Goal: Task Accomplishment & Management: Manage account settings

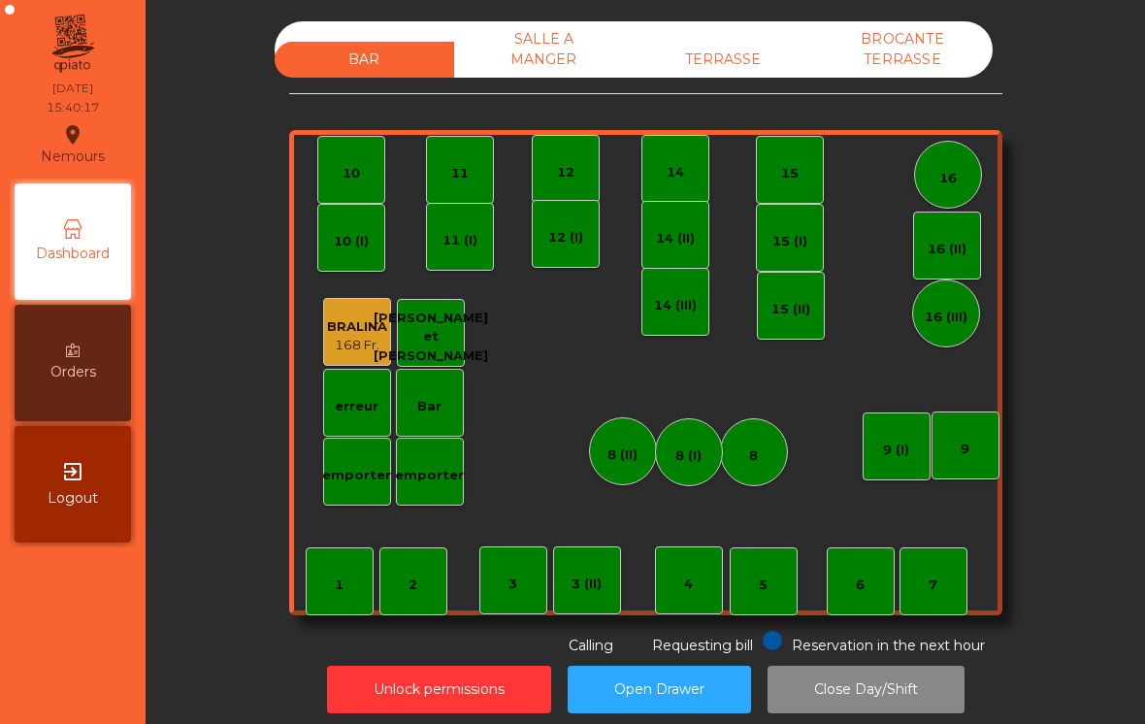
click at [768, 45] on div "TERRASSE" at bounding box center [724, 60] width 180 height 36
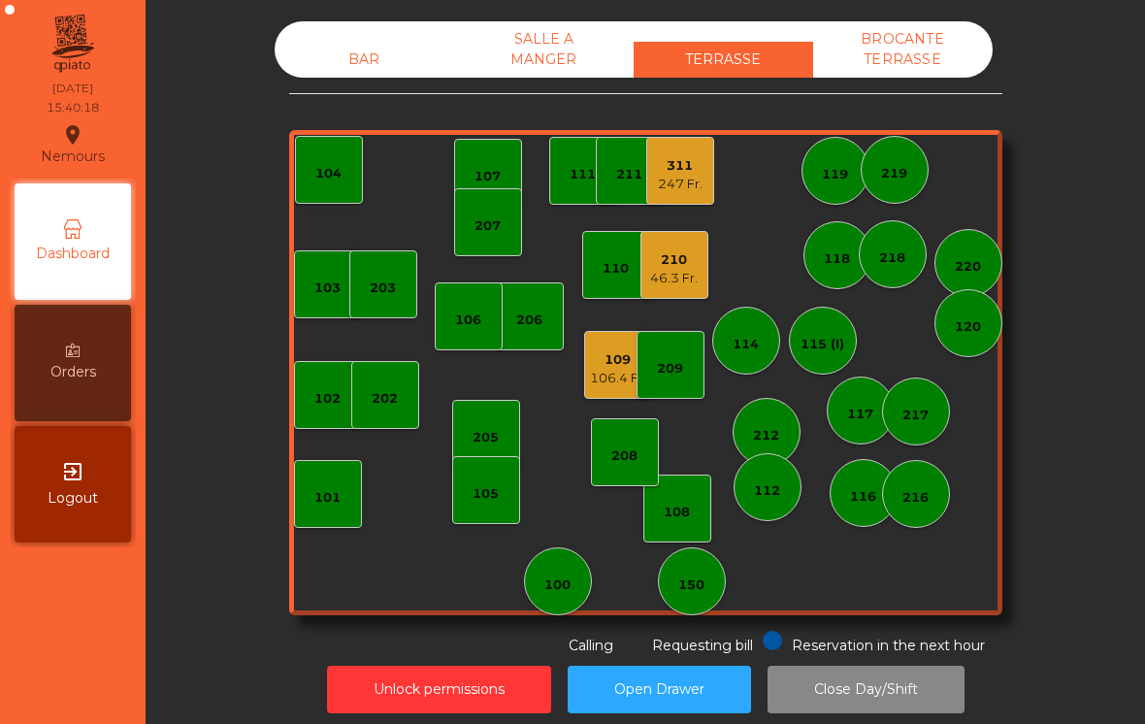
click at [672, 279] on div "46.3 Fr." at bounding box center [674, 278] width 48 height 19
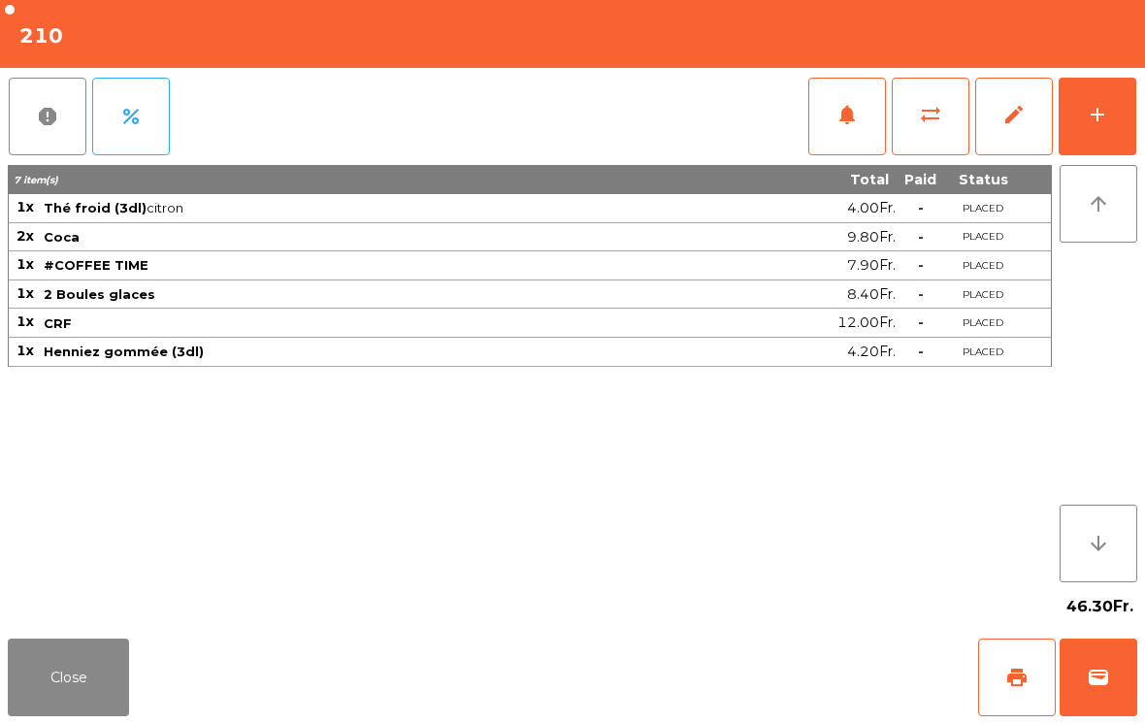
click at [987, 683] on button "print" at bounding box center [1017, 678] width 78 height 78
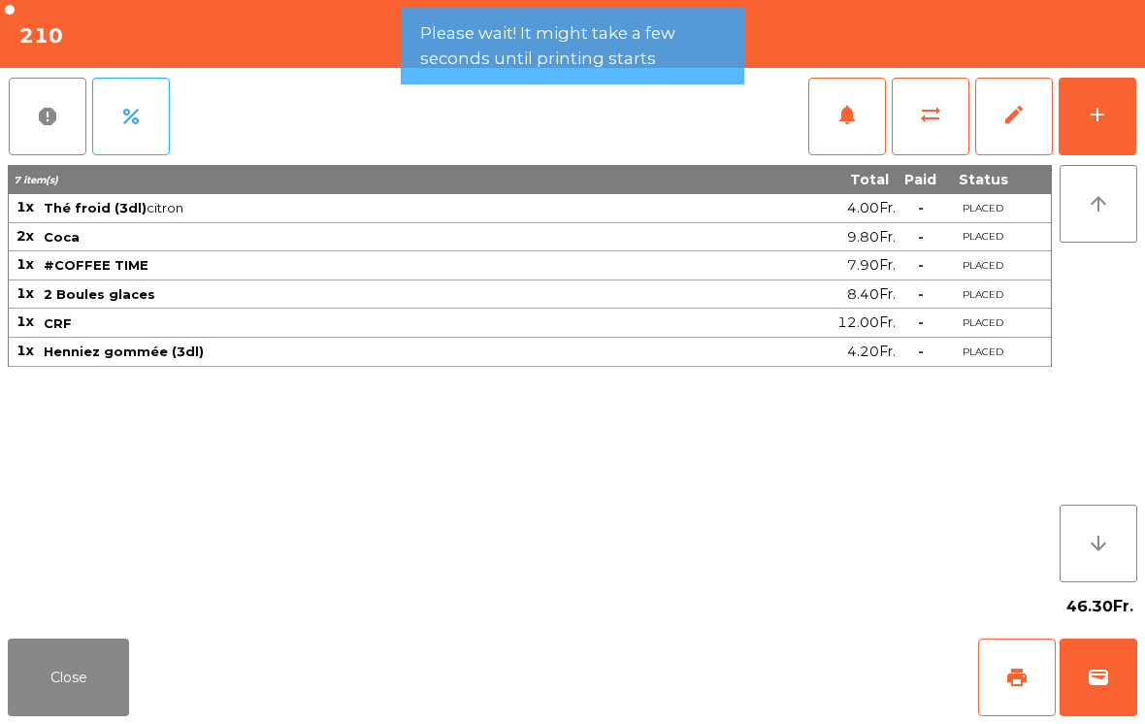
click at [126, 696] on button "Close" at bounding box center [68, 678] width 121 height 78
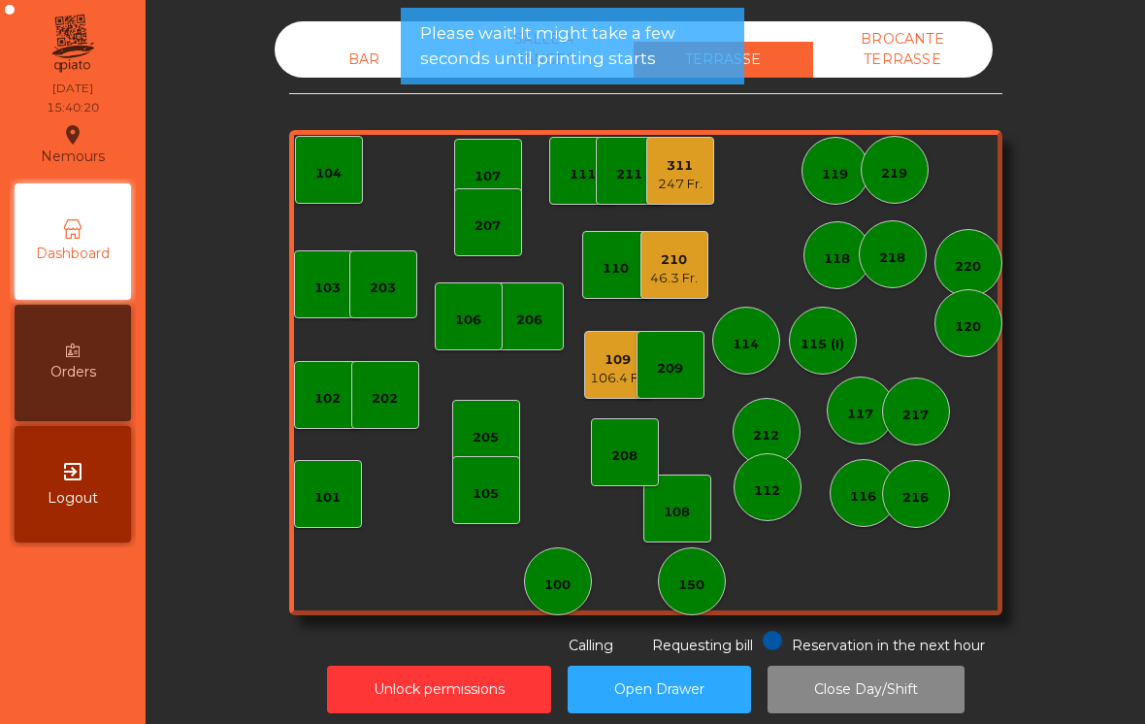
click at [616, 388] on div "109 106.4 Fr." at bounding box center [618, 365] width 68 height 68
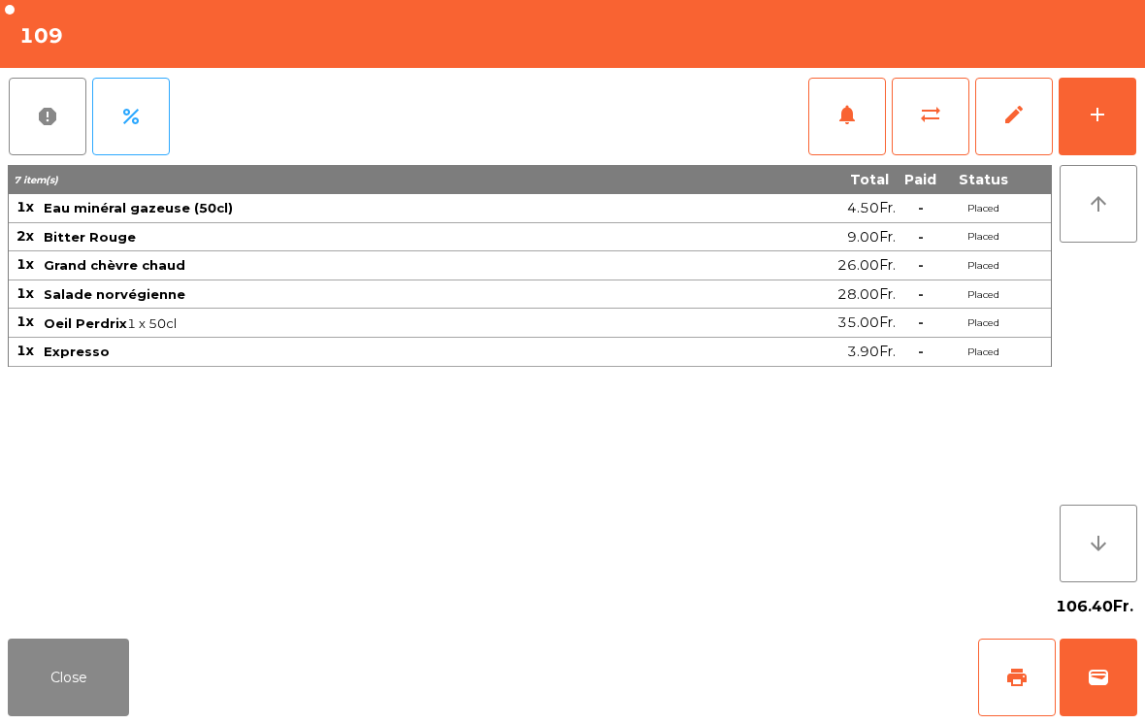
click at [1115, 712] on button "wallet" at bounding box center [1099, 678] width 78 height 78
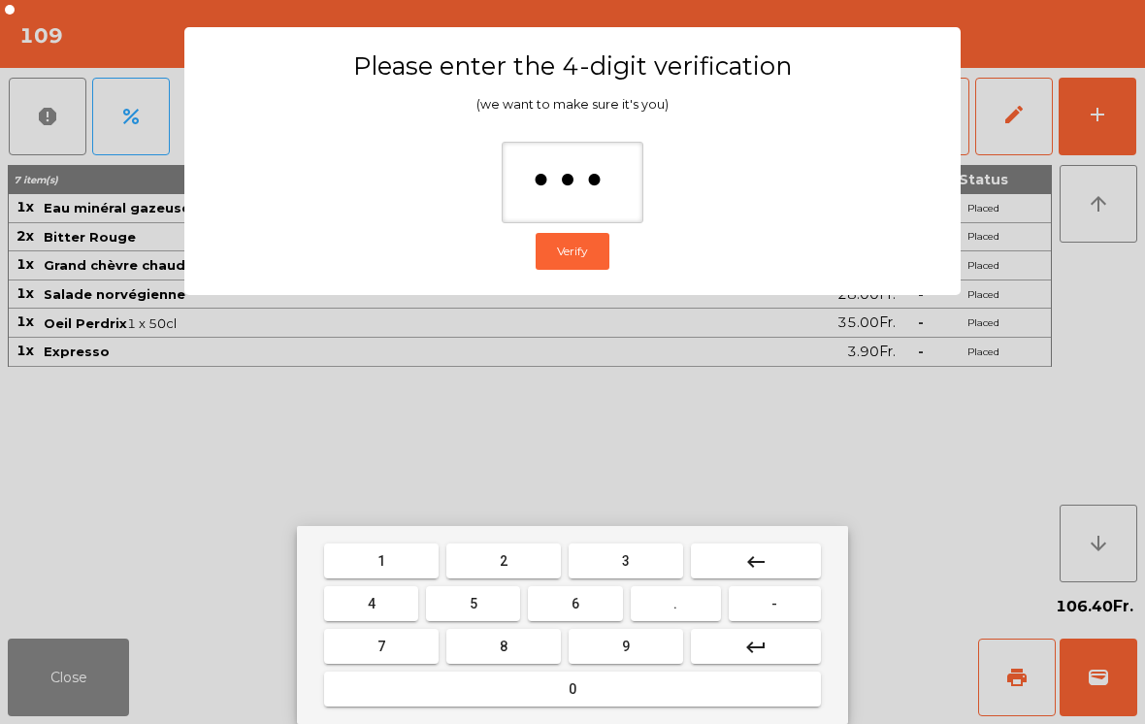
type input "****"
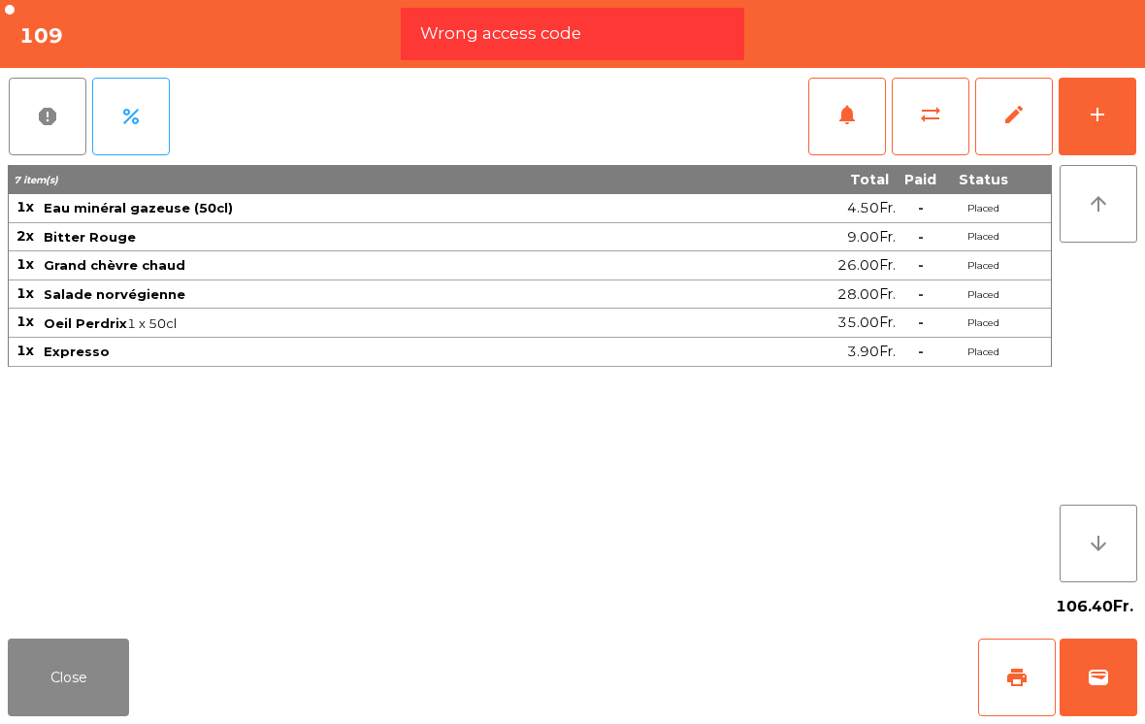
click at [1127, 697] on button "wallet" at bounding box center [1099, 678] width 78 height 78
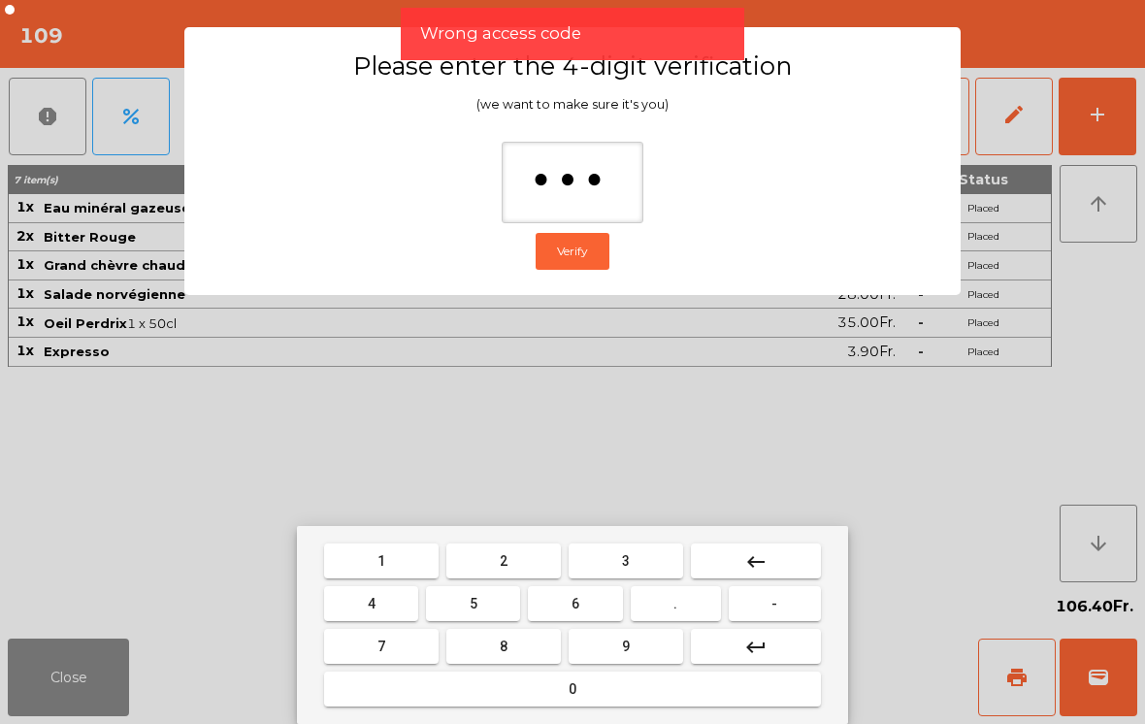
type input "****"
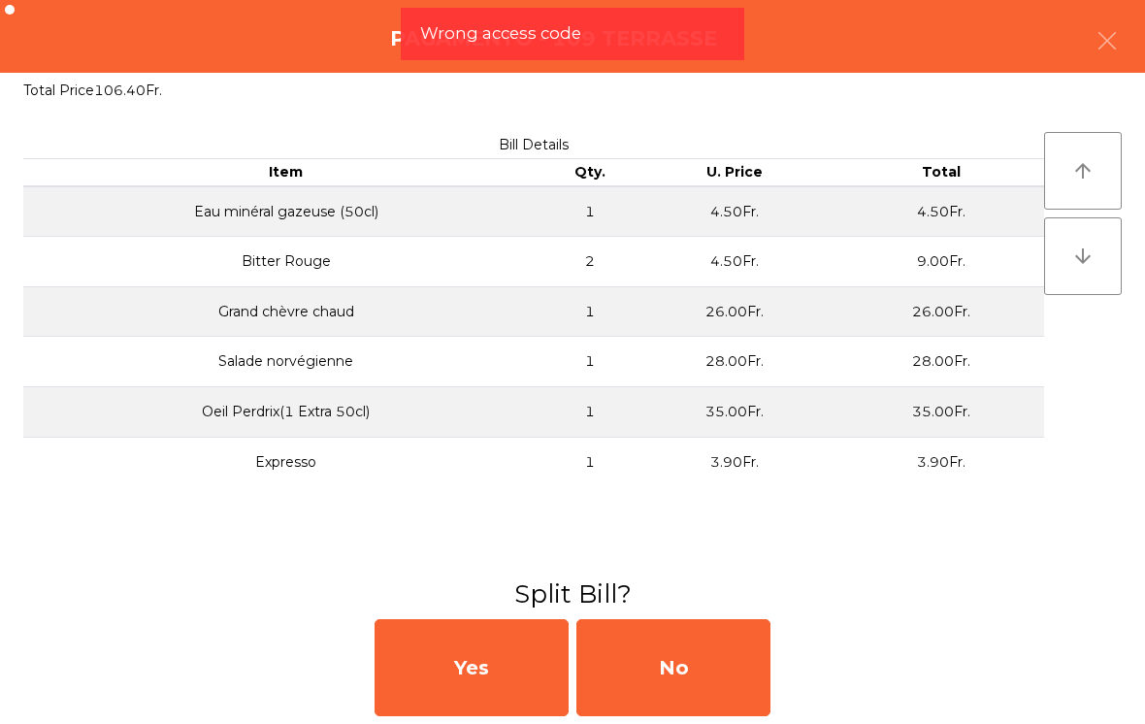
click at [710, 644] on div "No" at bounding box center [674, 667] width 194 height 97
click at [686, 669] on div "No" at bounding box center [674, 667] width 194 height 97
click at [685, 668] on div "No" at bounding box center [674, 667] width 194 height 97
click at [693, 692] on div "No" at bounding box center [674, 667] width 194 height 97
click at [693, 691] on div "No" at bounding box center [674, 667] width 194 height 97
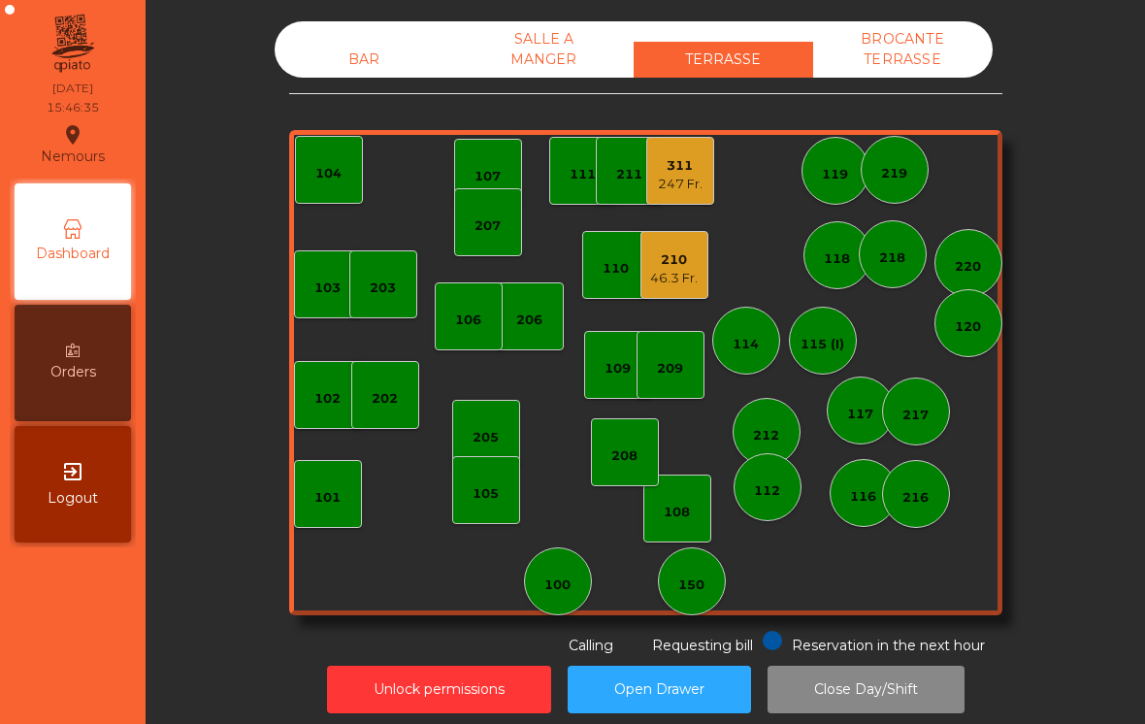
click at [663, 265] on div "210" at bounding box center [674, 259] width 48 height 19
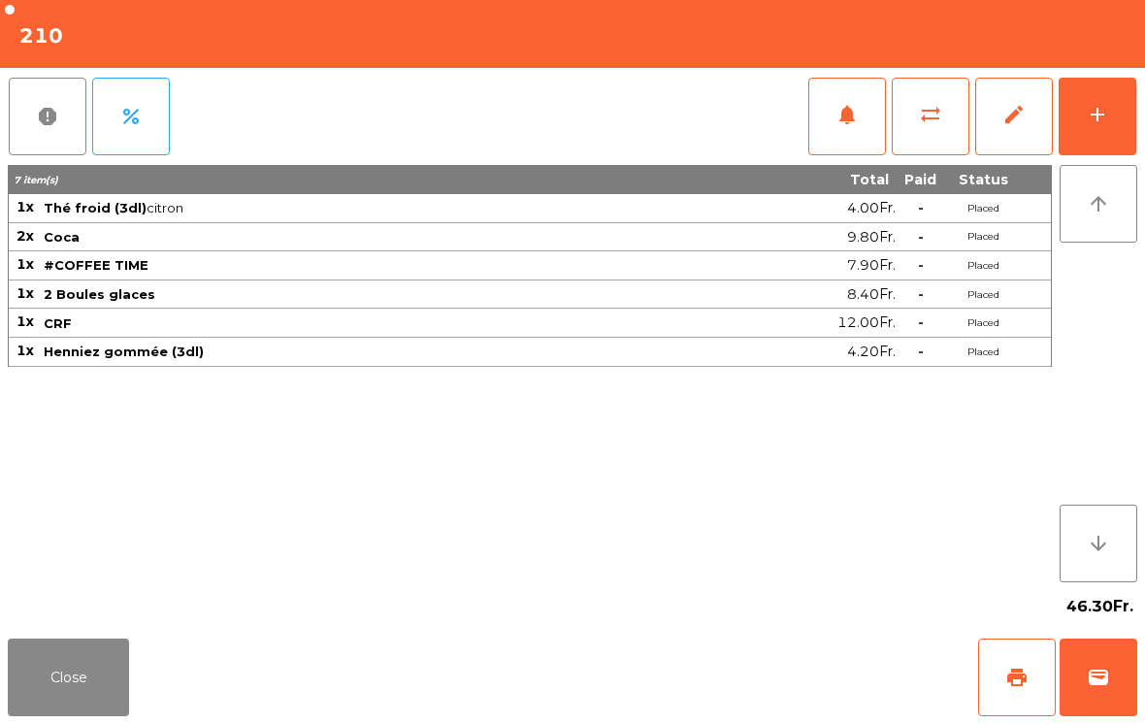
click at [1098, 681] on span "wallet" at bounding box center [1098, 677] width 23 height 23
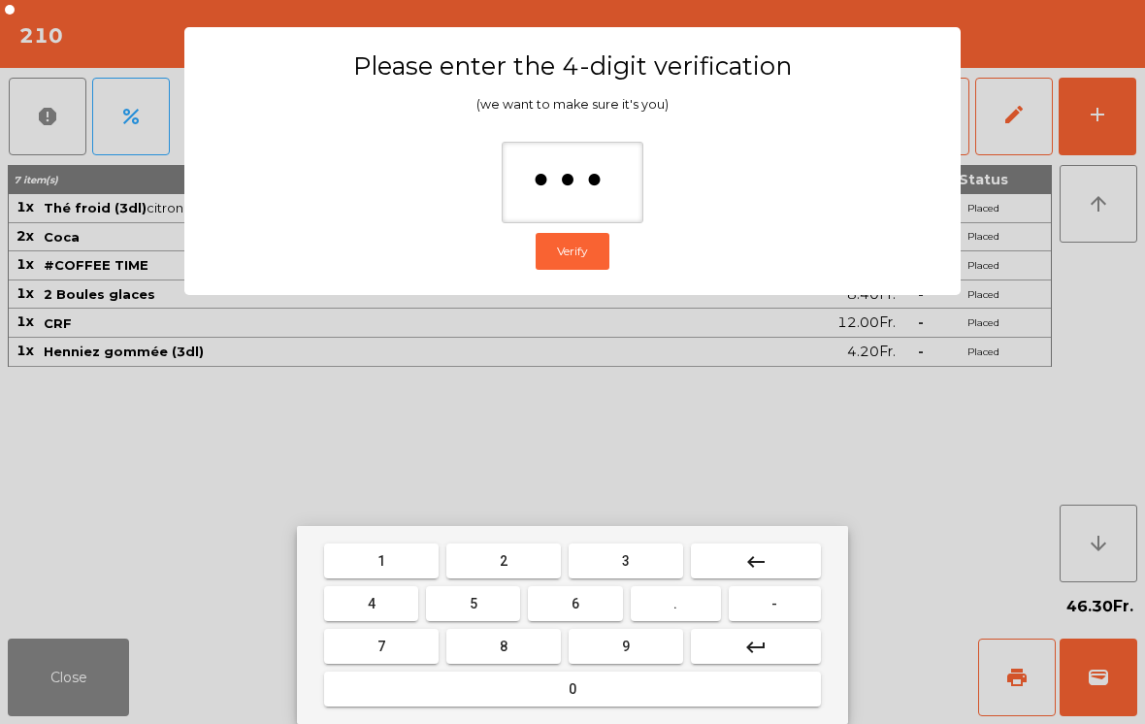
type input "****"
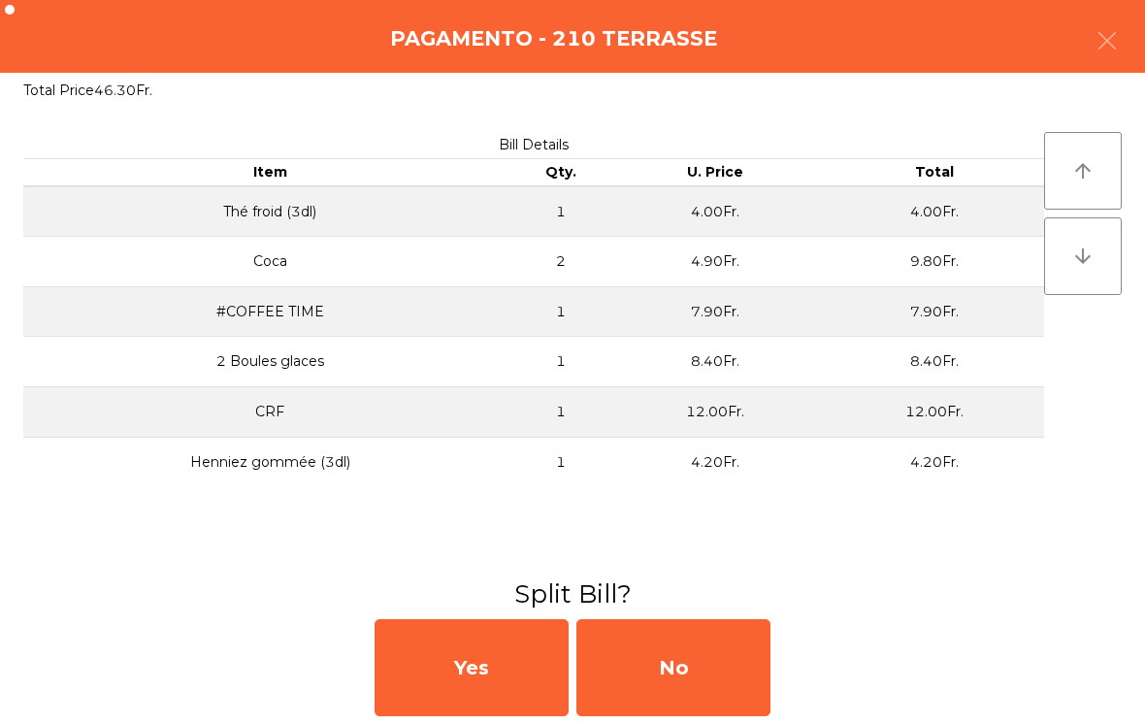
click at [742, 677] on div "No" at bounding box center [674, 667] width 194 height 97
click at [704, 662] on div "No" at bounding box center [674, 667] width 194 height 97
click at [703, 662] on div "No" at bounding box center [674, 667] width 194 height 97
click at [702, 675] on div "No" at bounding box center [674, 667] width 194 height 97
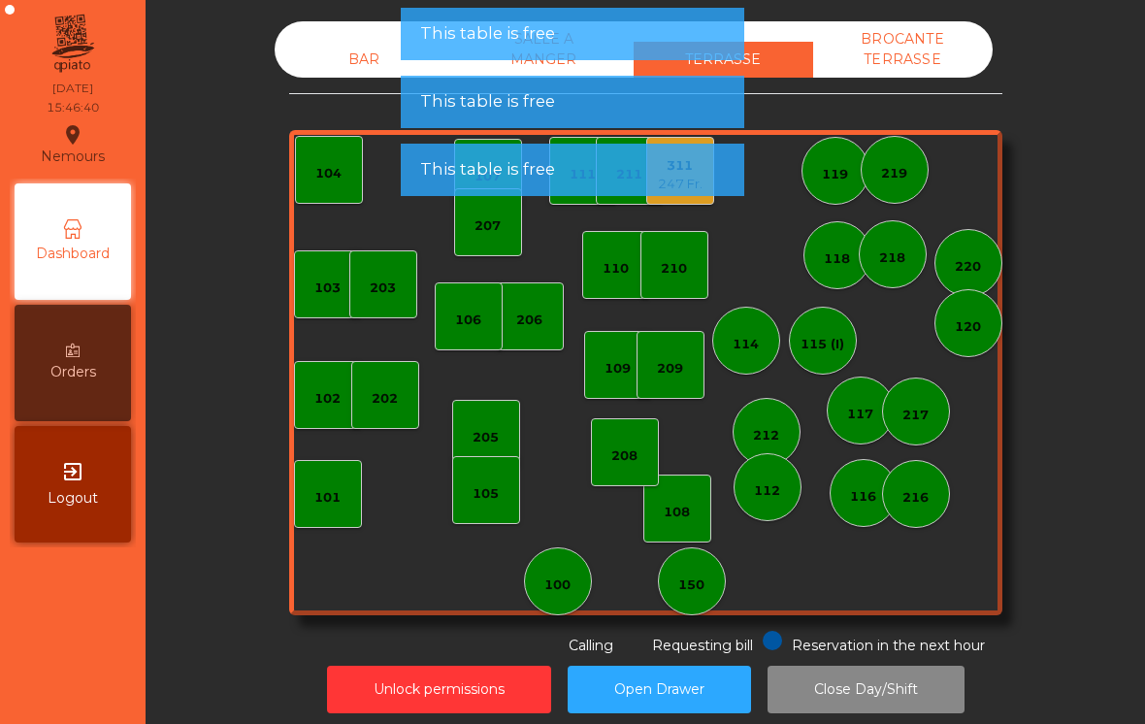
click at [687, 227] on div "103 102 101 202 206 104 205 108 105 107 100 150 110 207 203 208 116 216 109 106…" at bounding box center [645, 372] width 713 height 485
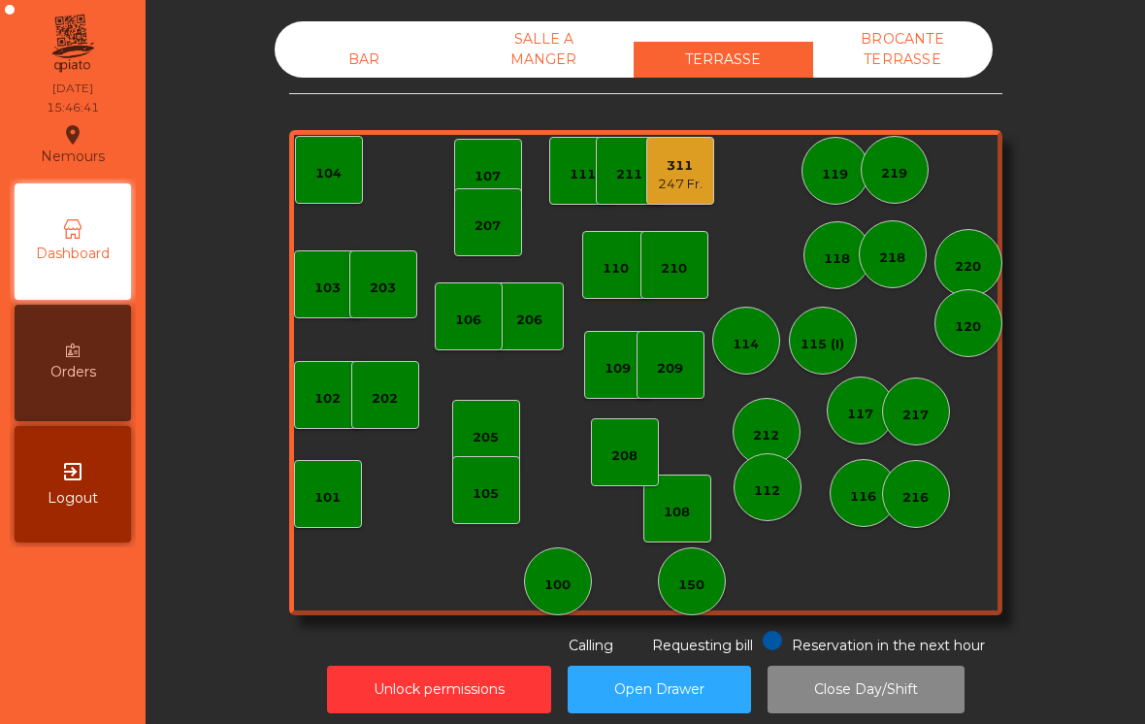
click at [664, 217] on div "103 102 101 202 206 104 205 108 105 107 100 150 110 207 203 208 116 216 109 106…" at bounding box center [645, 372] width 713 height 485
click at [678, 173] on div "311" at bounding box center [680, 165] width 45 height 19
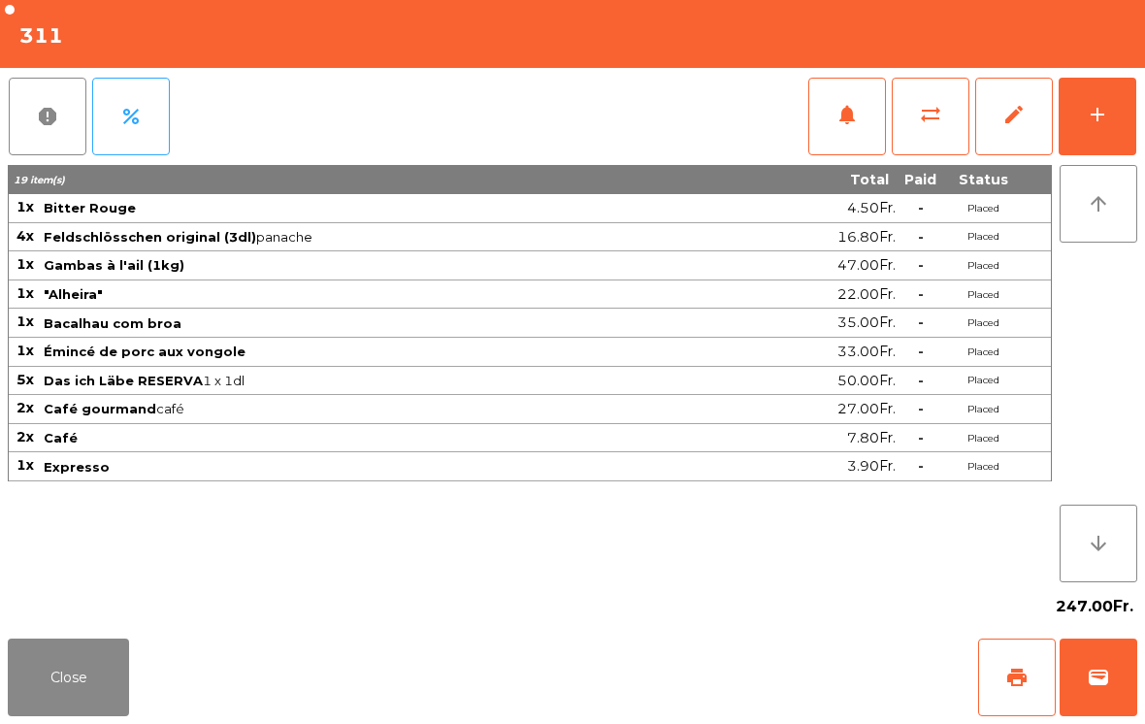
click at [1114, 682] on button "wallet" at bounding box center [1099, 678] width 78 height 78
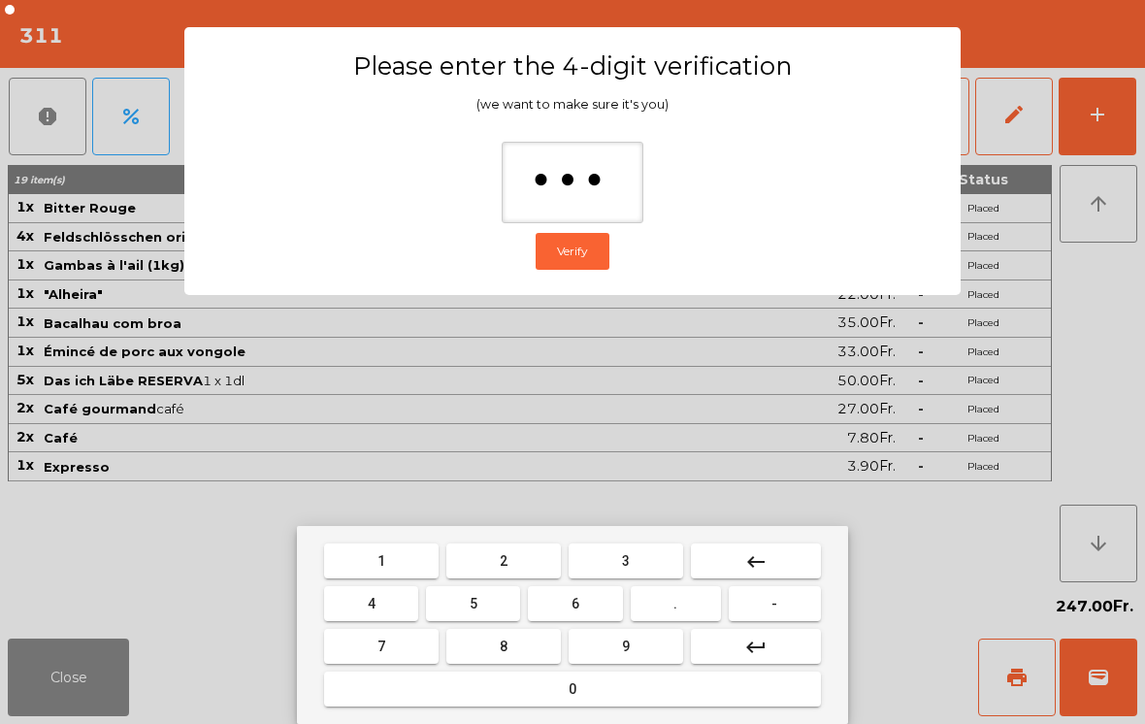
type input "****"
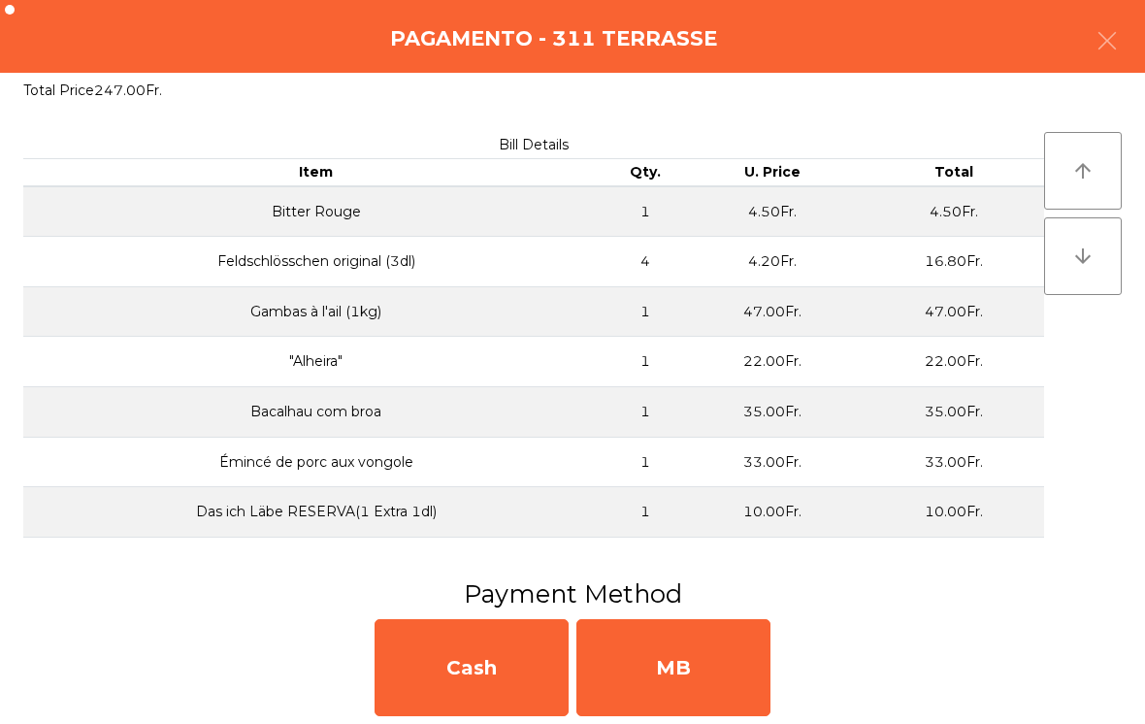
click at [702, 689] on div "MB" at bounding box center [674, 667] width 194 height 97
click at [687, 682] on div "No" at bounding box center [674, 667] width 194 height 97
click at [686, 682] on div "No" at bounding box center [674, 667] width 194 height 97
click at [698, 695] on div "No" at bounding box center [674, 667] width 194 height 97
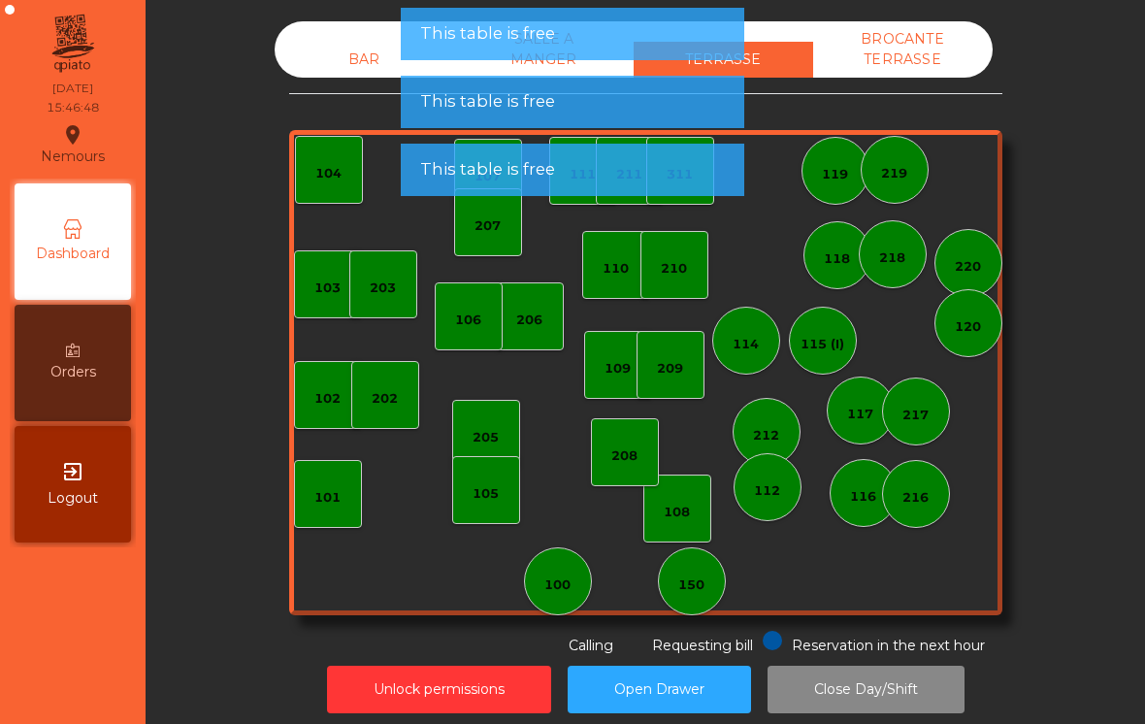
click at [303, 425] on div "102" at bounding box center [328, 395] width 68 height 68
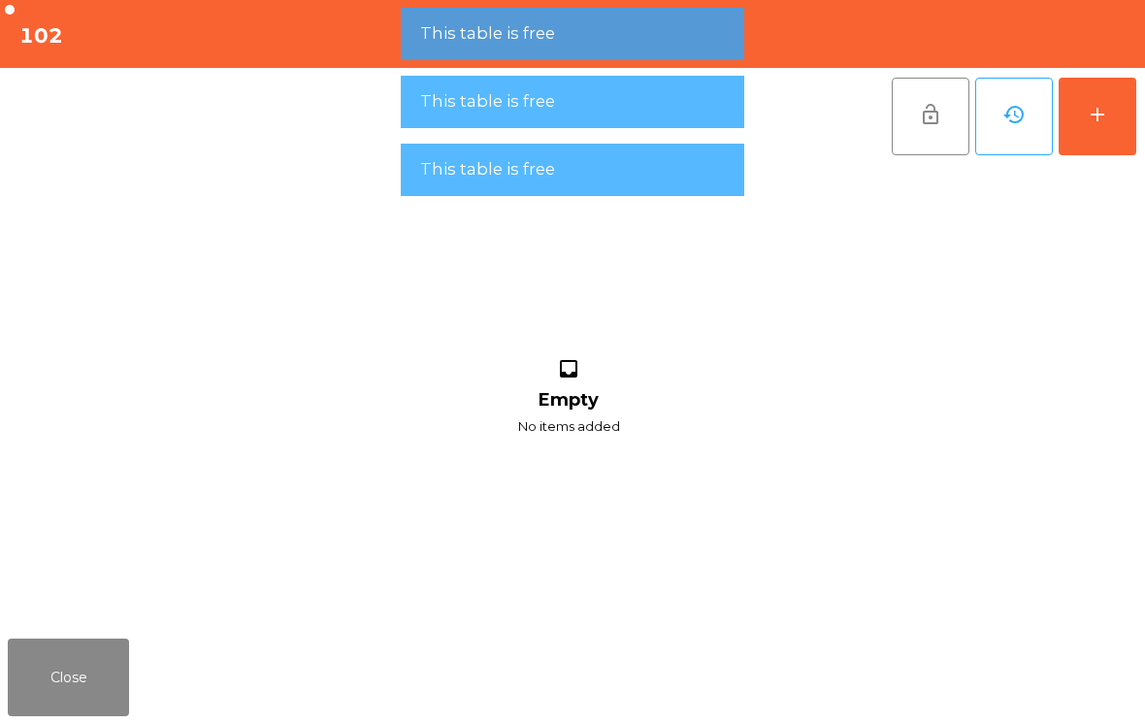
click at [1110, 133] on button "add" at bounding box center [1098, 117] width 78 height 78
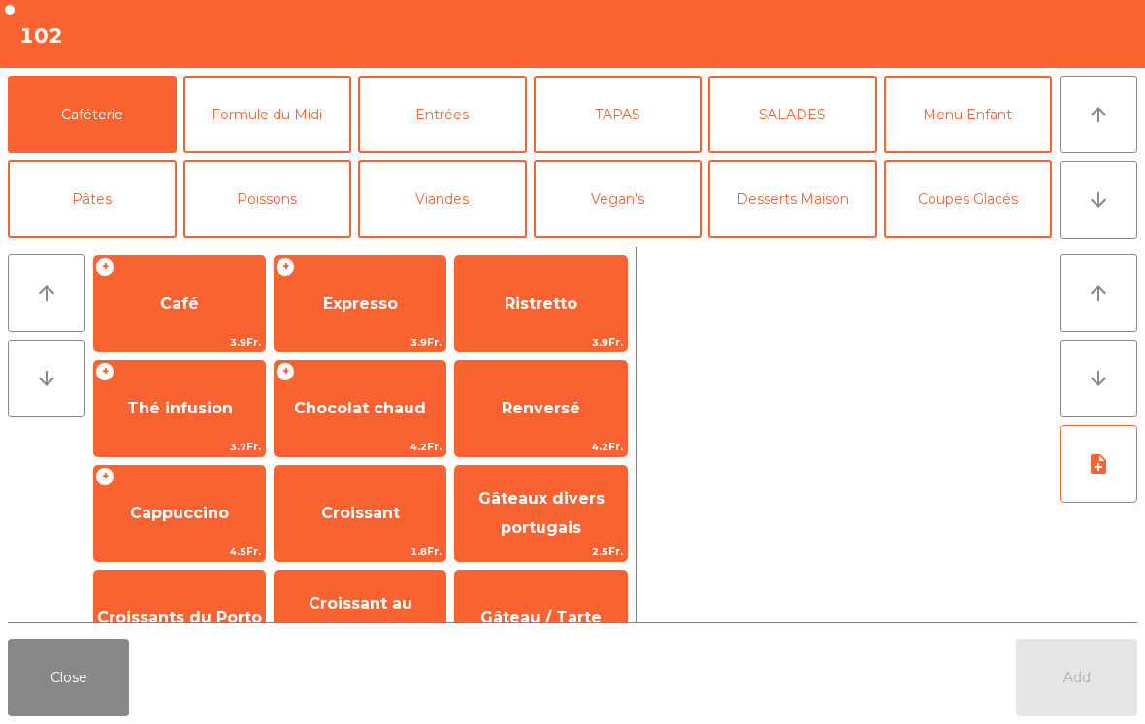
click at [67, 710] on button "Close" at bounding box center [68, 678] width 121 height 78
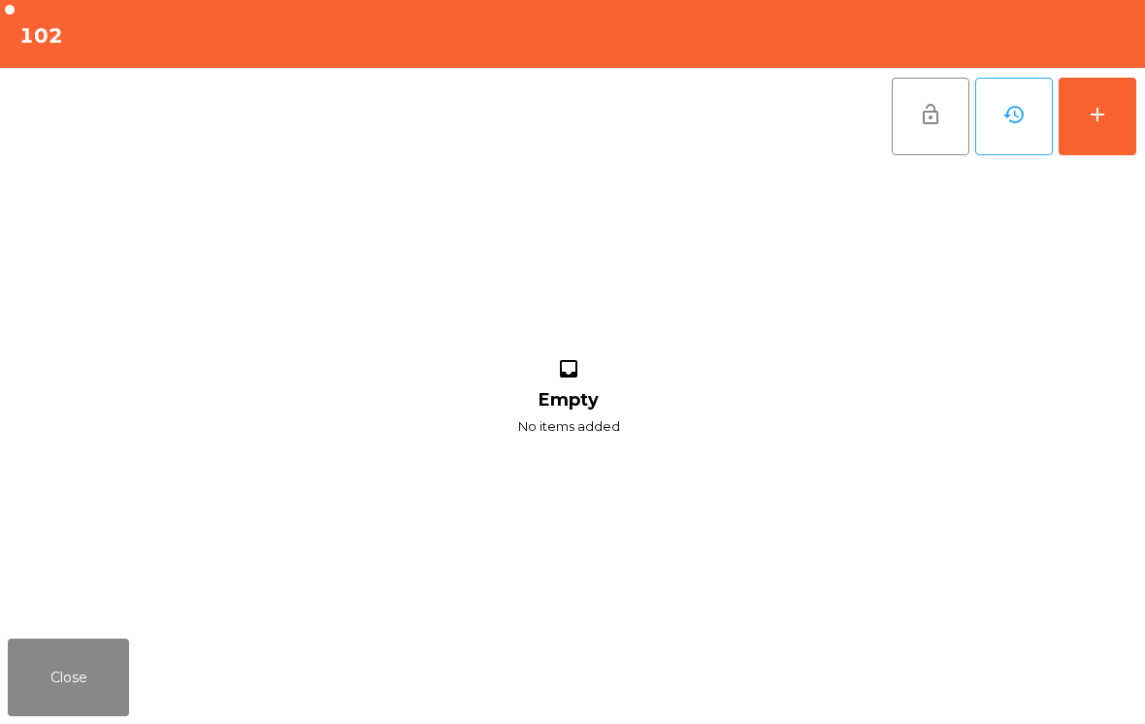
click at [98, 665] on button "Close" at bounding box center [68, 678] width 121 height 78
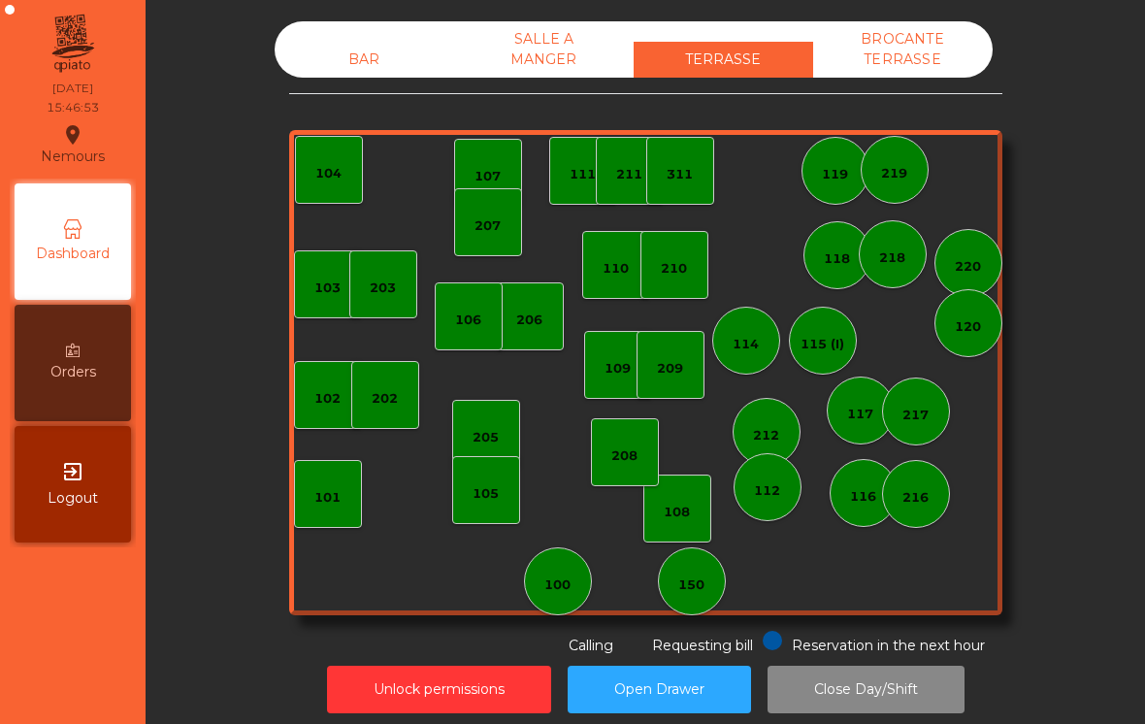
click at [403, 398] on div "202" at bounding box center [385, 395] width 68 height 68
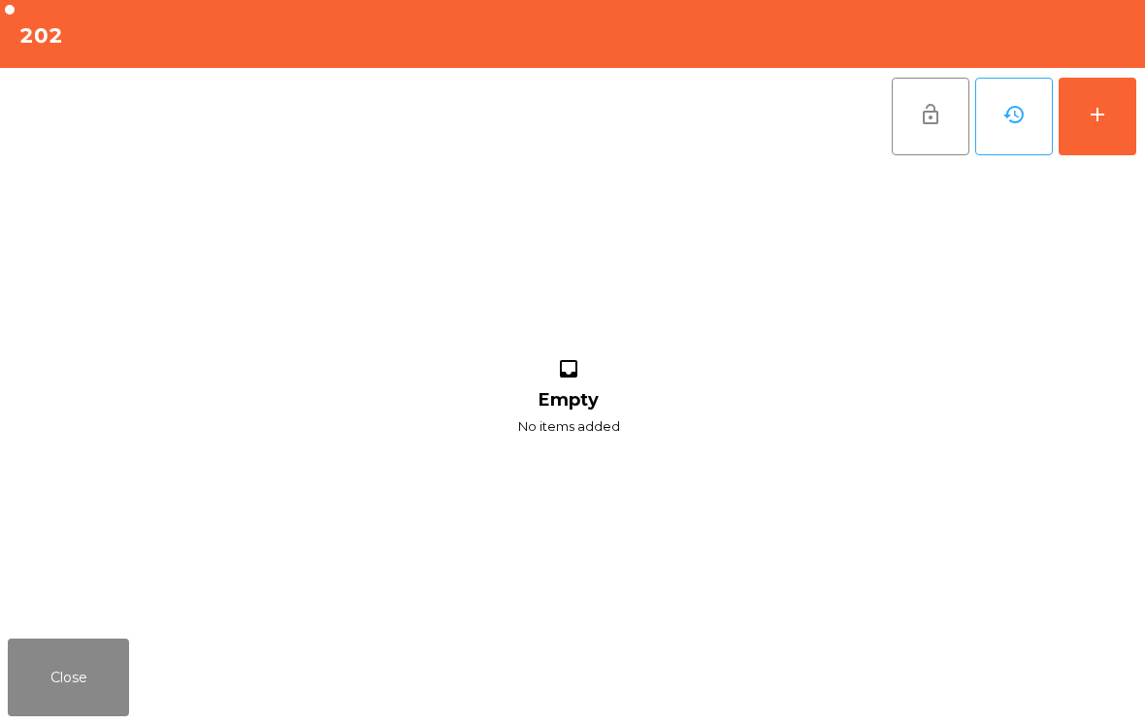
click at [1113, 133] on button "add" at bounding box center [1098, 117] width 78 height 78
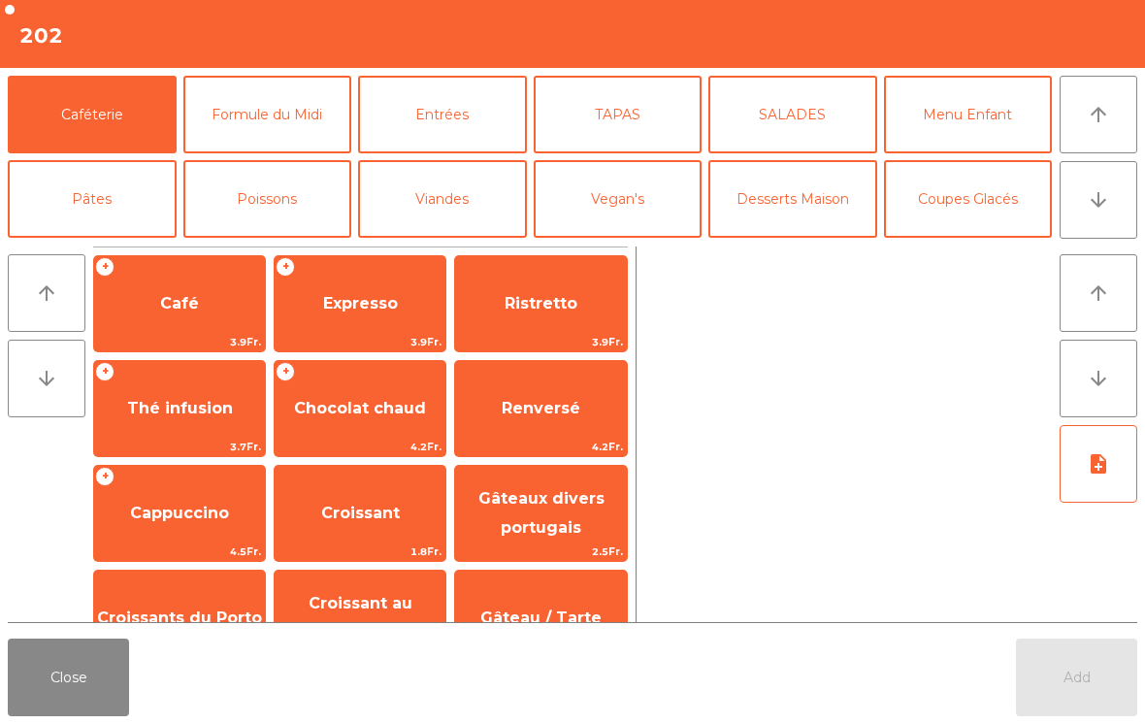
click at [382, 116] on button "Entrées" at bounding box center [442, 115] width 169 height 78
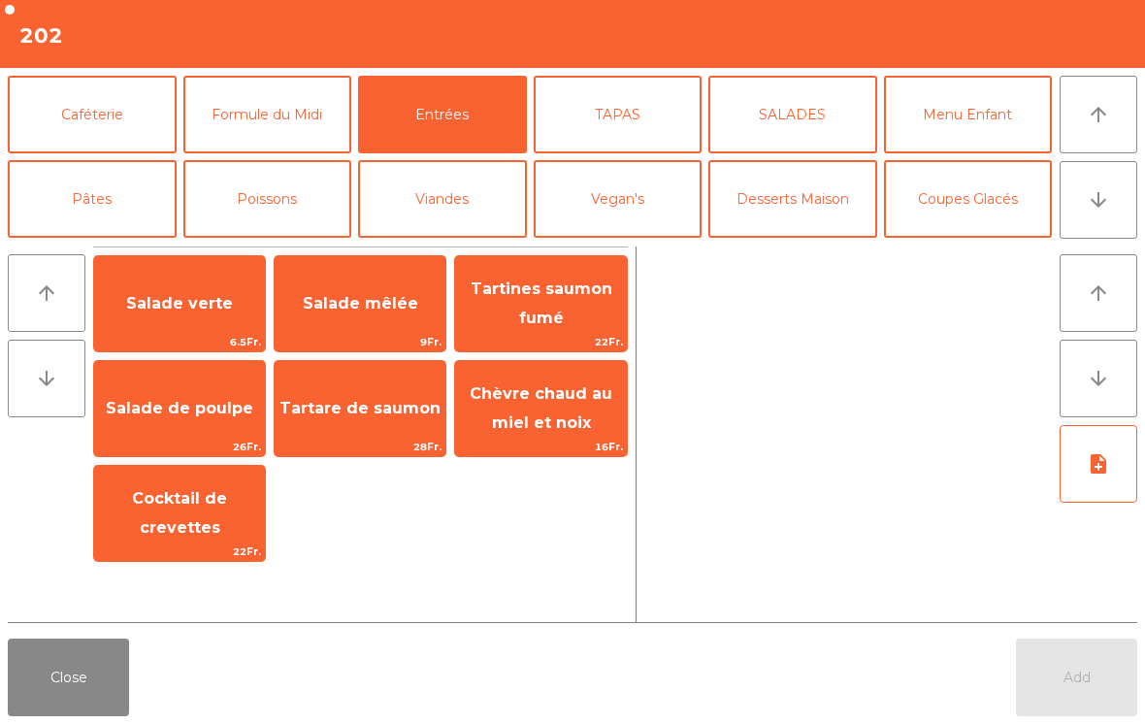
click at [399, 294] on span "Salade mêlée" at bounding box center [361, 303] width 116 height 18
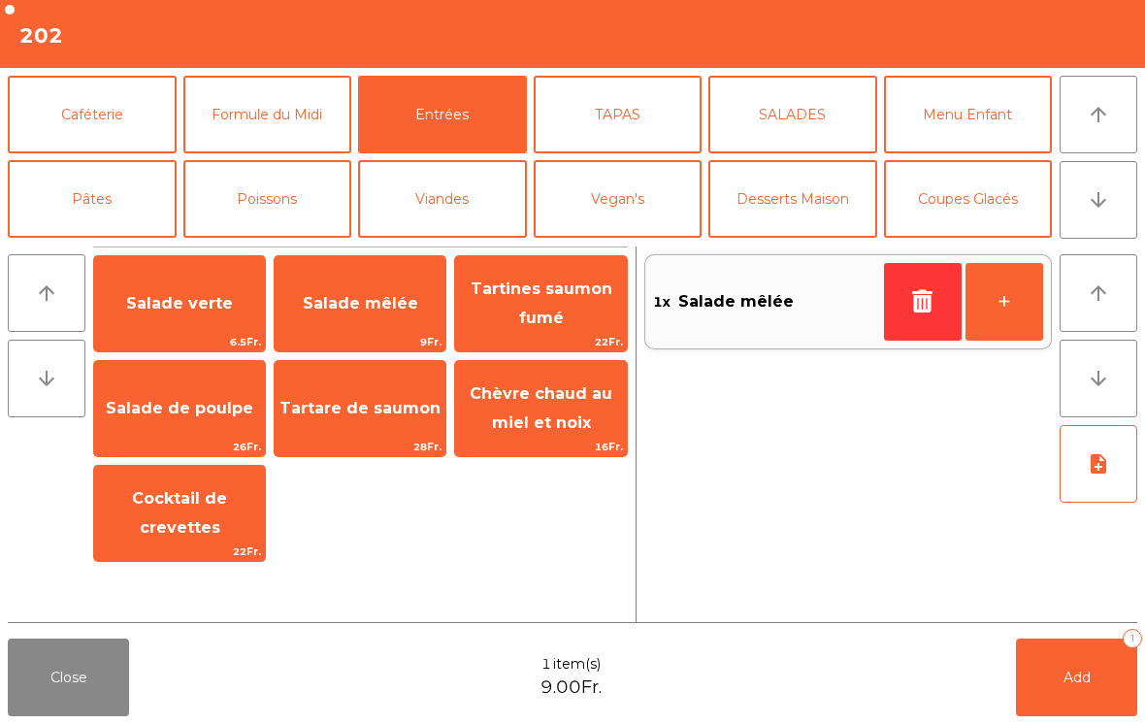
click at [398, 292] on span "Salade mêlée" at bounding box center [360, 304] width 171 height 52
click at [121, 205] on button "Pâtes" at bounding box center [92, 199] width 169 height 78
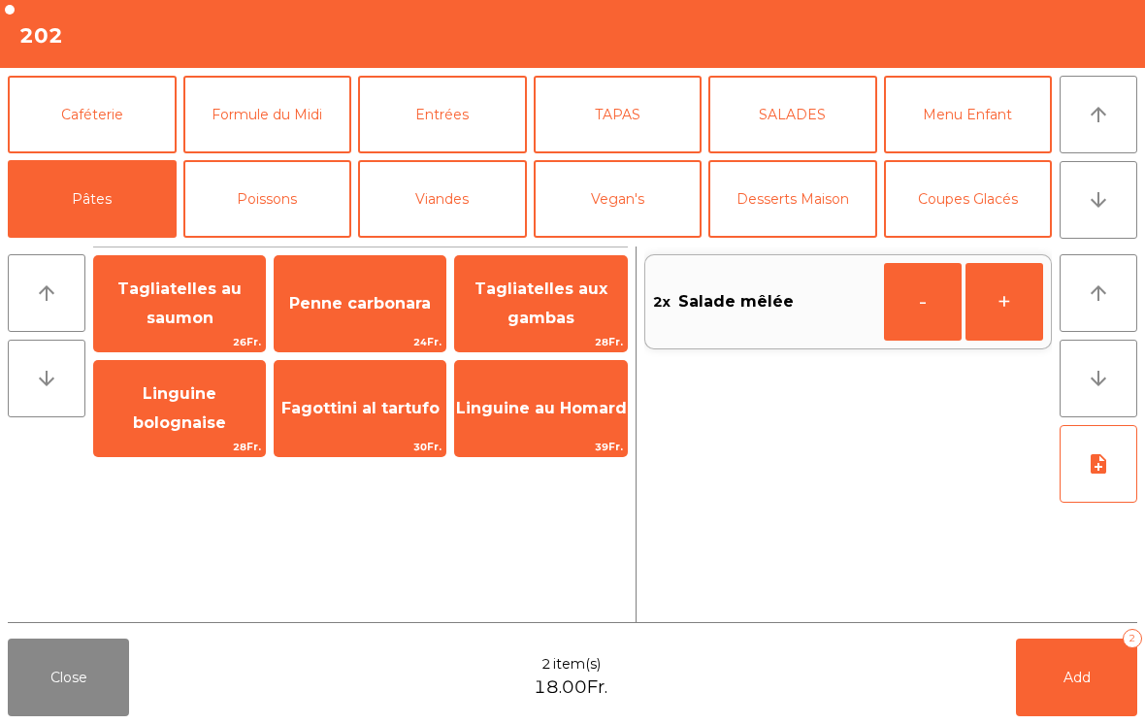
click at [267, 203] on button "Poissons" at bounding box center [267, 199] width 169 height 78
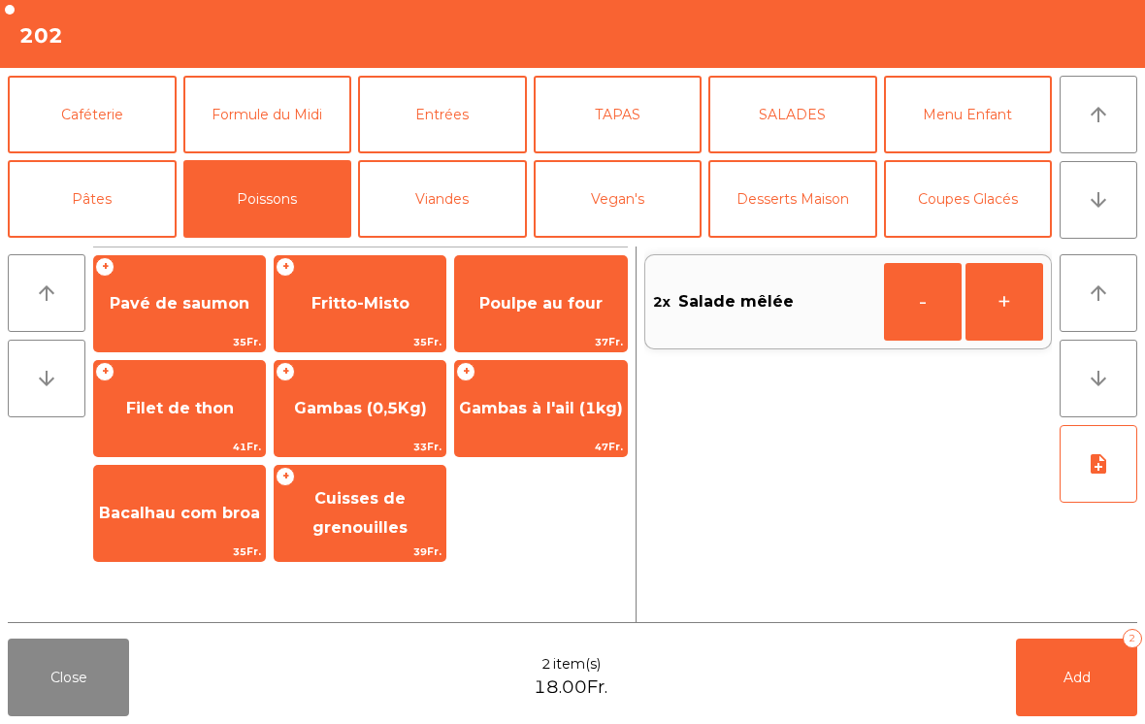
click at [194, 448] on span "41Fr." at bounding box center [179, 447] width 171 height 18
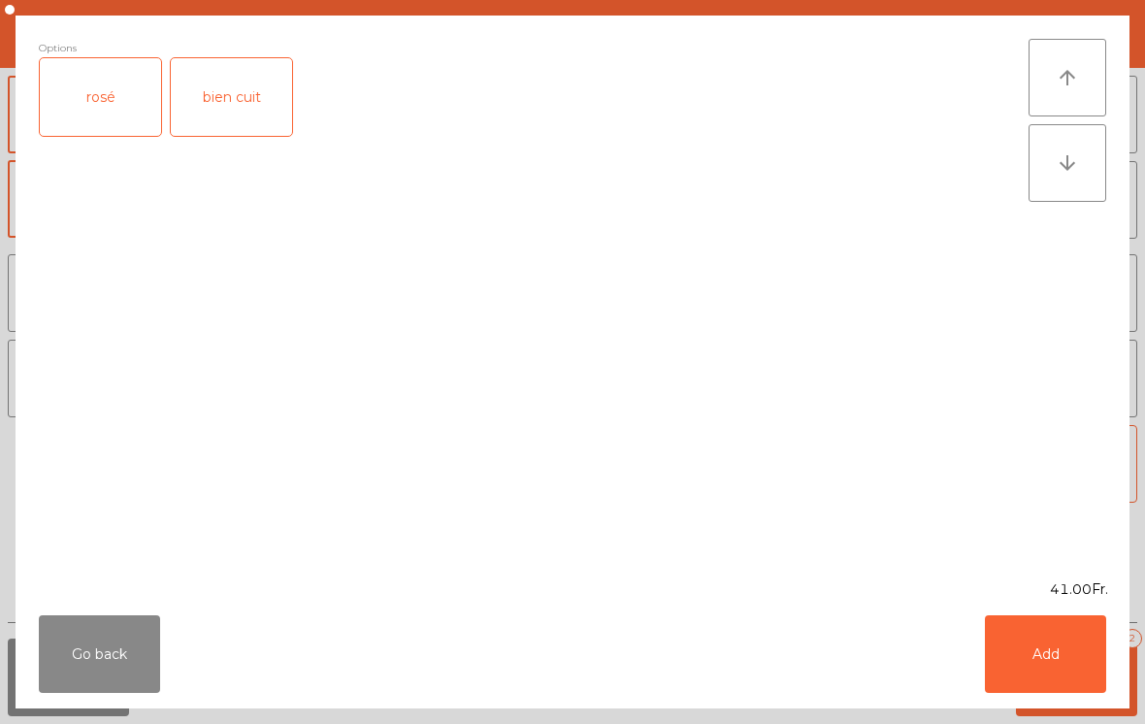
click at [89, 116] on div "rosé" at bounding box center [100, 97] width 121 height 78
click at [1009, 670] on button "Add" at bounding box center [1045, 654] width 121 height 78
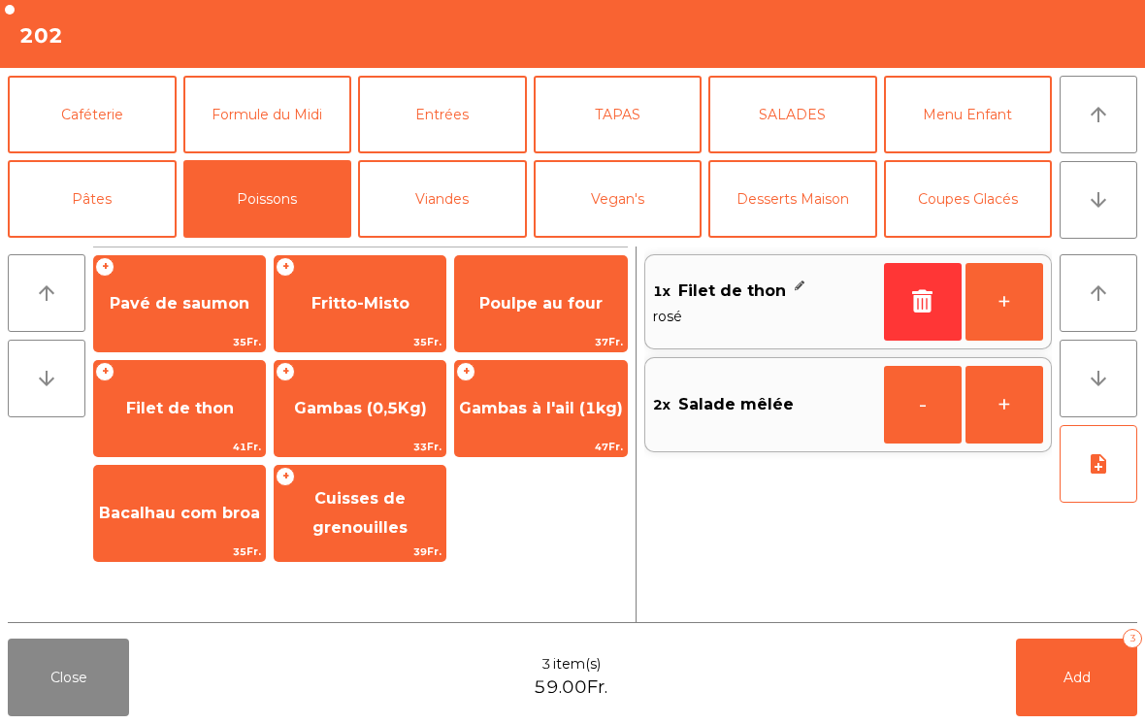
click at [1000, 306] on button "+" at bounding box center [1005, 302] width 78 height 78
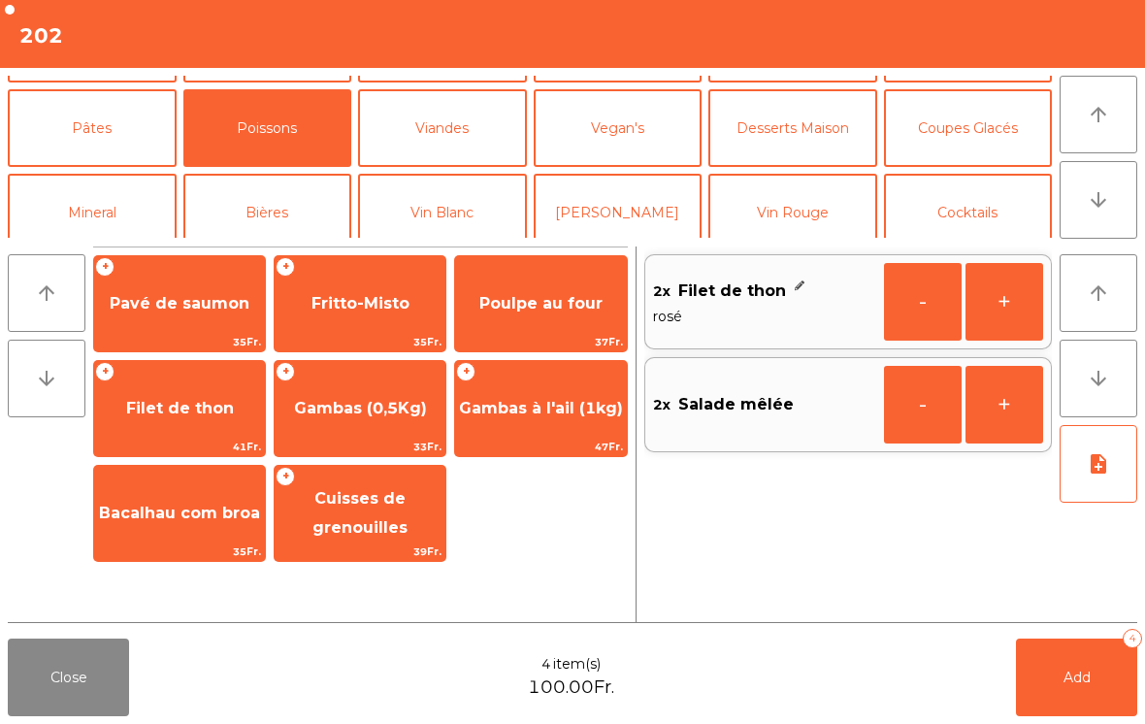
scroll to position [89, 0]
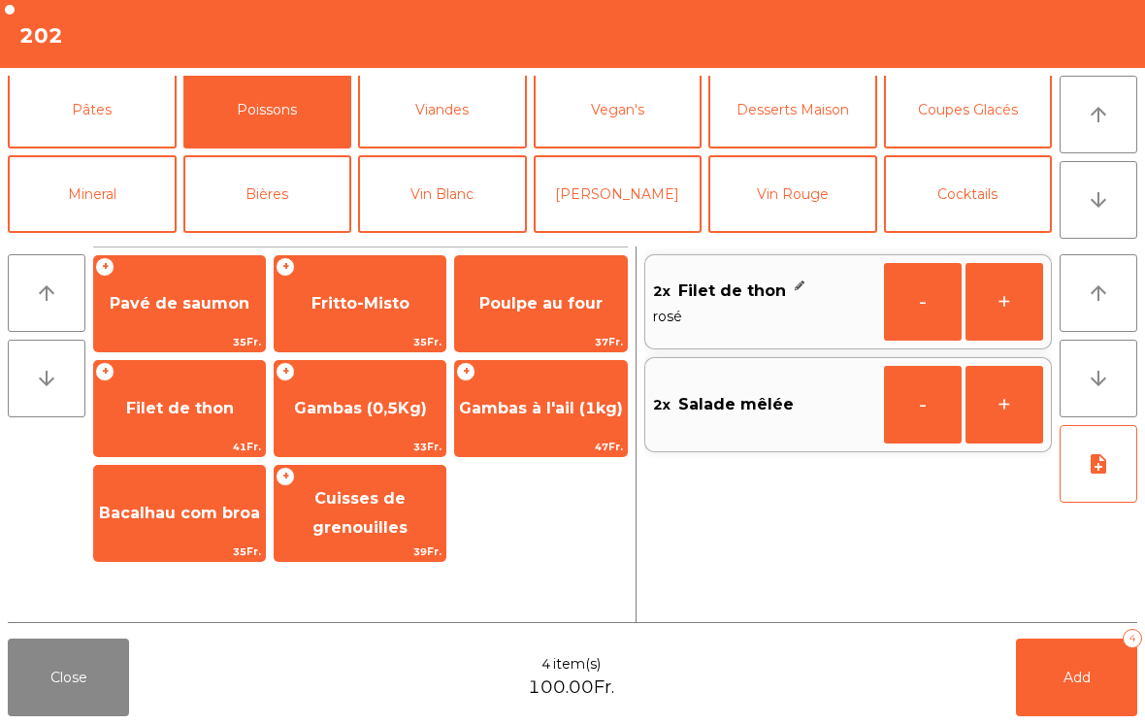
click at [294, 200] on button "Bières" at bounding box center [267, 194] width 169 height 78
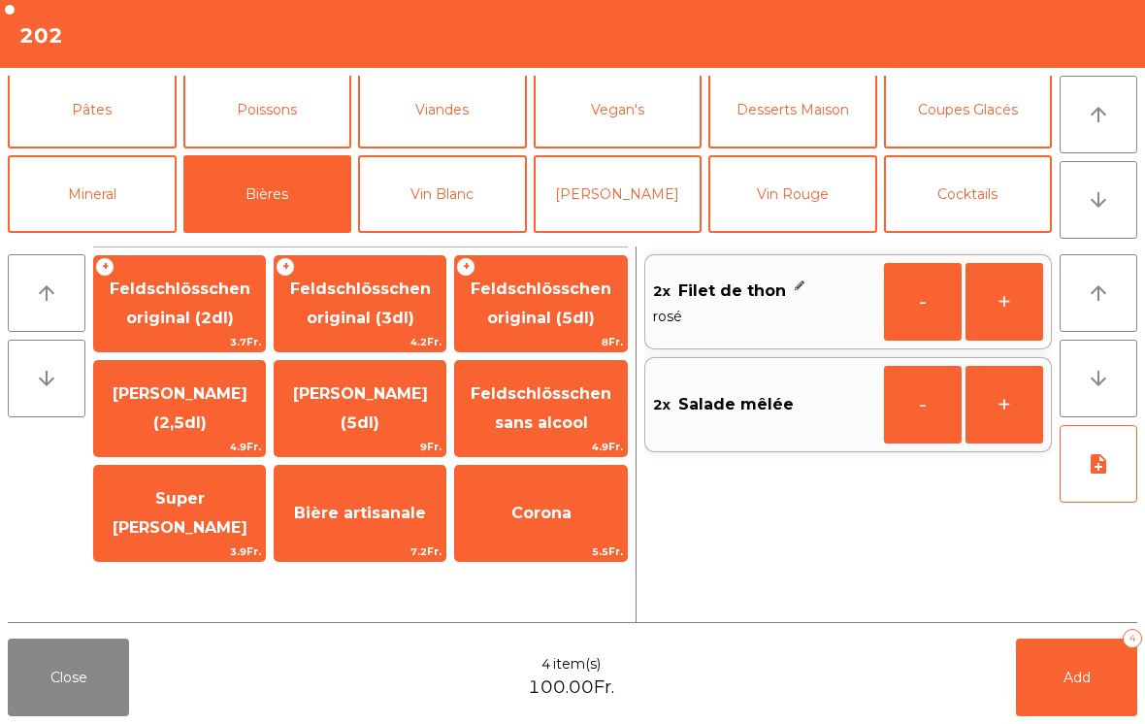
click at [365, 321] on span "Feldschlösschen original (3dl)" at bounding box center [360, 304] width 141 height 48
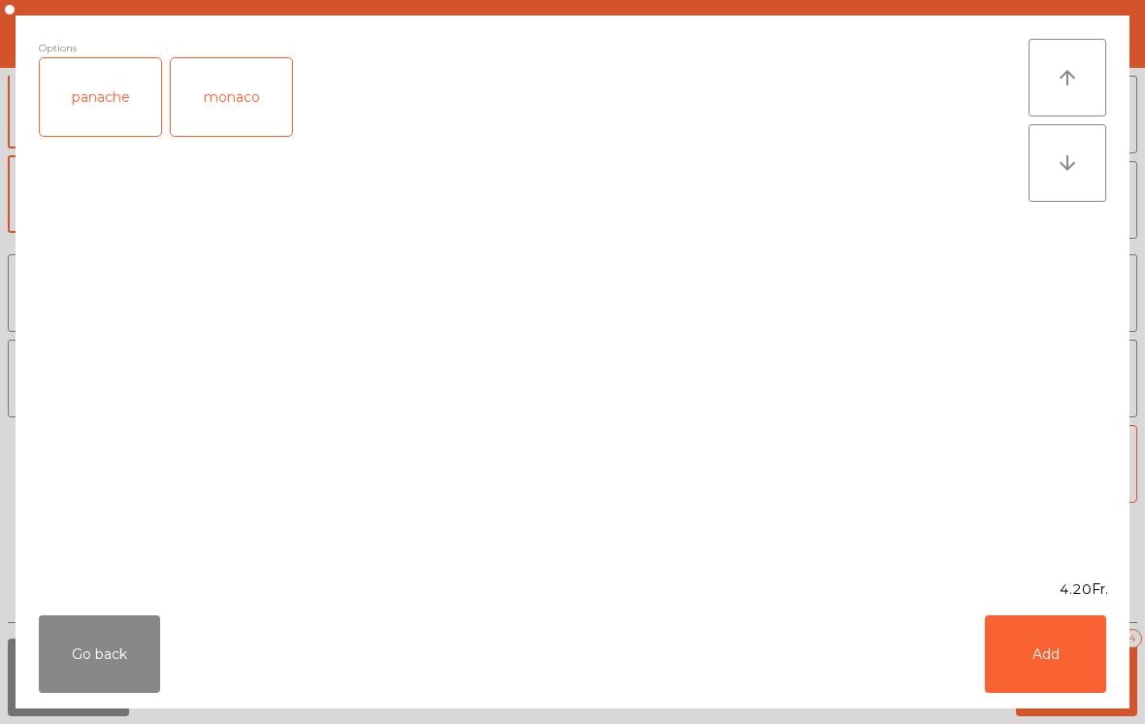
click at [88, 111] on div "panache" at bounding box center [100, 97] width 121 height 78
click at [1009, 675] on button "Add" at bounding box center [1045, 654] width 121 height 78
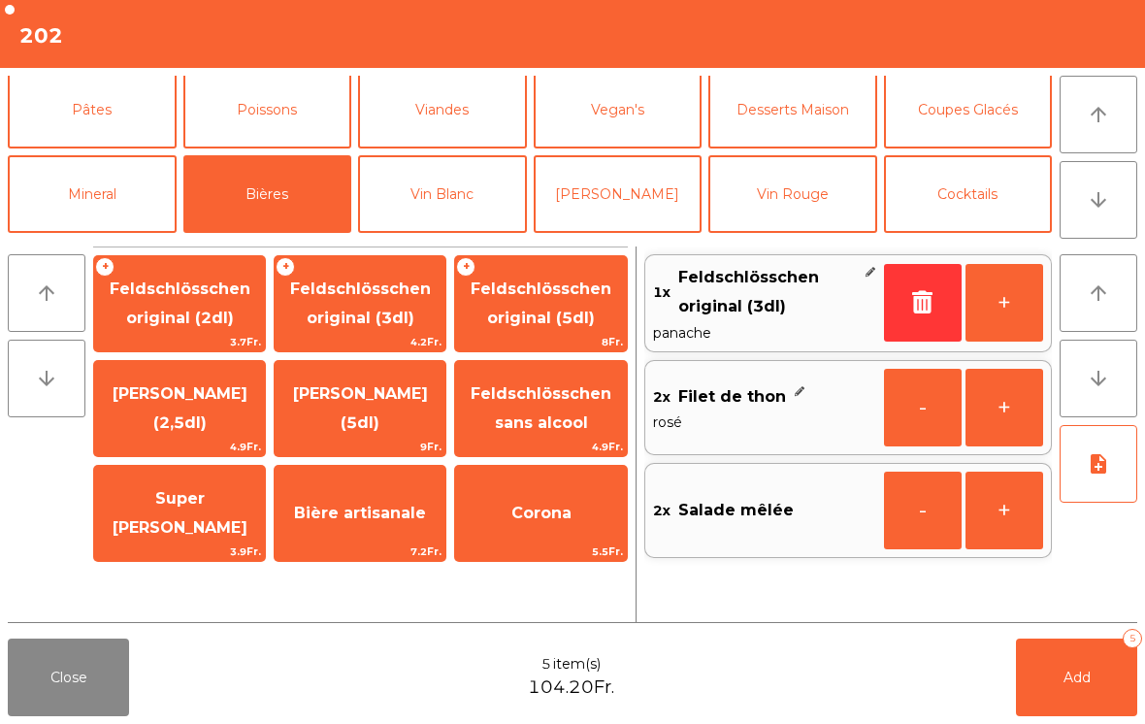
click at [995, 317] on button "+" at bounding box center [1005, 303] width 78 height 78
click at [1070, 694] on button "Add 6" at bounding box center [1076, 678] width 121 height 78
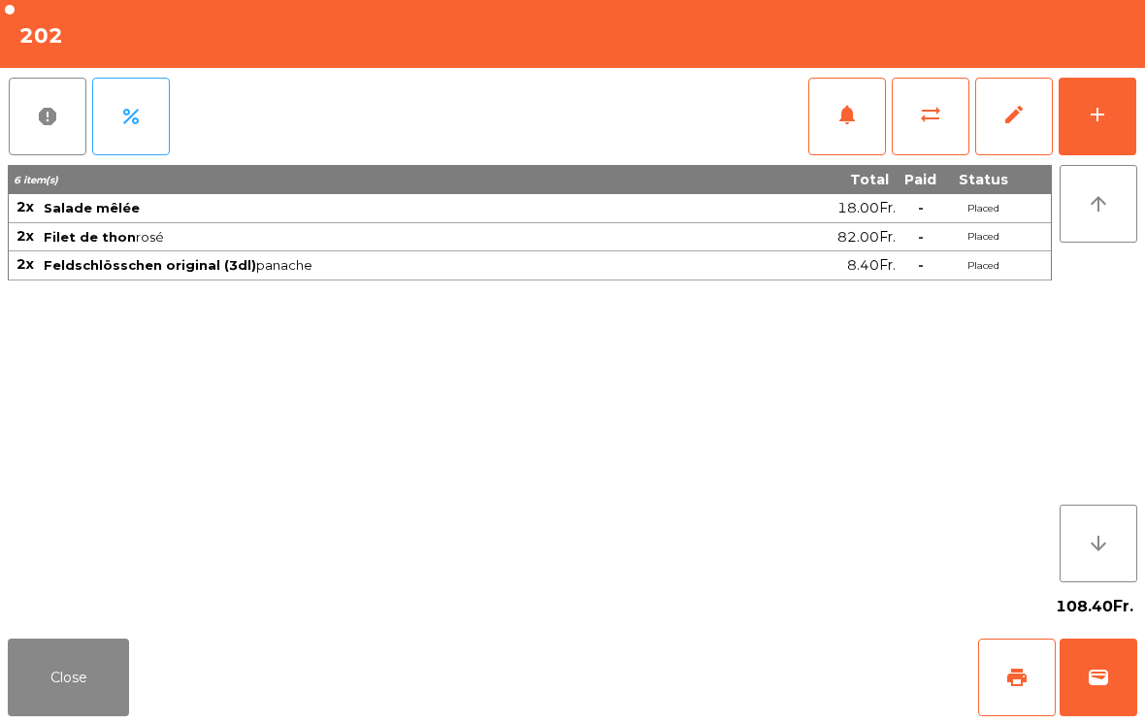
click at [63, 670] on button "Close" at bounding box center [68, 678] width 121 height 78
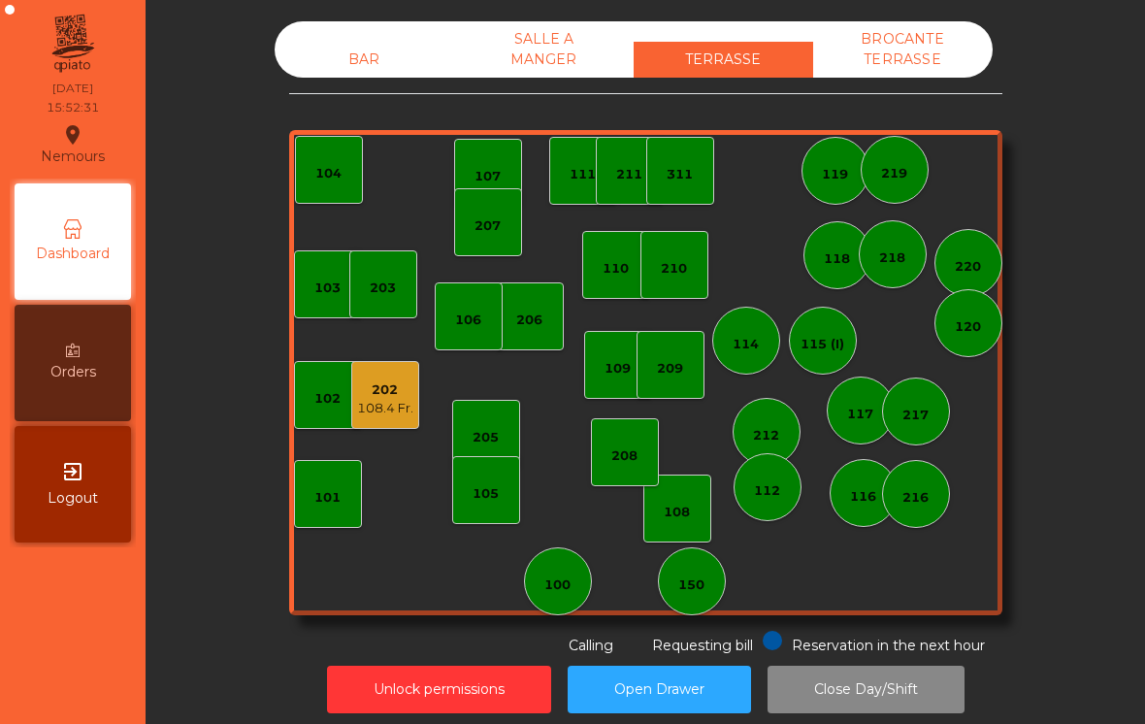
click at [505, 434] on div "205" at bounding box center [486, 434] width 68 height 68
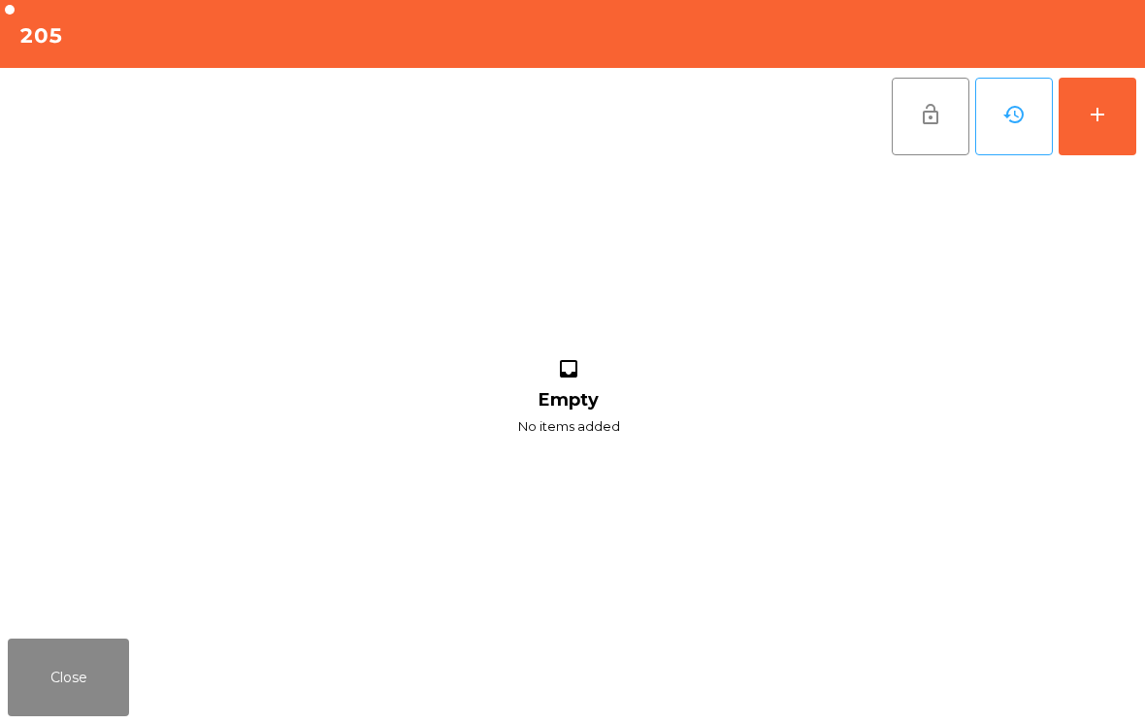
click at [1115, 103] on button "add" at bounding box center [1098, 117] width 78 height 78
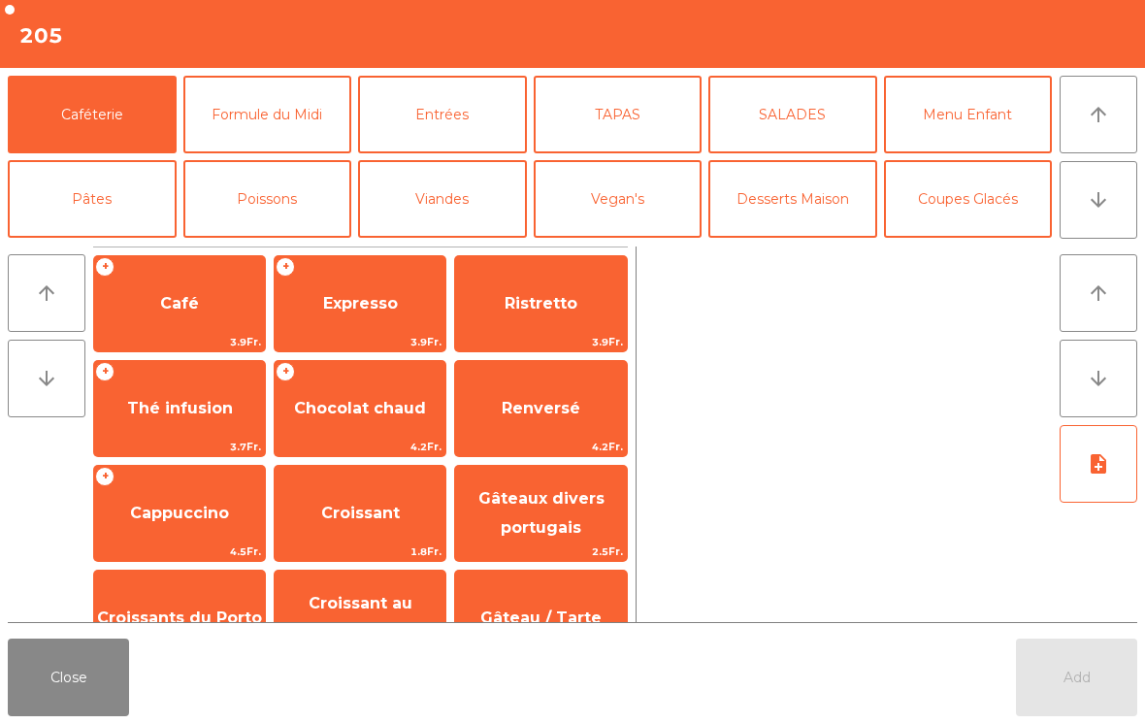
click at [192, 305] on span "Café" at bounding box center [179, 303] width 39 height 18
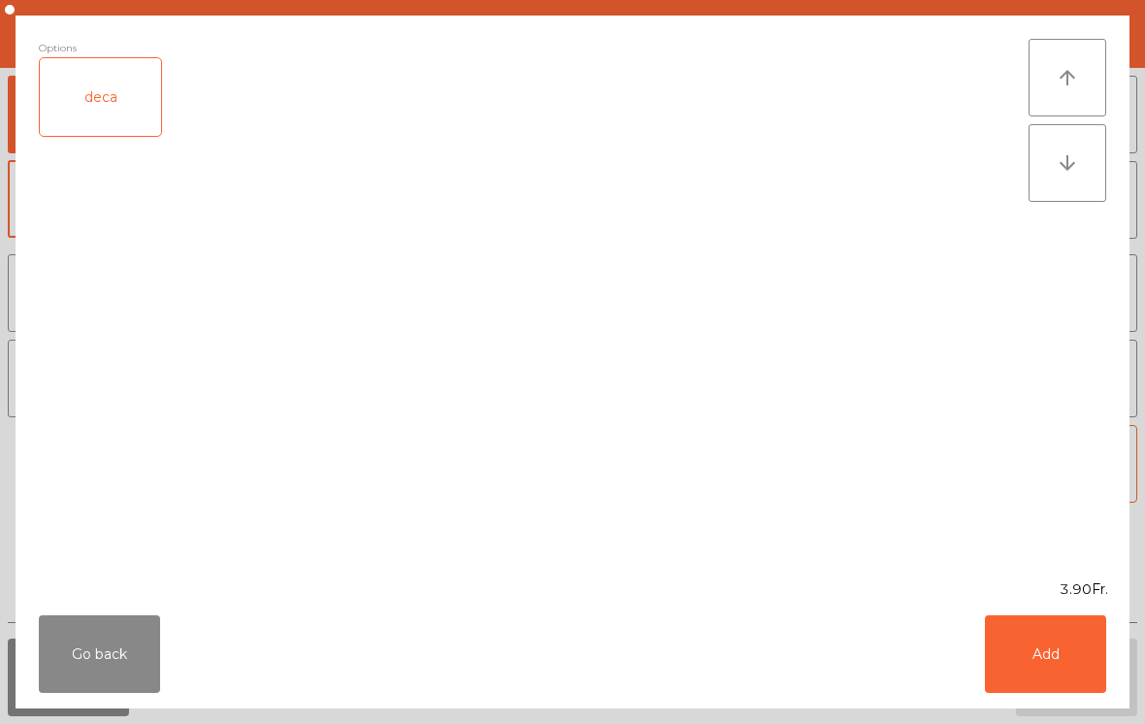
click at [1077, 674] on button "Add" at bounding box center [1045, 654] width 121 height 78
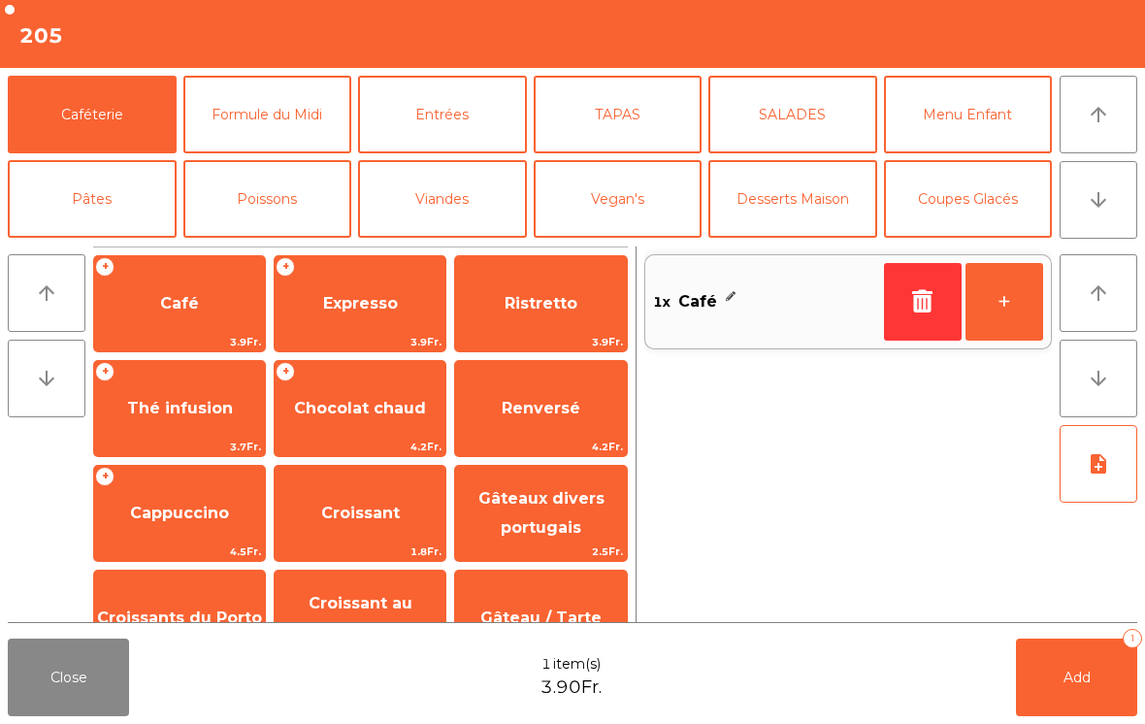
click at [182, 530] on span "Cappuccino" at bounding box center [179, 513] width 171 height 52
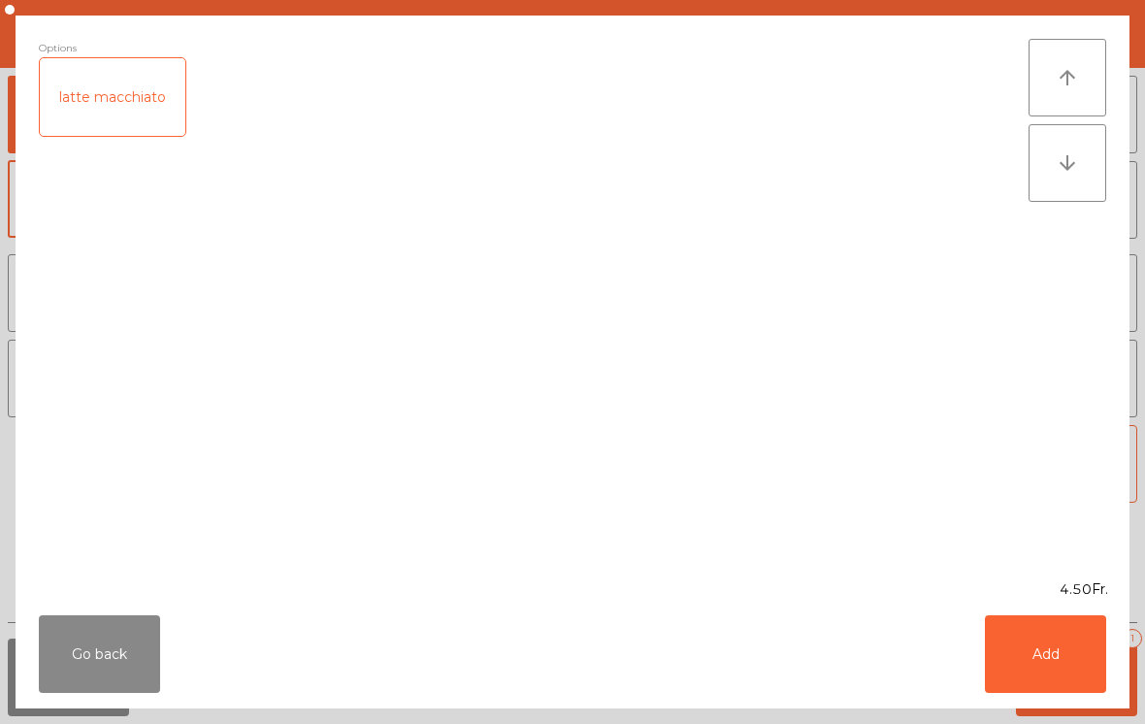
click at [1062, 676] on button "Add" at bounding box center [1045, 654] width 121 height 78
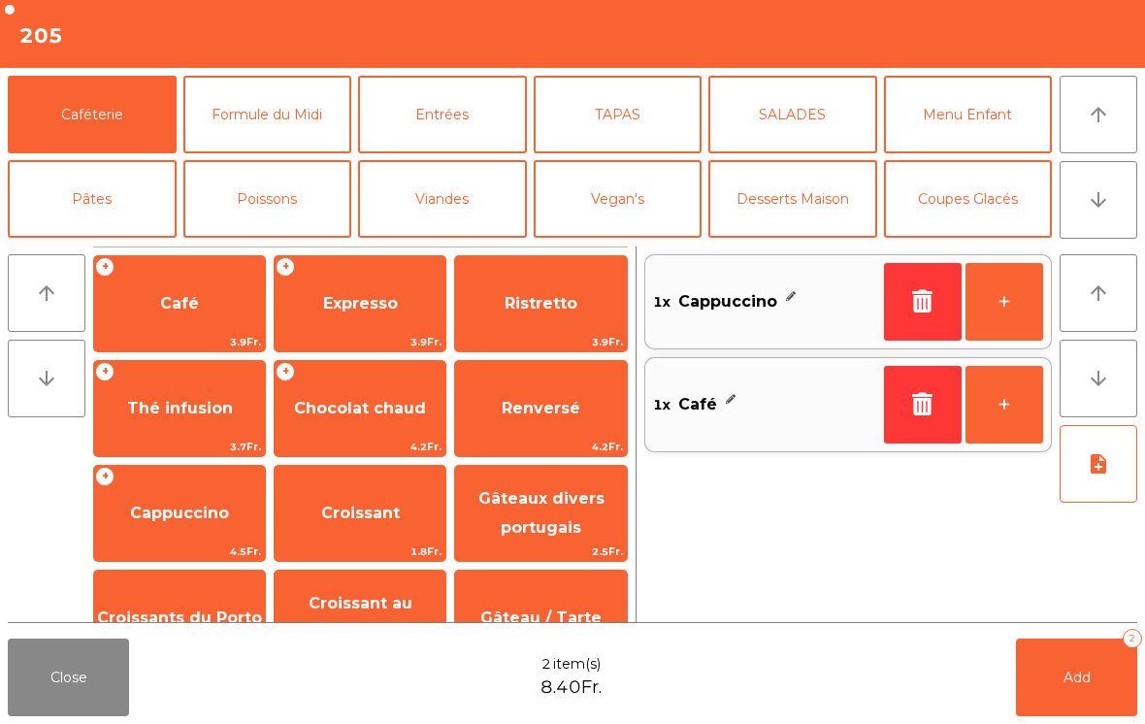
click at [565, 387] on span "Renversé" at bounding box center [540, 408] width 171 height 52
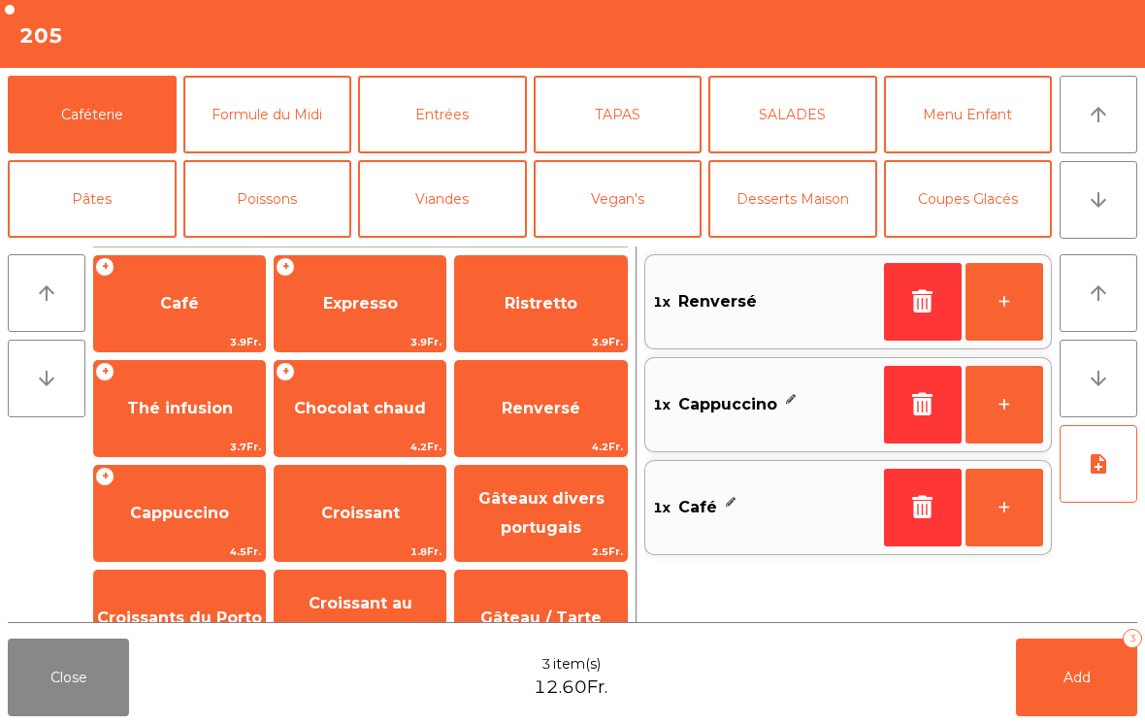
click at [1036, 289] on button "+" at bounding box center [1005, 302] width 78 height 78
click at [1116, 677] on button "Add 4" at bounding box center [1076, 678] width 121 height 78
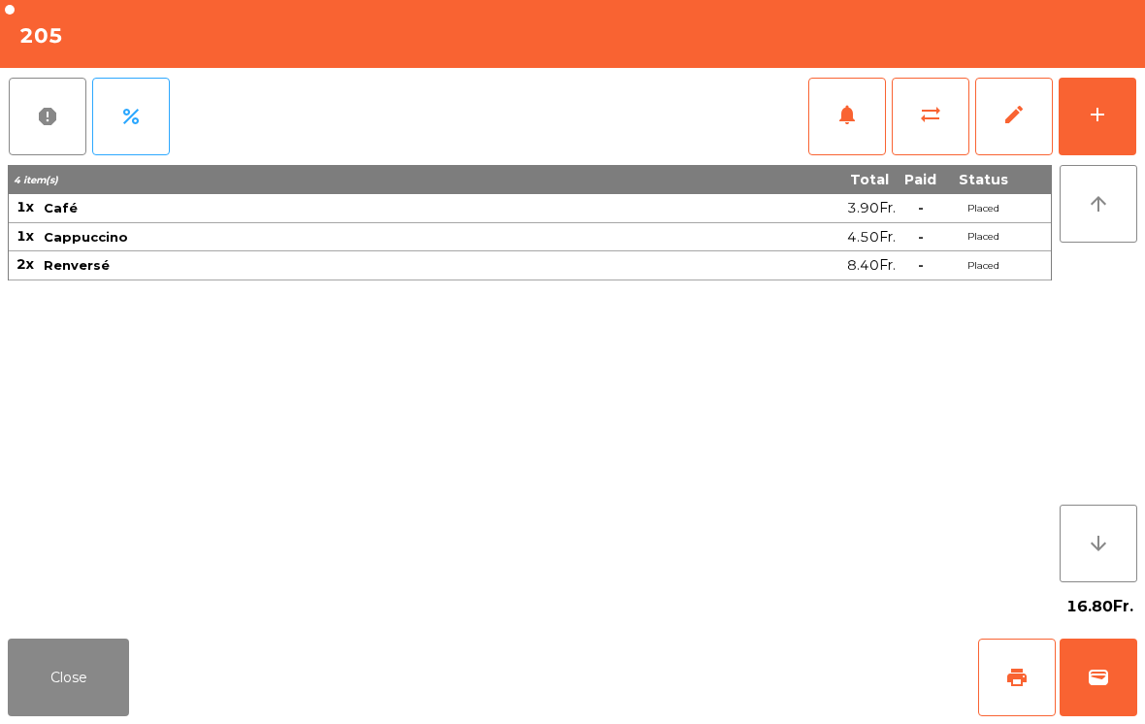
click at [65, 710] on button "Close" at bounding box center [68, 678] width 121 height 78
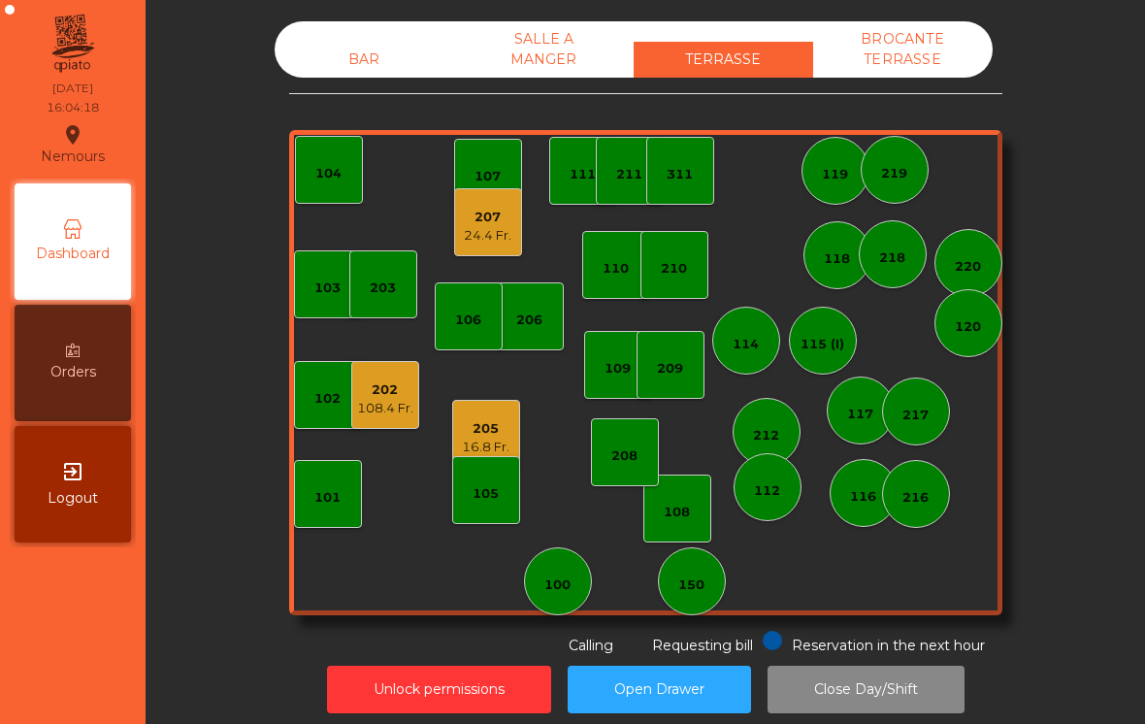
click at [401, 413] on div "108.4 Fr." at bounding box center [385, 408] width 56 height 19
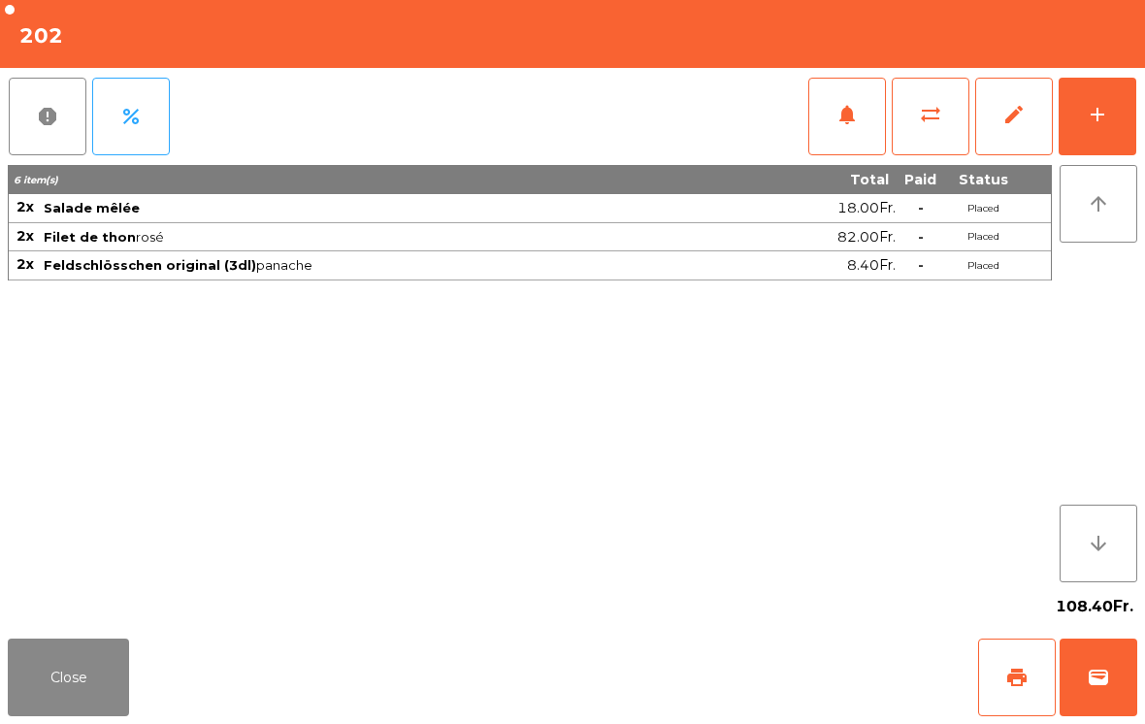
click at [830, 124] on button "notifications" at bounding box center [848, 117] width 78 height 78
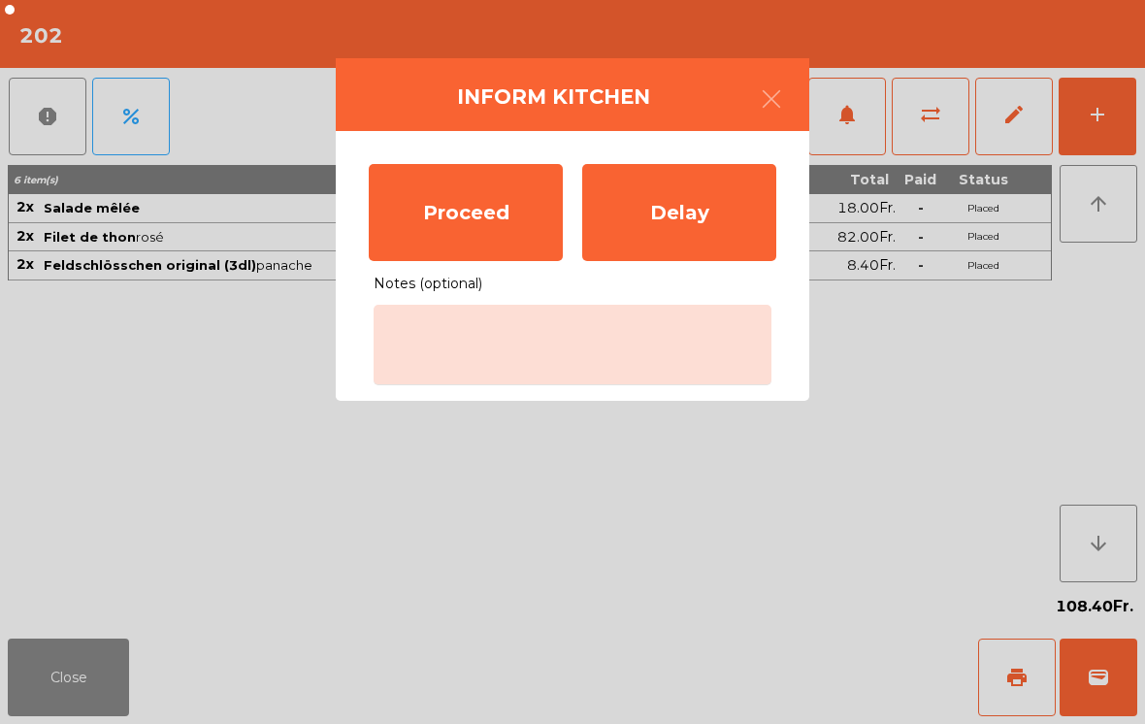
click at [439, 211] on div "Proceed" at bounding box center [466, 212] width 194 height 97
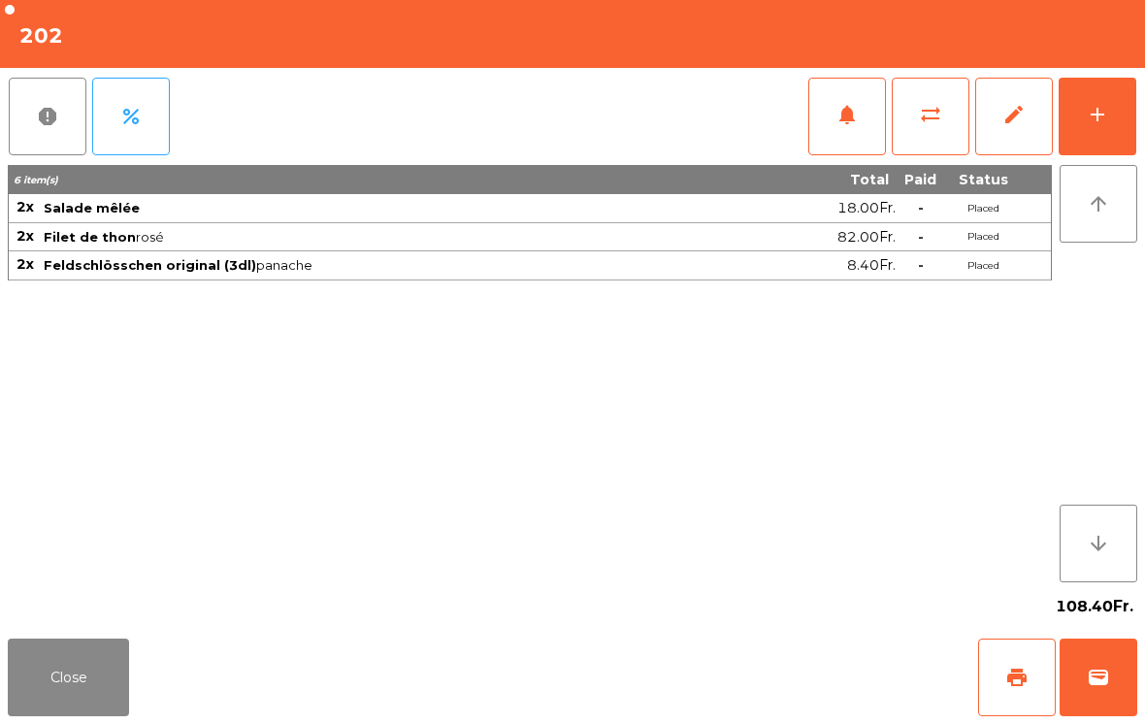
click at [82, 702] on button "Close" at bounding box center [68, 678] width 121 height 78
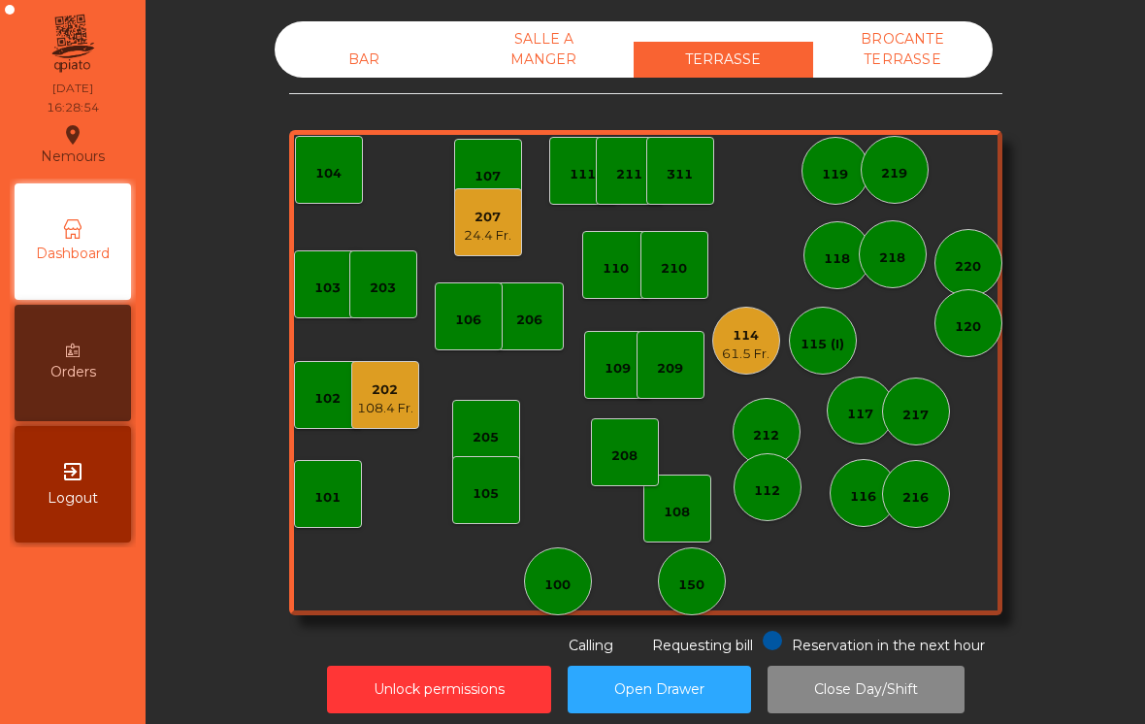
click at [479, 230] on div "24.4 Fr." at bounding box center [488, 235] width 48 height 19
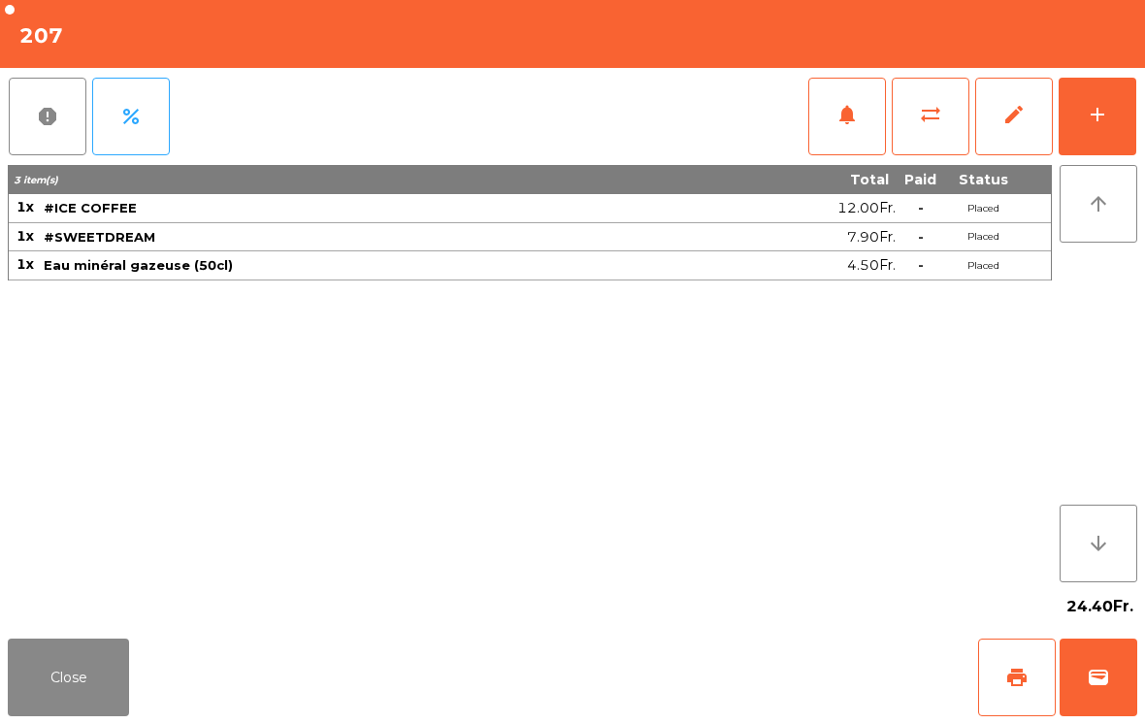
click at [1031, 676] on button "print" at bounding box center [1017, 678] width 78 height 78
click at [89, 715] on button "Close" at bounding box center [68, 678] width 121 height 78
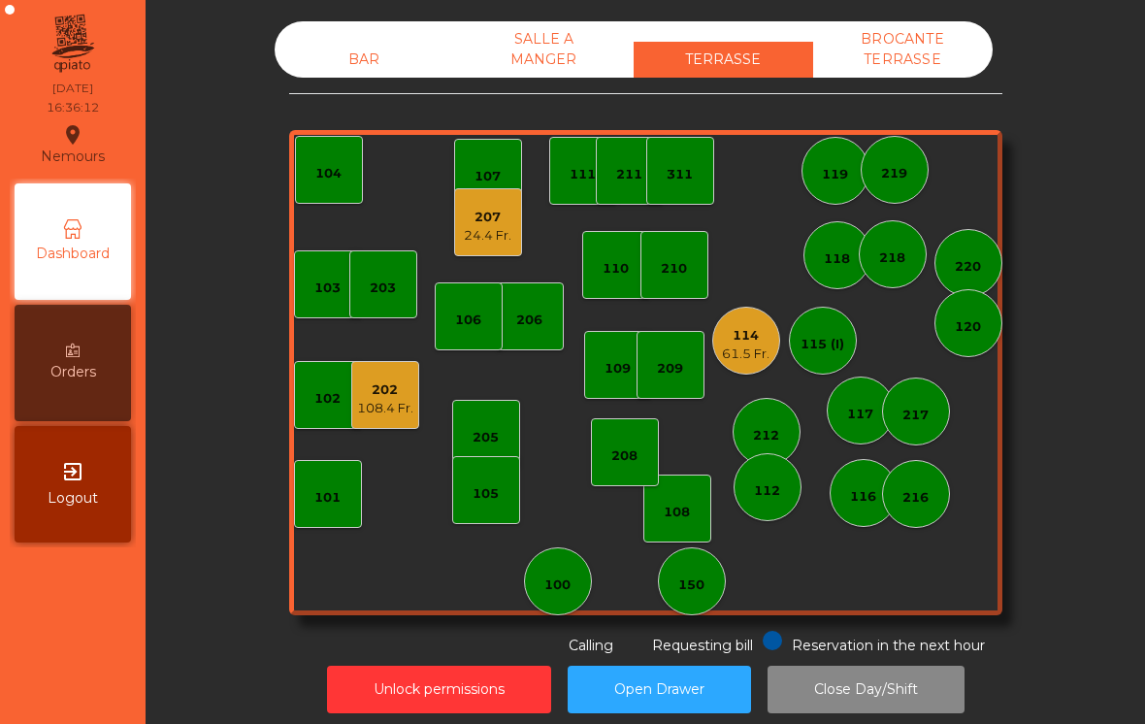
click at [479, 202] on div "207 24.4 Fr." at bounding box center [488, 223] width 48 height 46
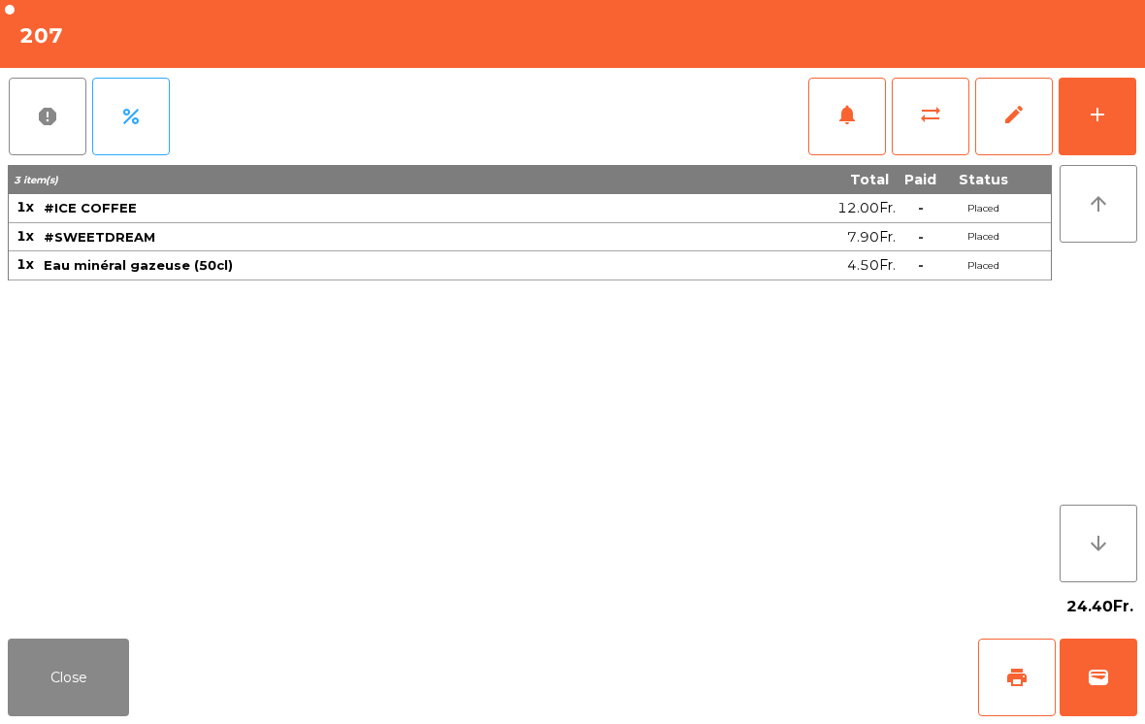
click at [1078, 652] on button "wallet" at bounding box center [1099, 678] width 78 height 78
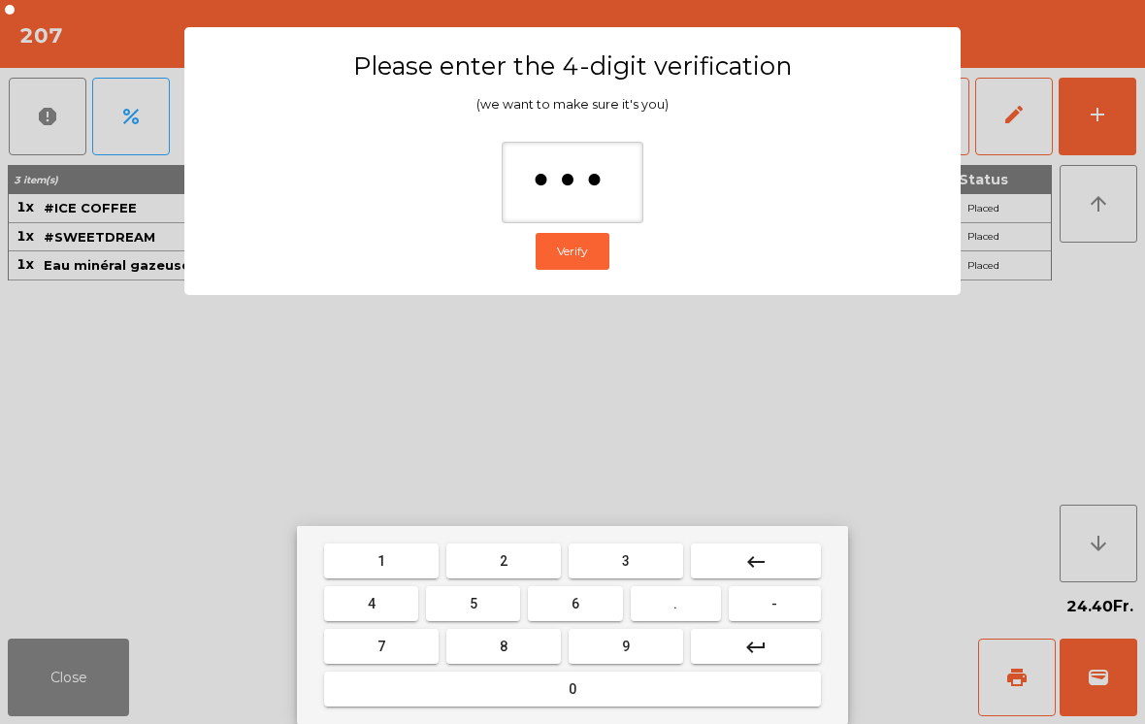
type input "****"
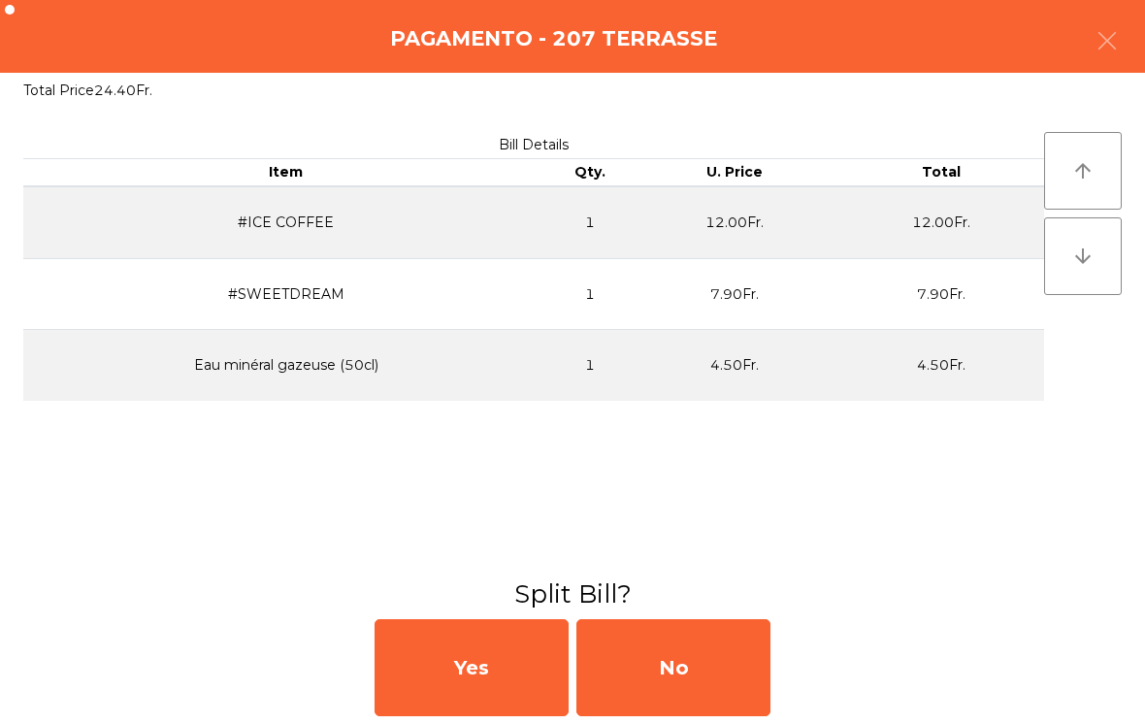
click at [768, 639] on div "No" at bounding box center [674, 667] width 194 height 97
click at [755, 673] on div "MB" at bounding box center [674, 667] width 194 height 97
click at [757, 690] on div "No" at bounding box center [674, 667] width 194 height 97
click at [751, 677] on div "No" at bounding box center [674, 667] width 194 height 97
click at [738, 688] on button "Open Drawer" at bounding box center [659, 690] width 183 height 48
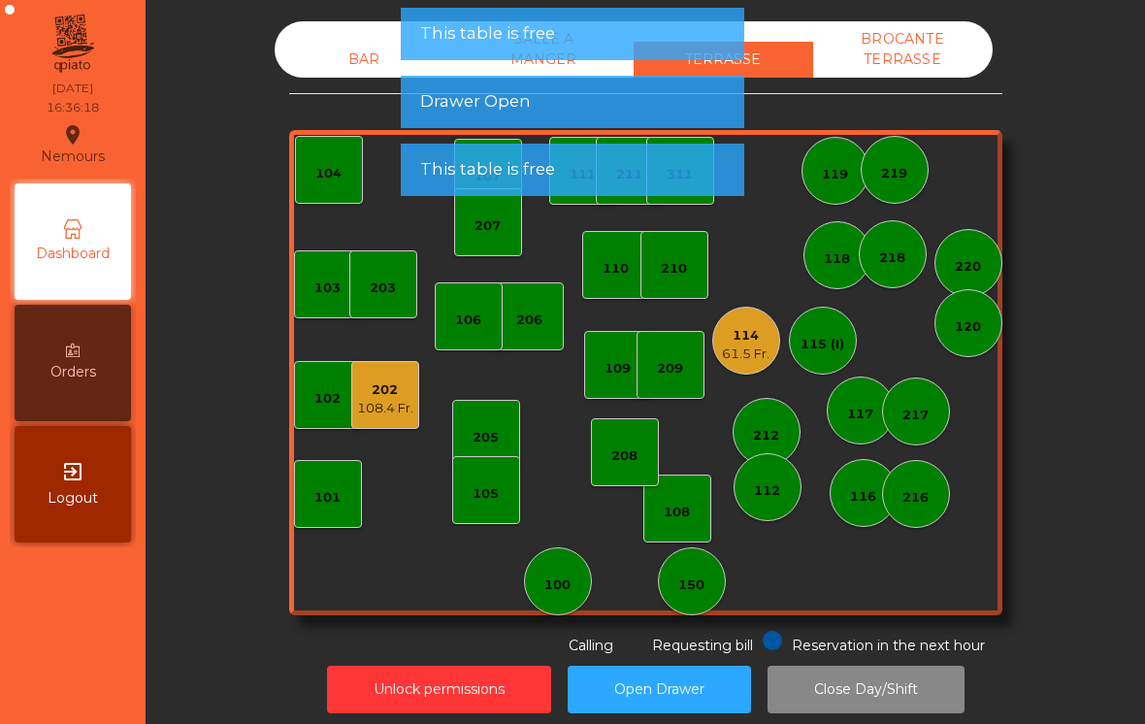
click at [765, 345] on div "61.5 Fr." at bounding box center [746, 354] width 48 height 19
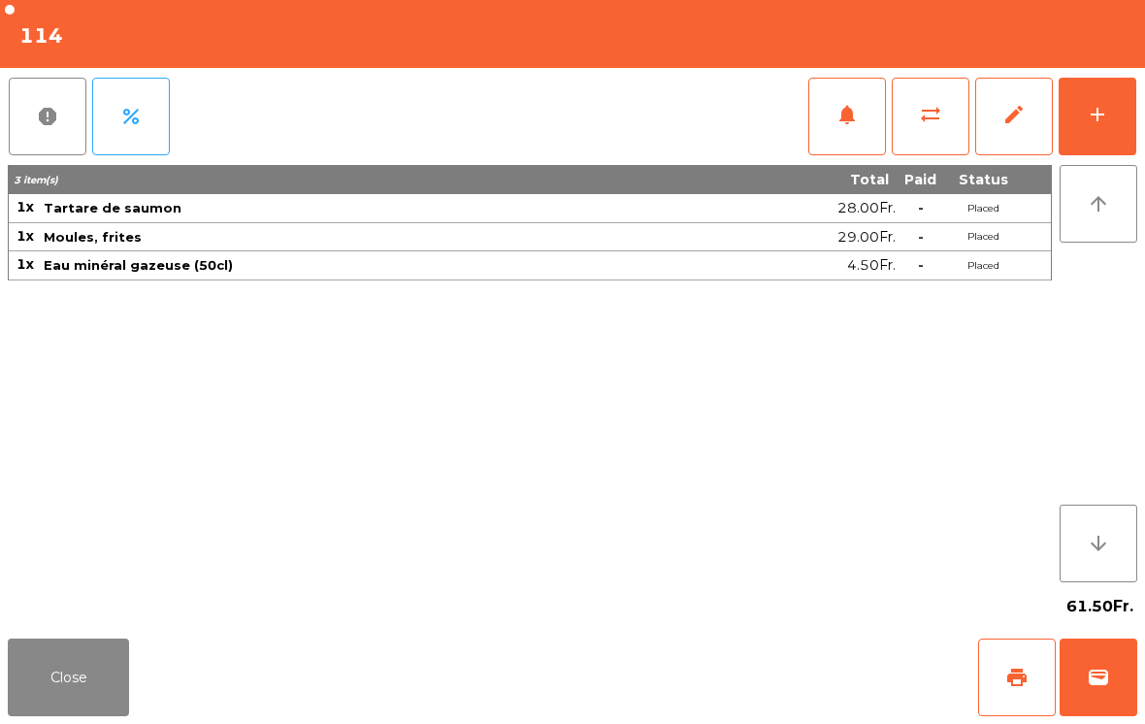
click at [112, 682] on button "Close" at bounding box center [68, 678] width 121 height 78
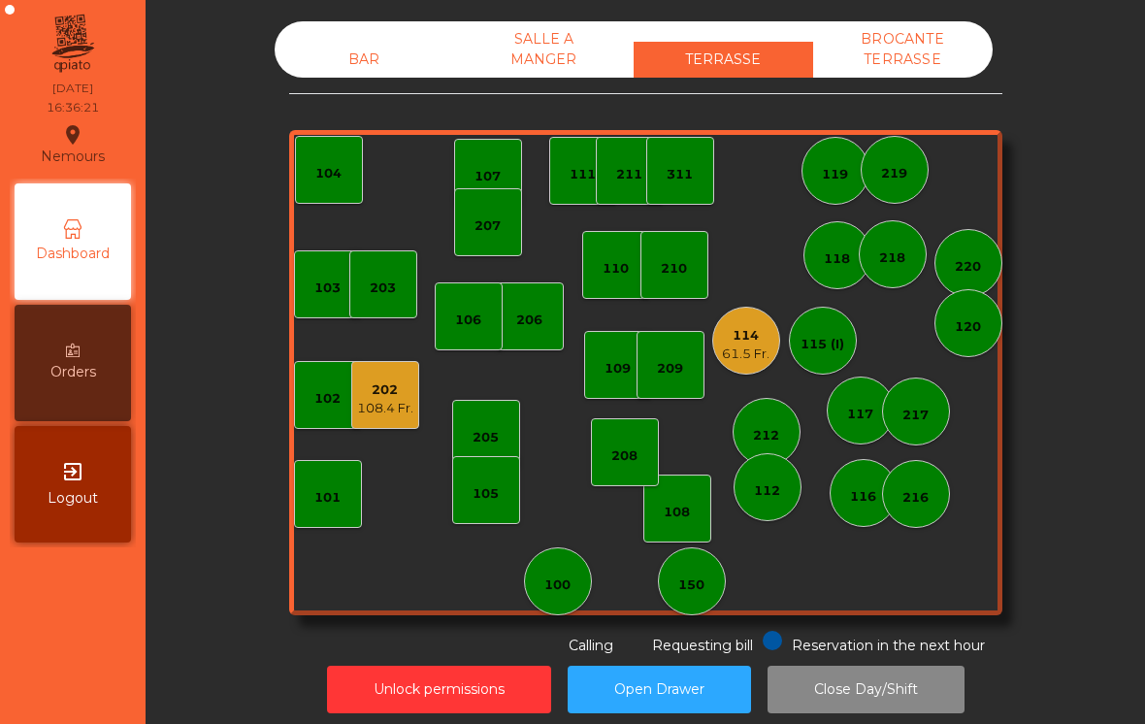
click at [710, 191] on div "311" at bounding box center [680, 171] width 68 height 68
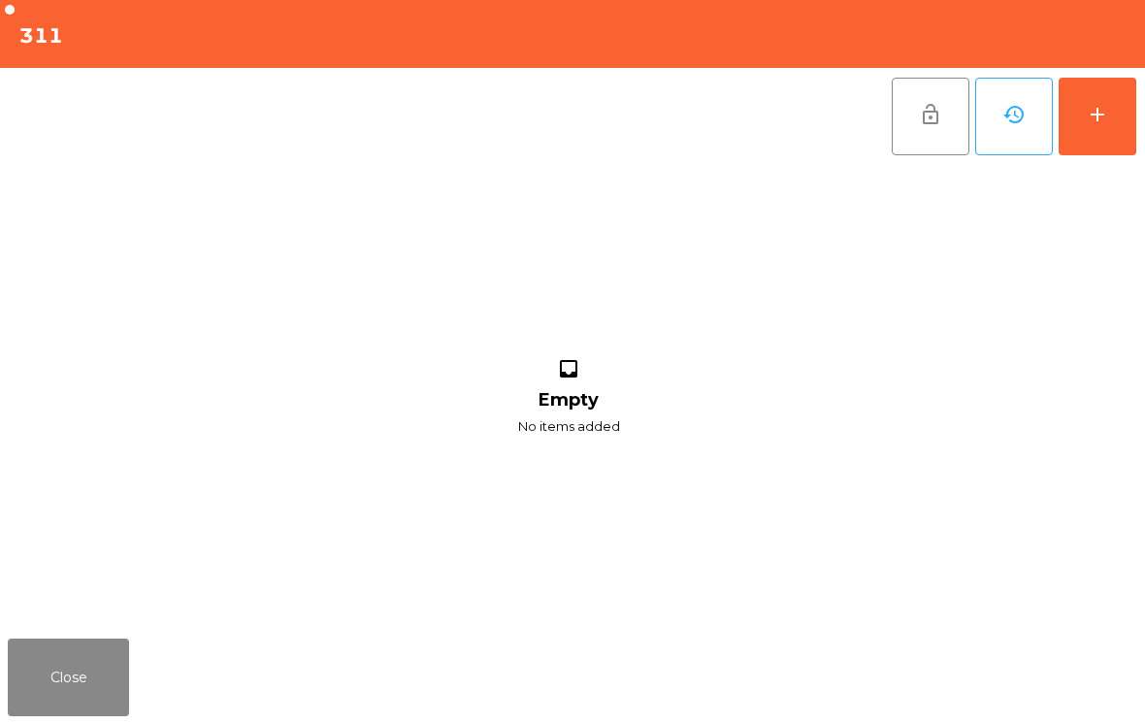
click at [1130, 102] on button "add" at bounding box center [1098, 117] width 78 height 78
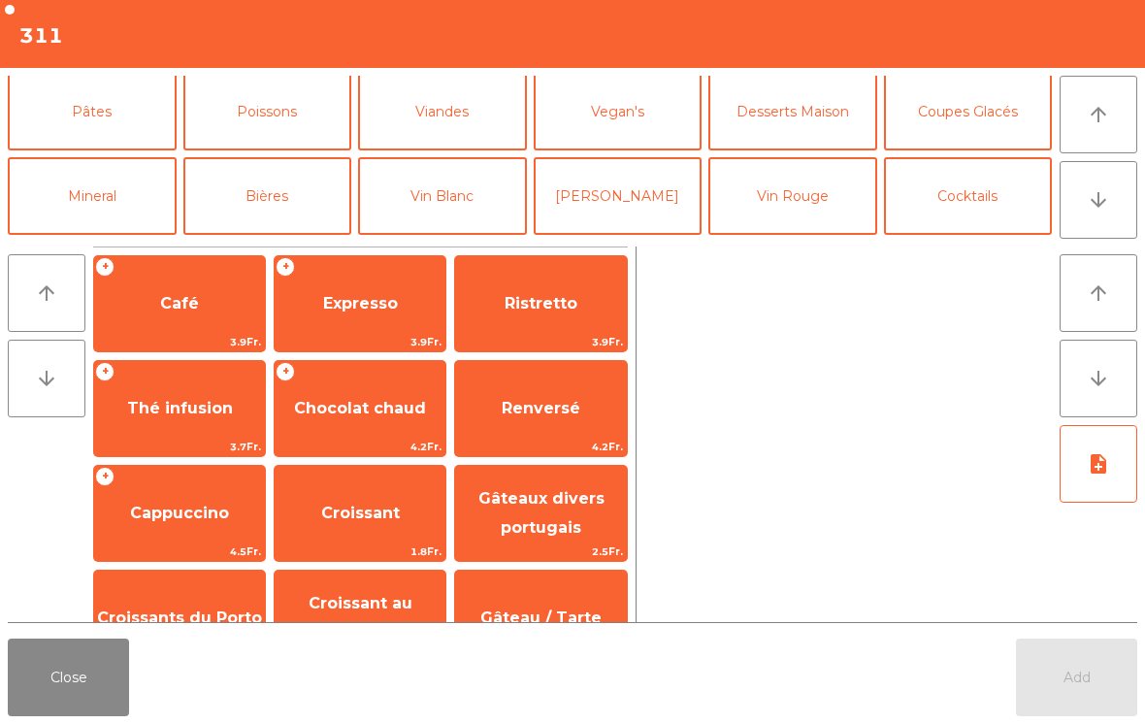
scroll to position [115, 0]
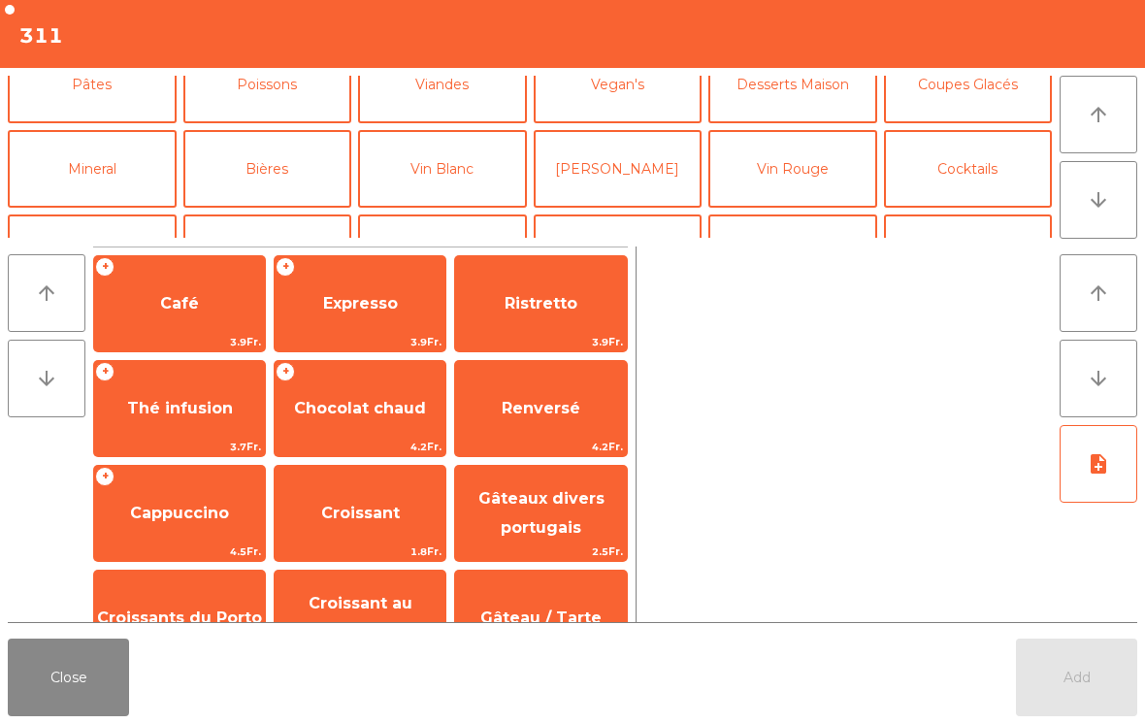
click at [142, 180] on button "Mineral" at bounding box center [92, 169] width 169 height 78
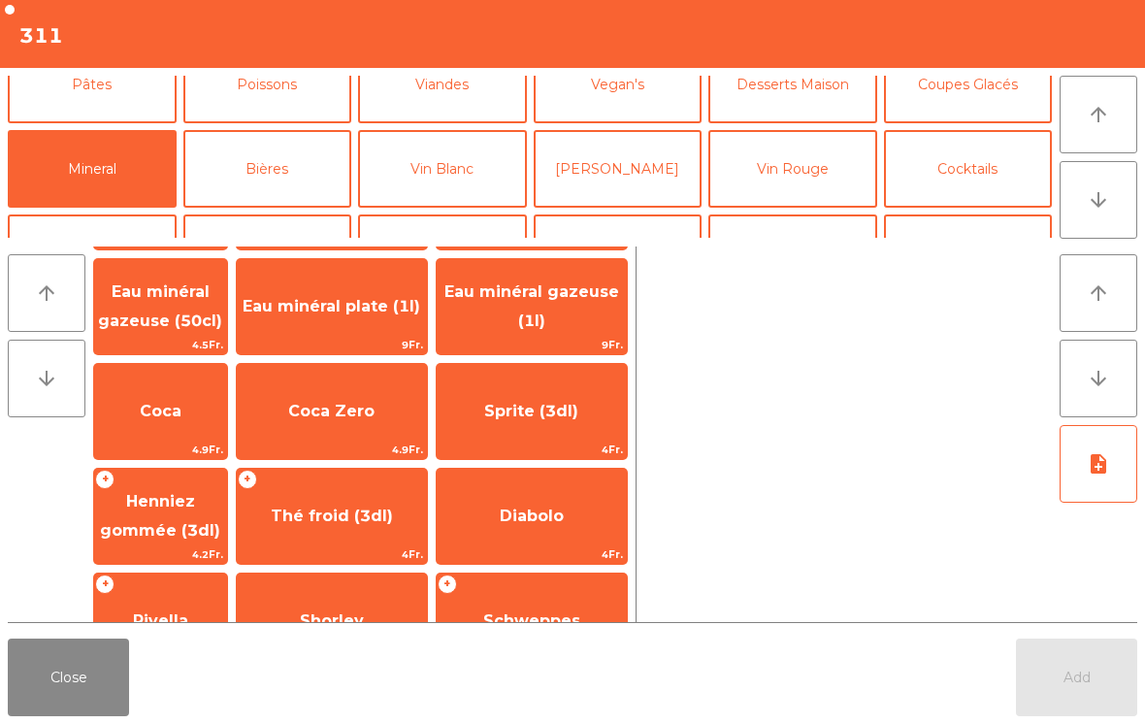
scroll to position [124, 0]
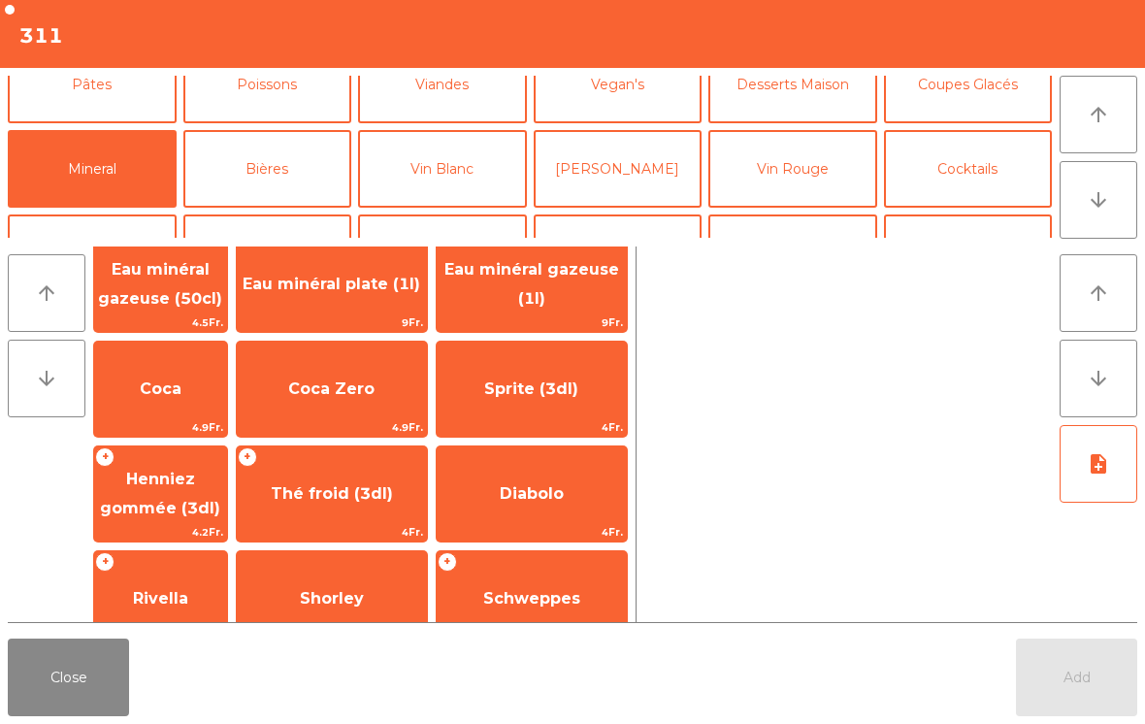
click at [173, 530] on span "4.2Fr." at bounding box center [160, 532] width 133 height 18
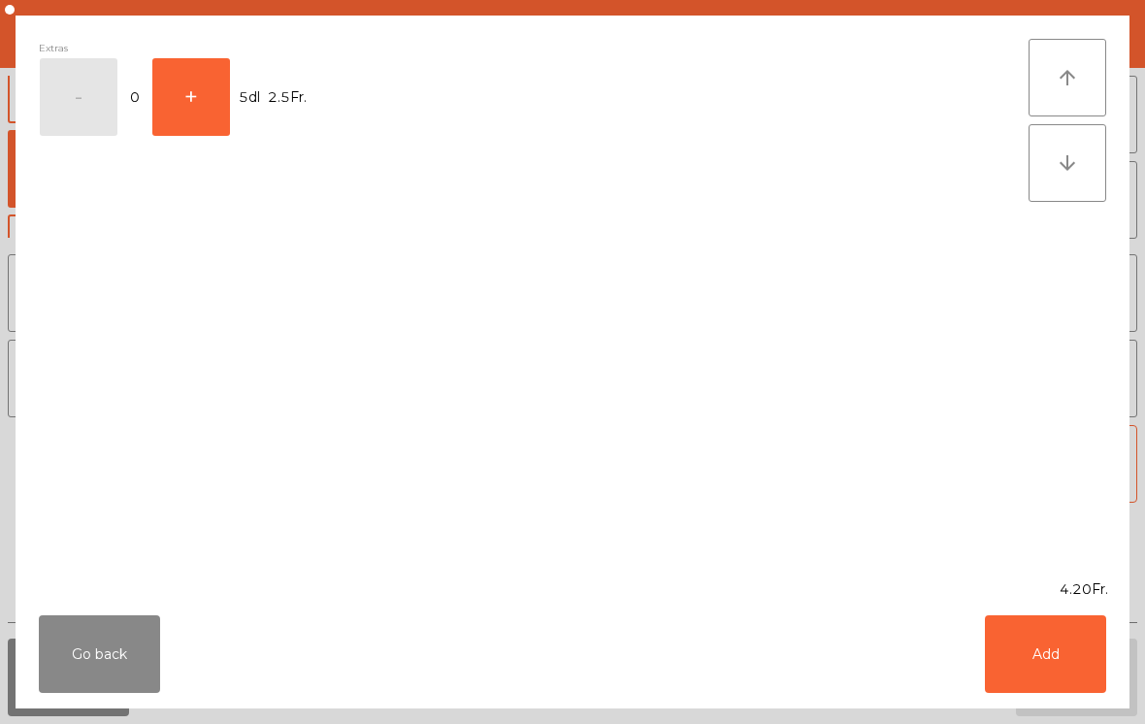
click at [204, 113] on button "+" at bounding box center [191, 97] width 78 height 78
click at [1030, 646] on button "Add" at bounding box center [1045, 654] width 121 height 78
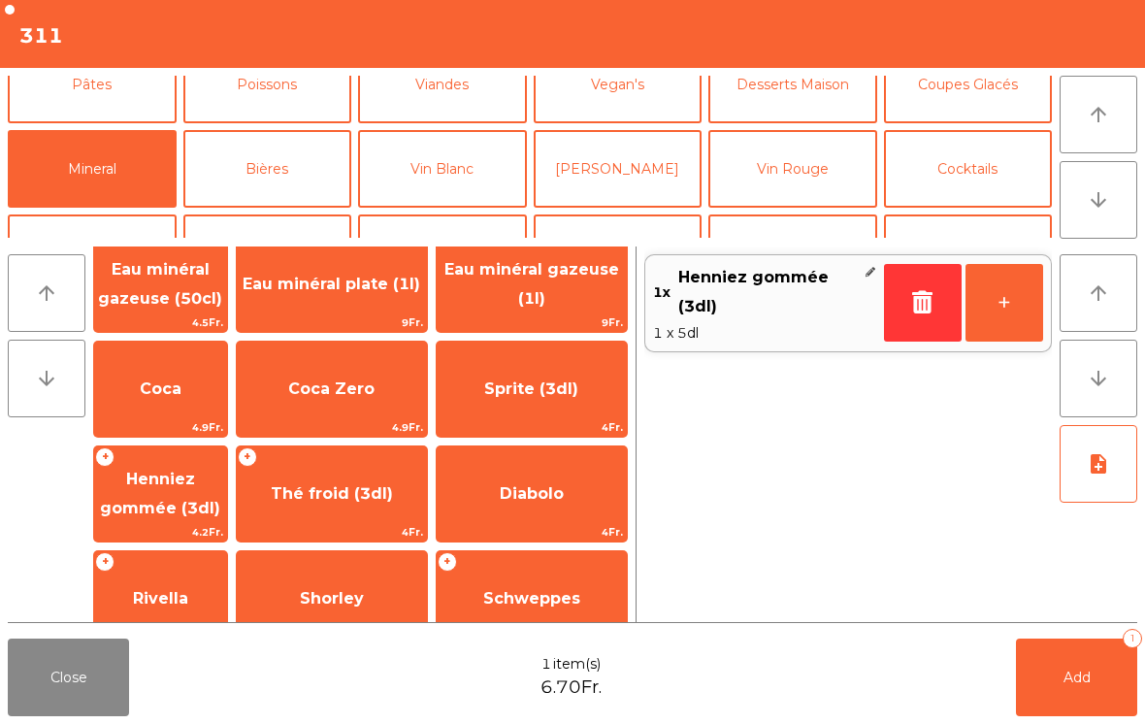
click at [357, 401] on span "Coca Zero" at bounding box center [332, 389] width 190 height 52
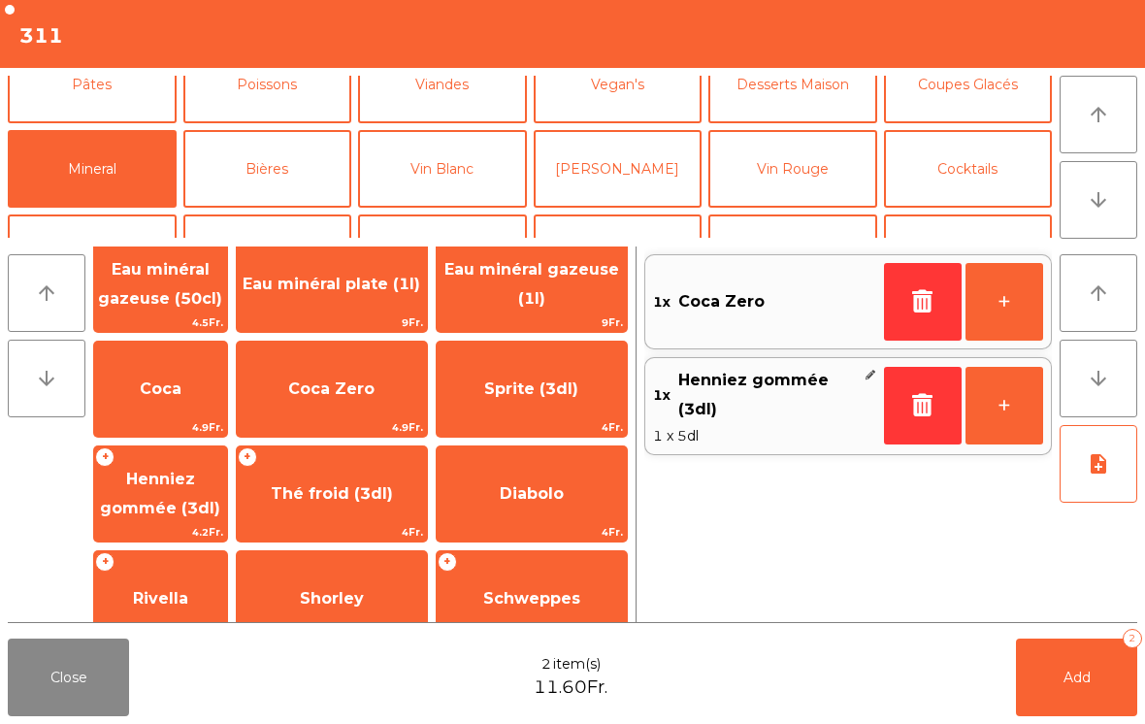
click at [1094, 703] on button "Add 2" at bounding box center [1076, 678] width 121 height 78
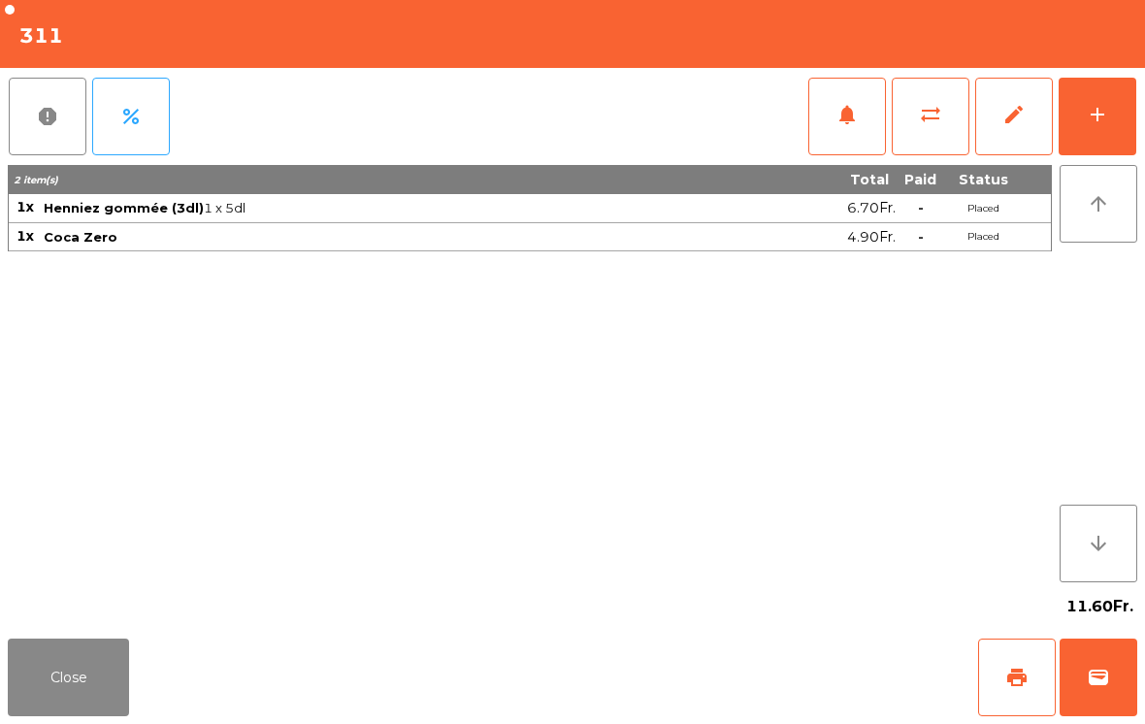
click at [88, 672] on button "Close" at bounding box center [68, 678] width 121 height 78
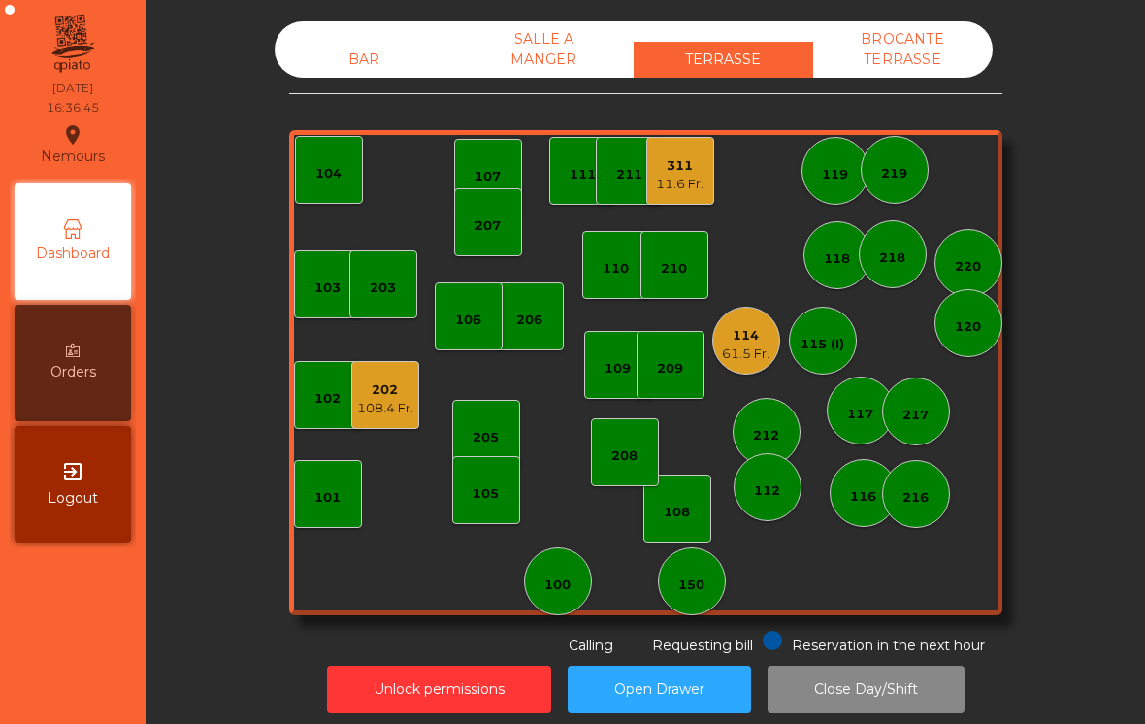
click at [883, 479] on div "116" at bounding box center [864, 493] width 68 height 68
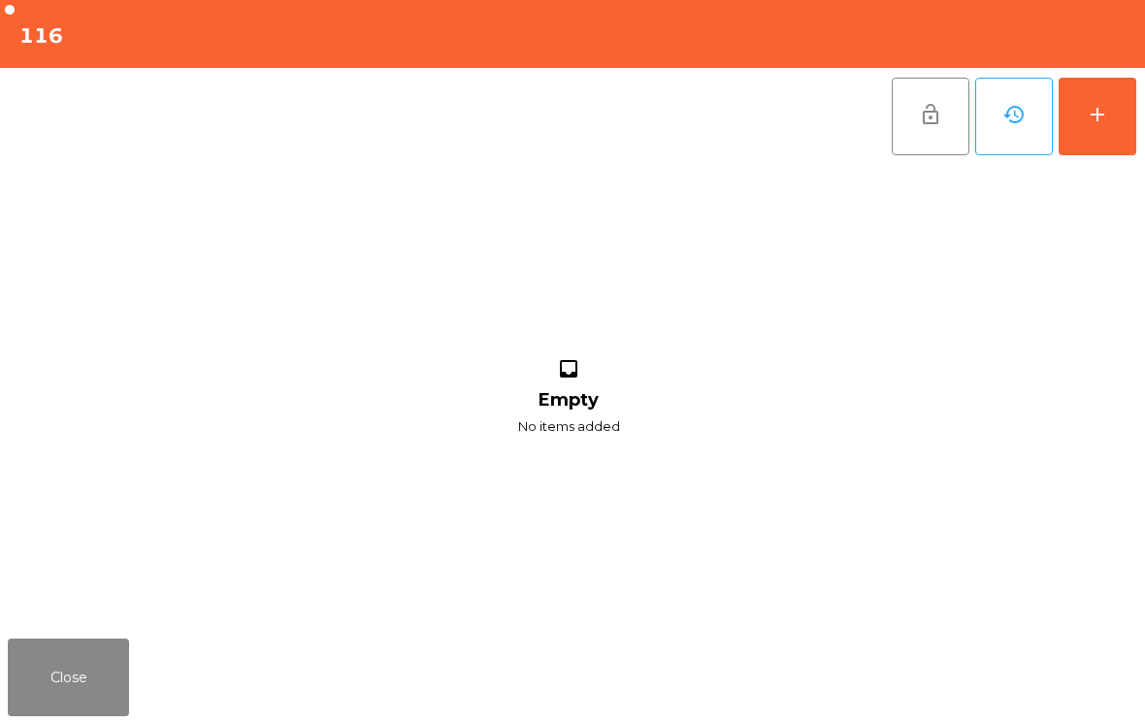
click at [1110, 121] on button "add" at bounding box center [1098, 117] width 78 height 78
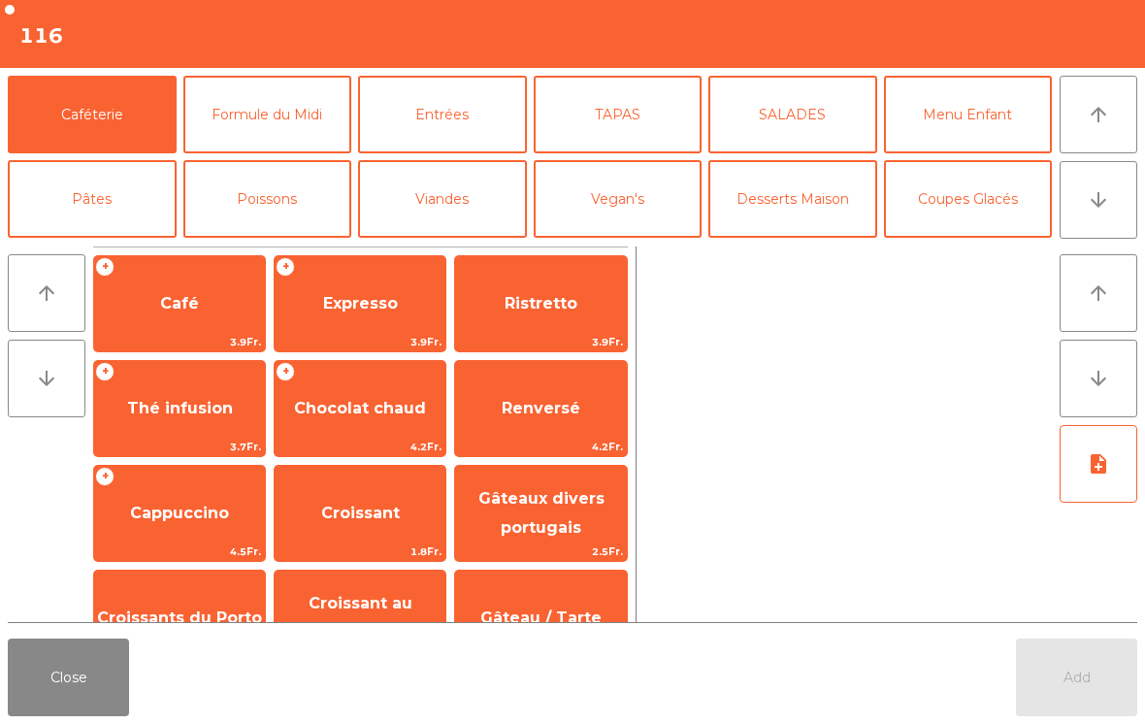
click at [359, 304] on span "Expresso" at bounding box center [360, 303] width 75 height 18
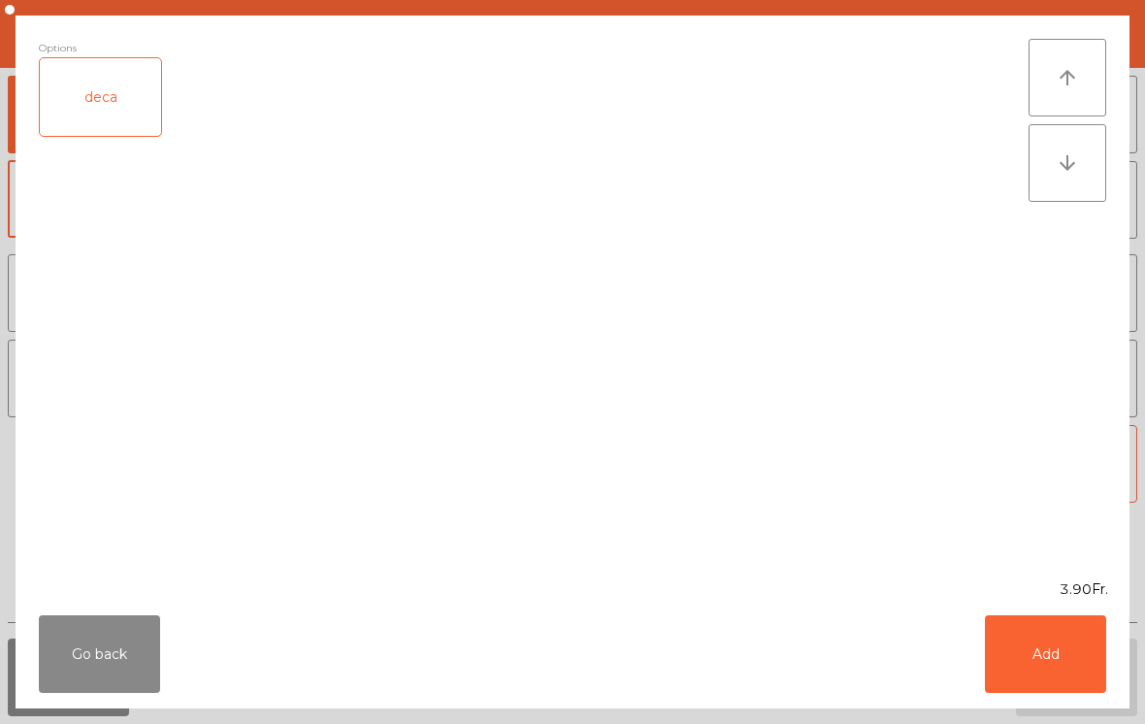
click at [1067, 654] on button "Add" at bounding box center [1045, 654] width 121 height 78
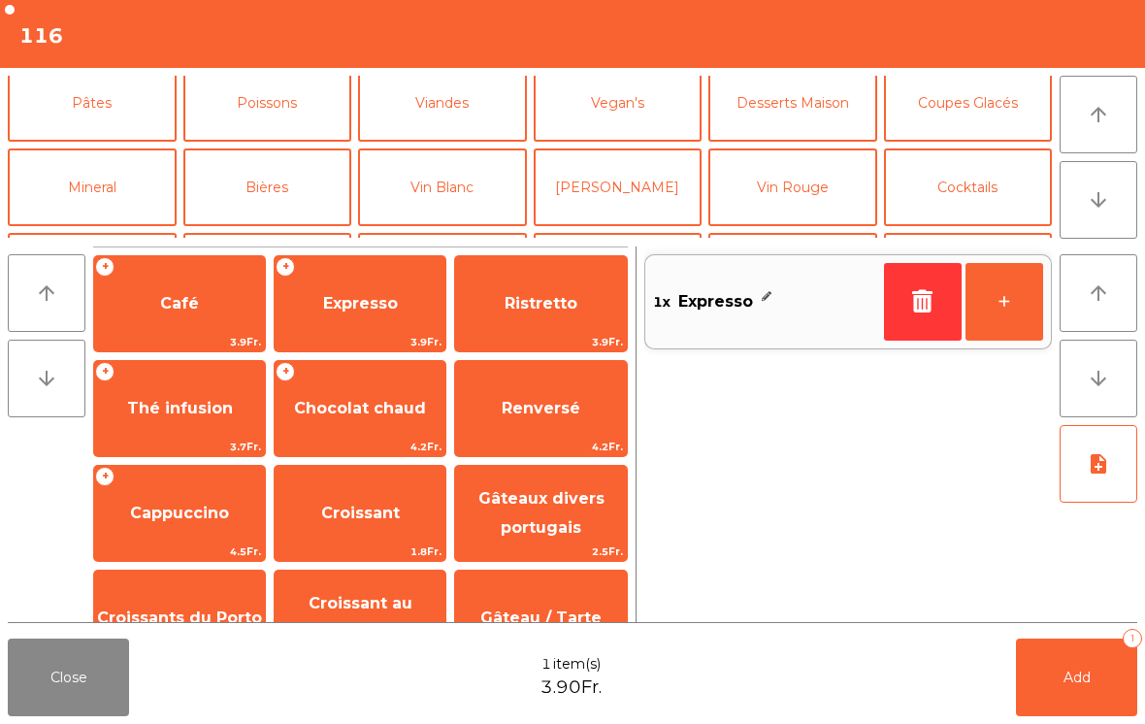
scroll to position [110, 0]
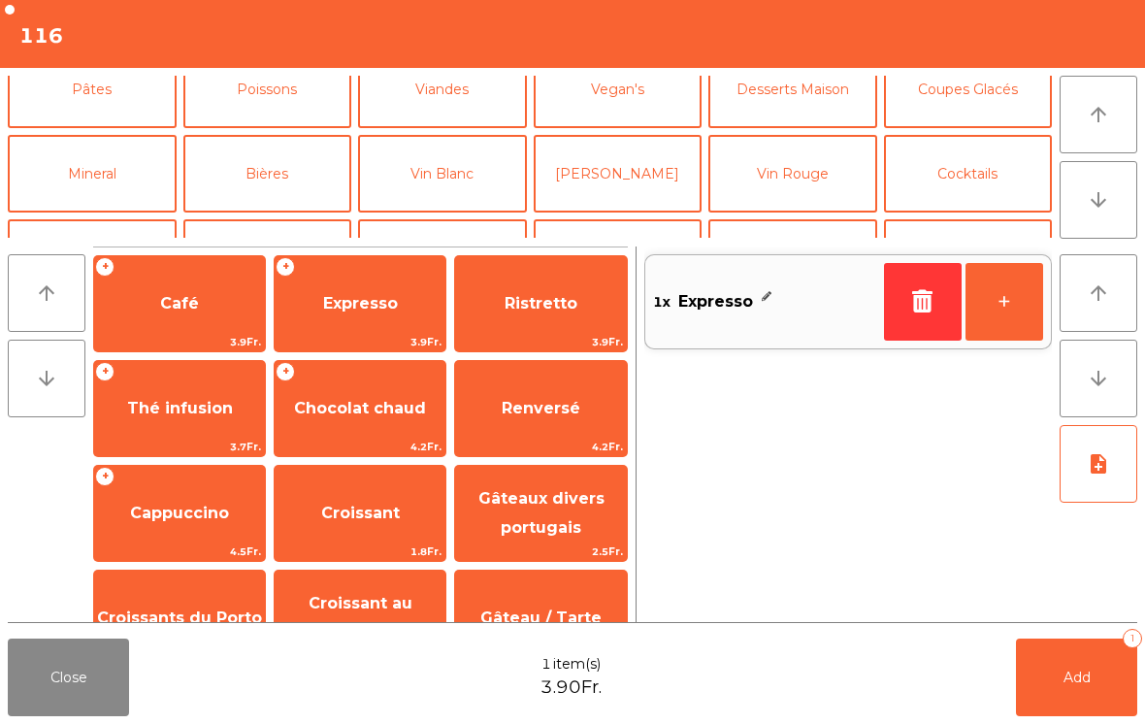
click at [100, 178] on button "Mineral" at bounding box center [92, 174] width 169 height 78
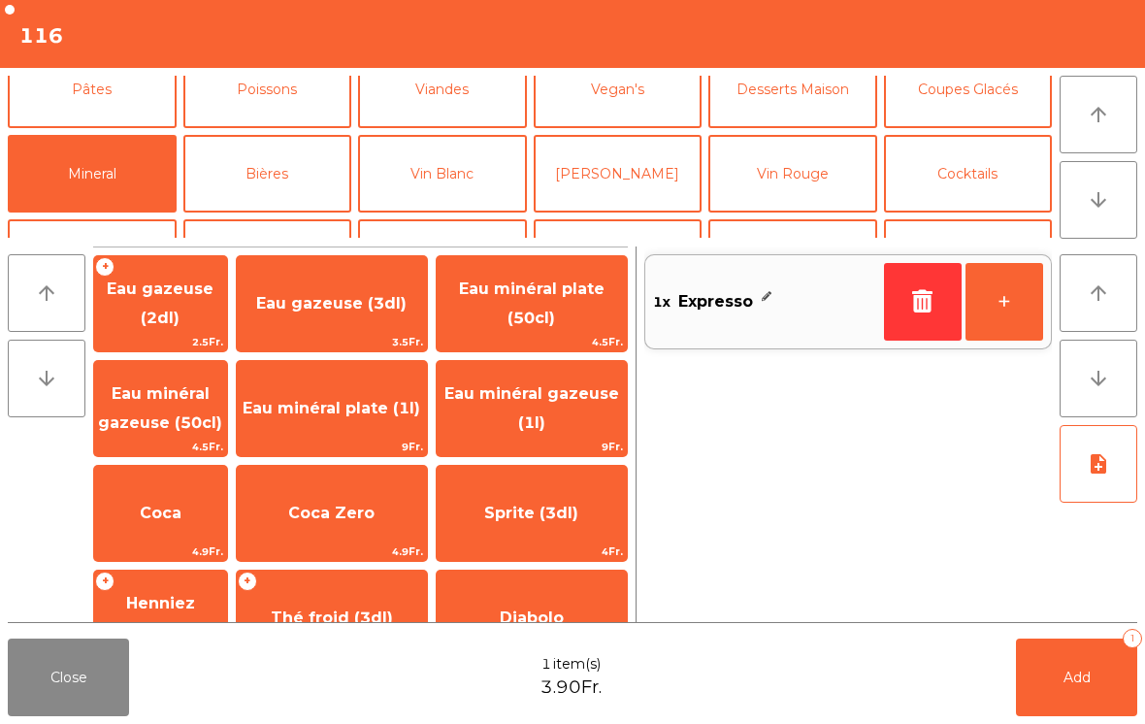
click at [215, 498] on span "Coca" at bounding box center [160, 513] width 133 height 52
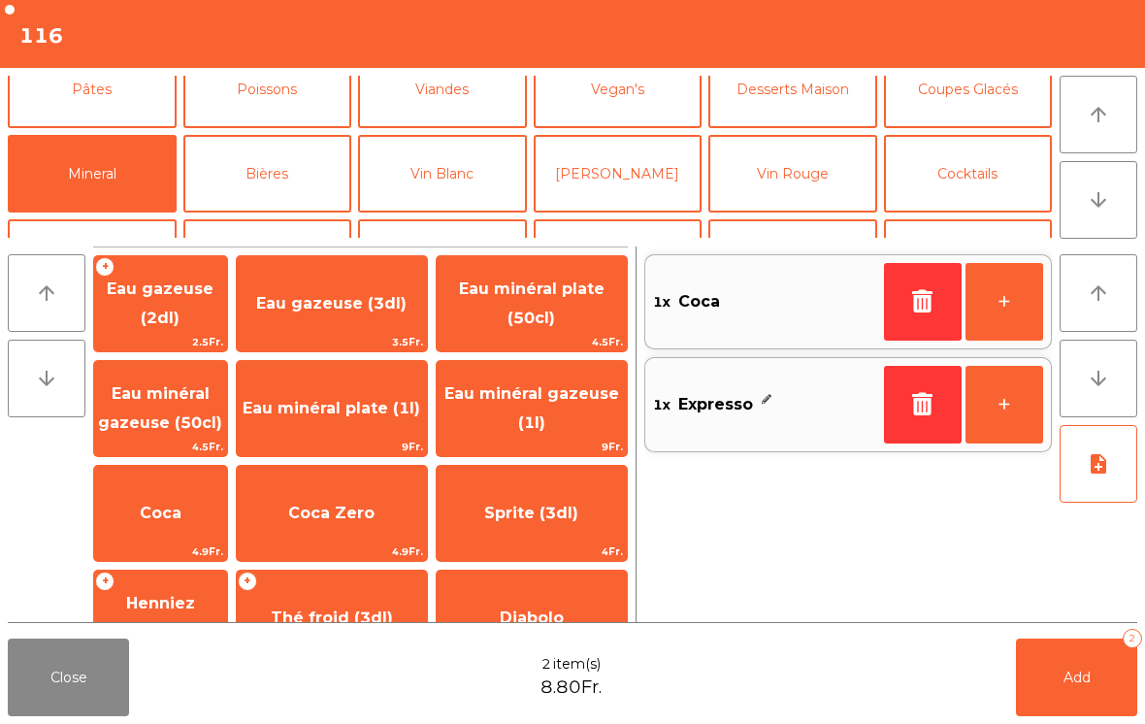
click at [428, 532] on div "Coca Zero 4.9Fr." at bounding box center [332, 513] width 192 height 97
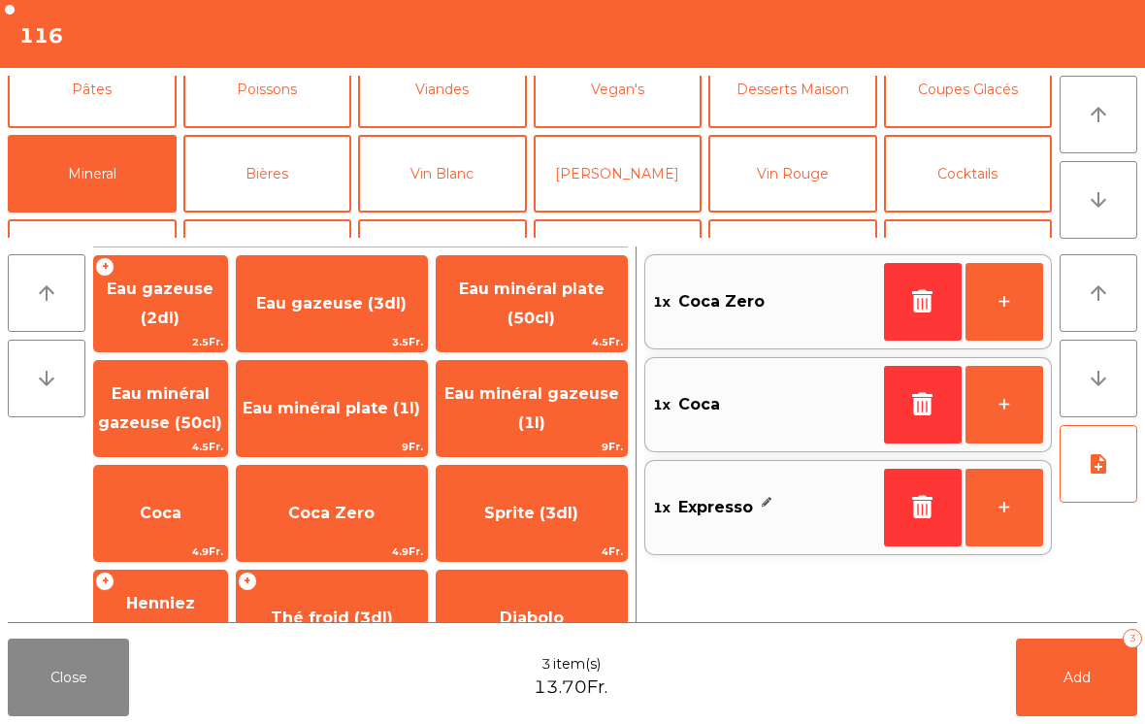
click at [1117, 696] on button "Add 3" at bounding box center [1076, 678] width 121 height 78
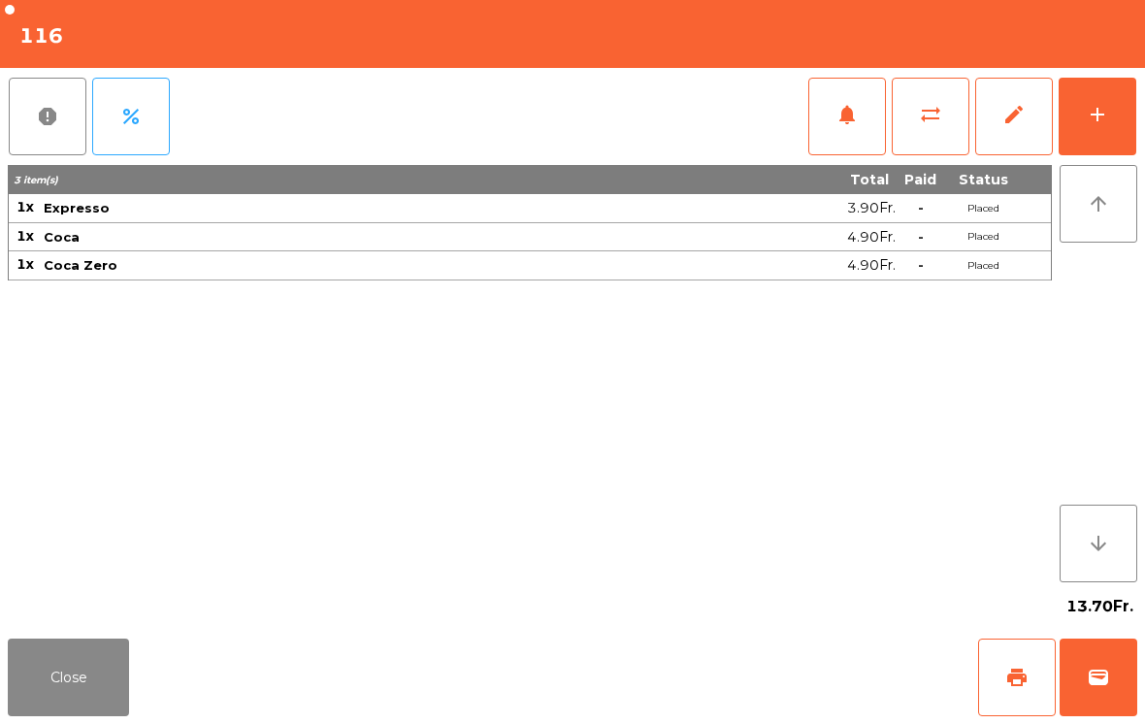
click at [1107, 663] on button "wallet" at bounding box center [1099, 678] width 78 height 78
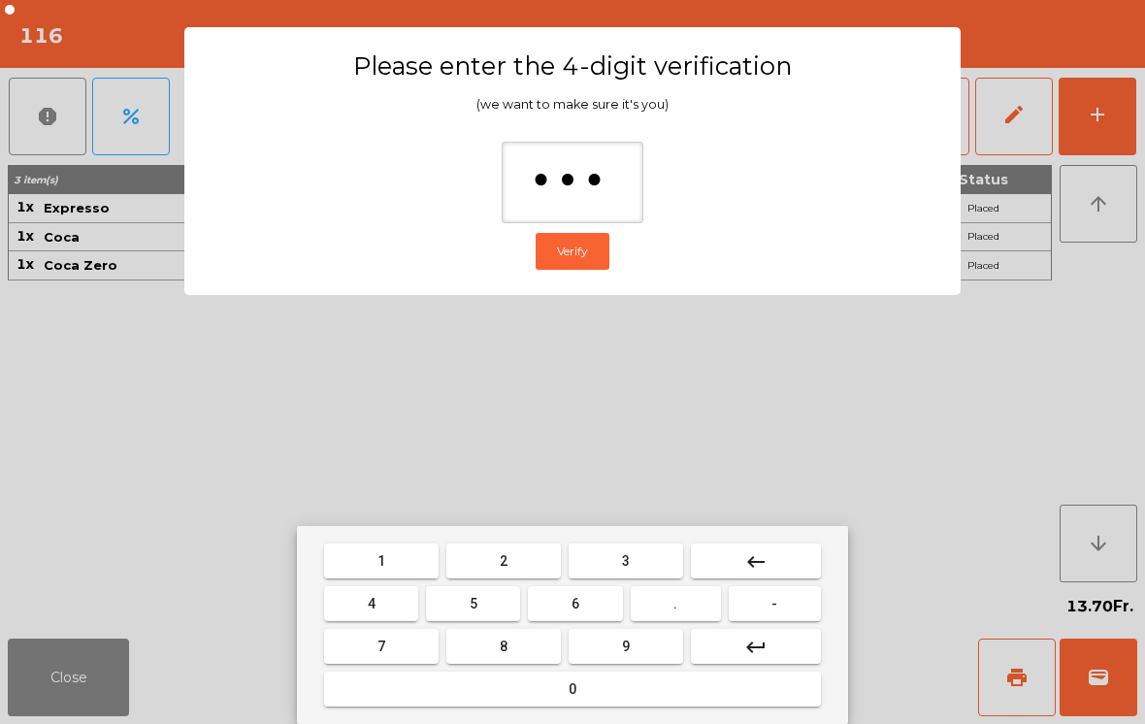
type input "****"
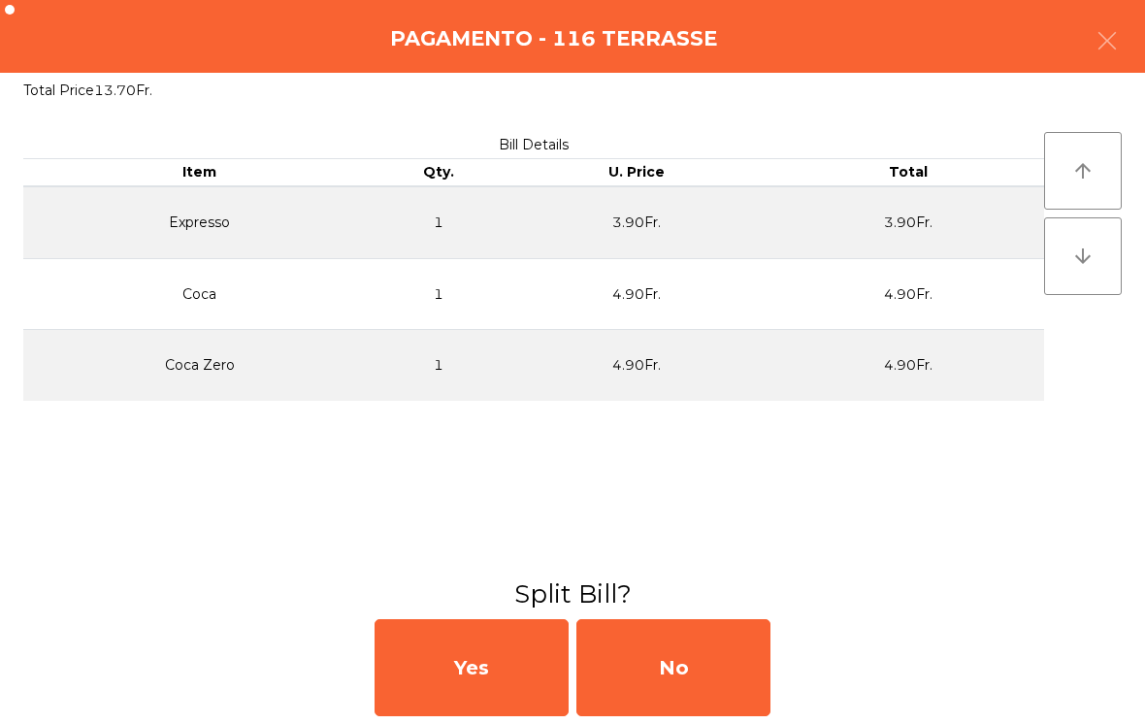
click at [688, 714] on div "No" at bounding box center [674, 667] width 194 height 97
click at [653, 698] on div "No" at bounding box center [674, 667] width 194 height 97
click at [652, 698] on div "No" at bounding box center [674, 667] width 194 height 97
click at [652, 679] on div "No" at bounding box center [674, 667] width 194 height 97
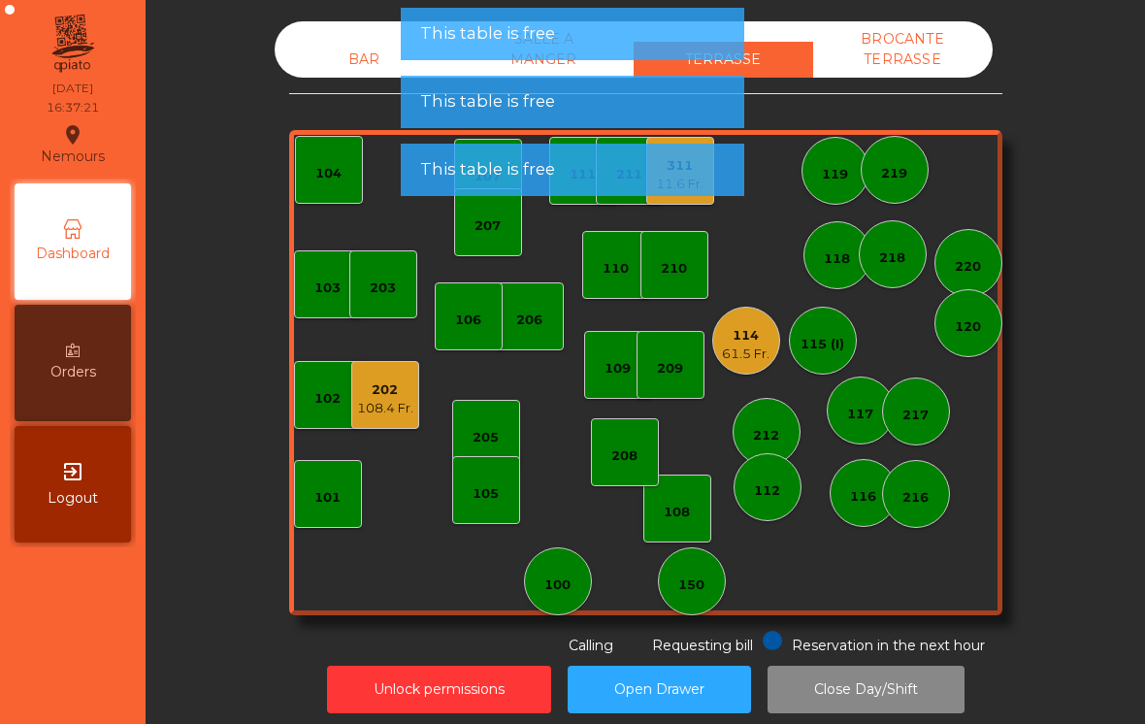
click at [386, 413] on div "108.4 Fr." at bounding box center [385, 408] width 56 height 19
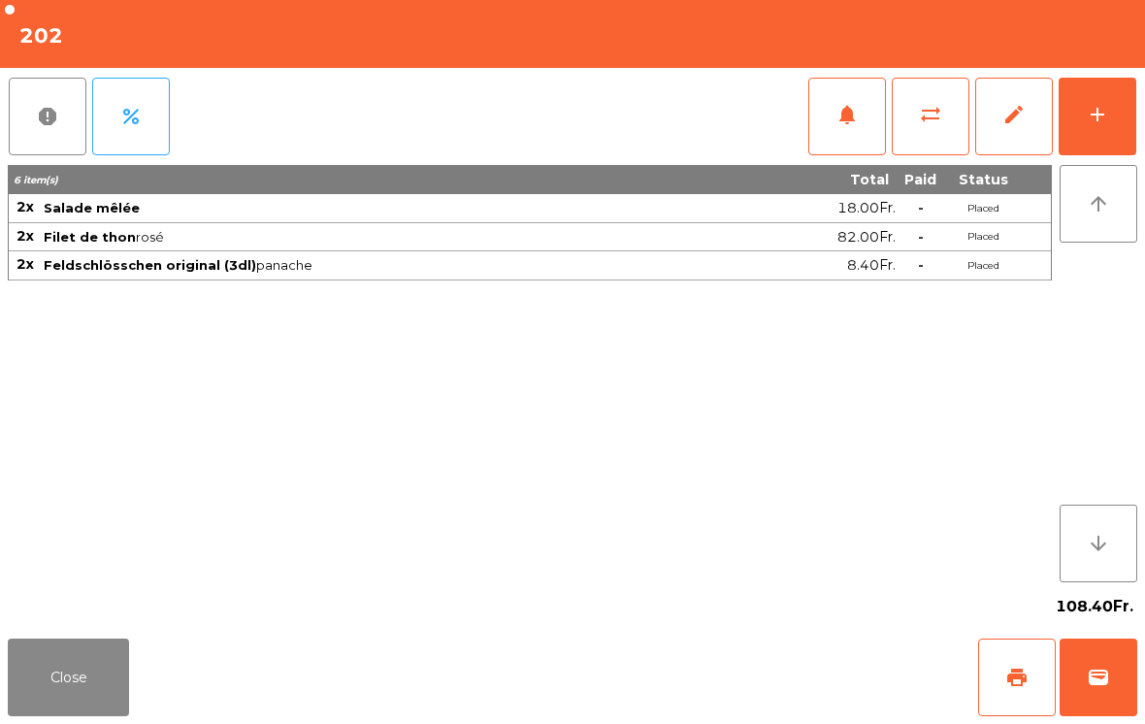
click at [1090, 119] on div "add" at bounding box center [1097, 114] width 23 height 23
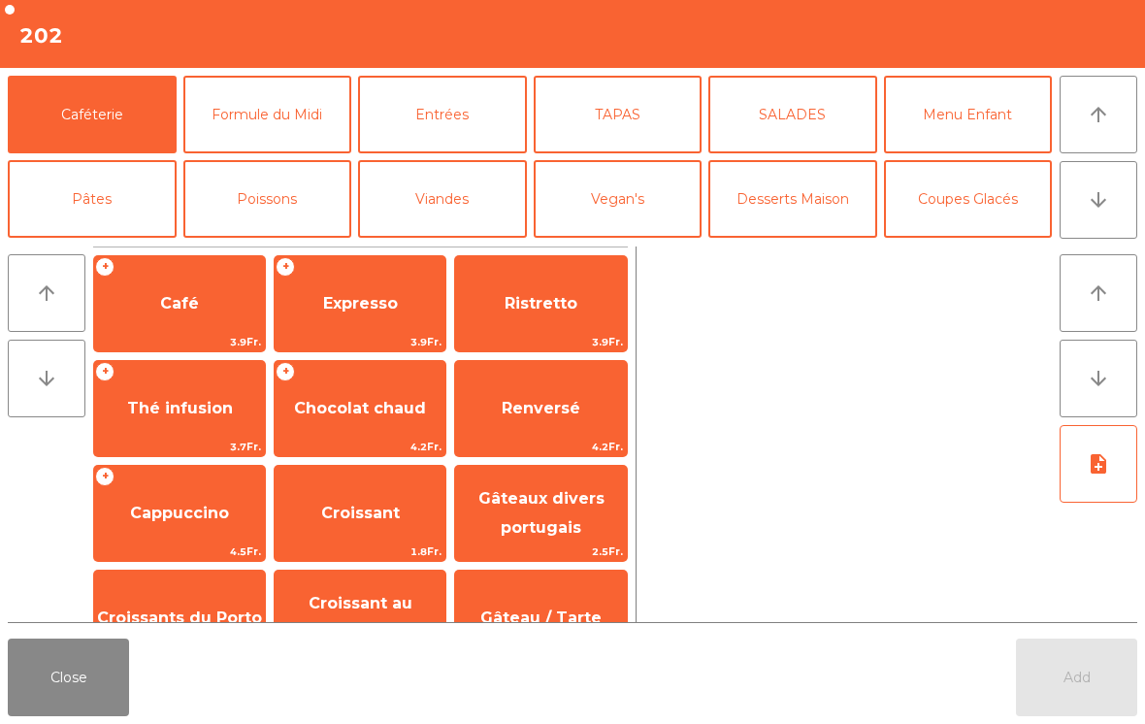
click at [332, 339] on span "3.9Fr." at bounding box center [360, 342] width 171 height 18
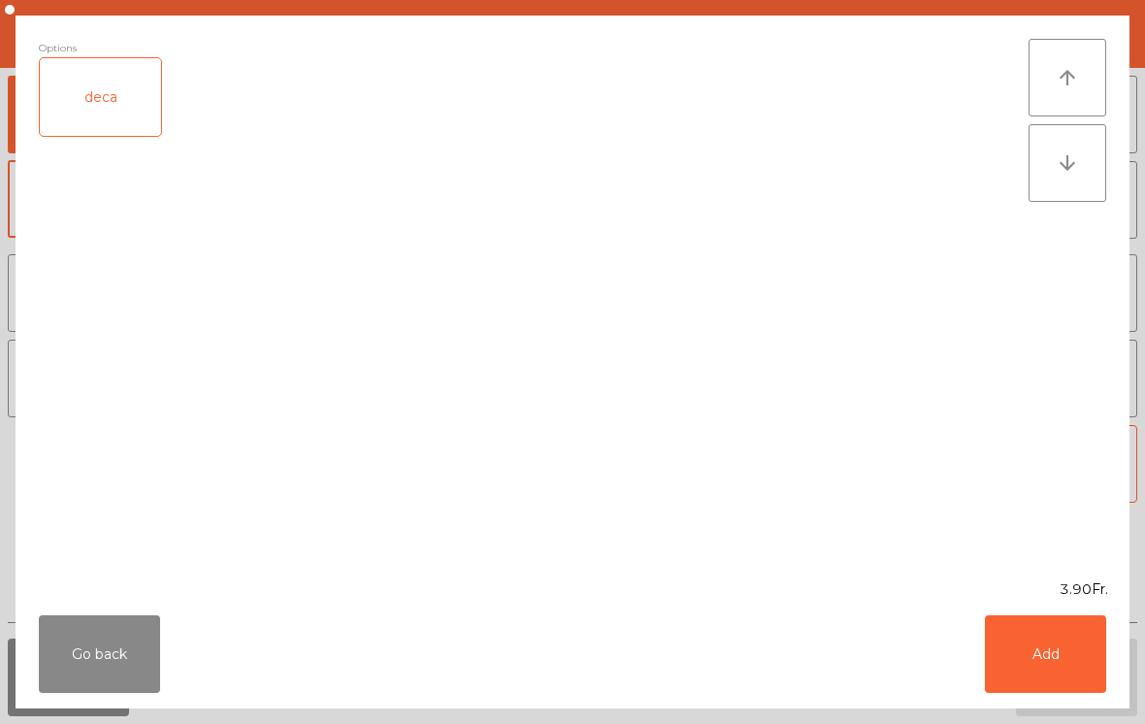
click at [1008, 651] on button "Add" at bounding box center [1045, 654] width 121 height 78
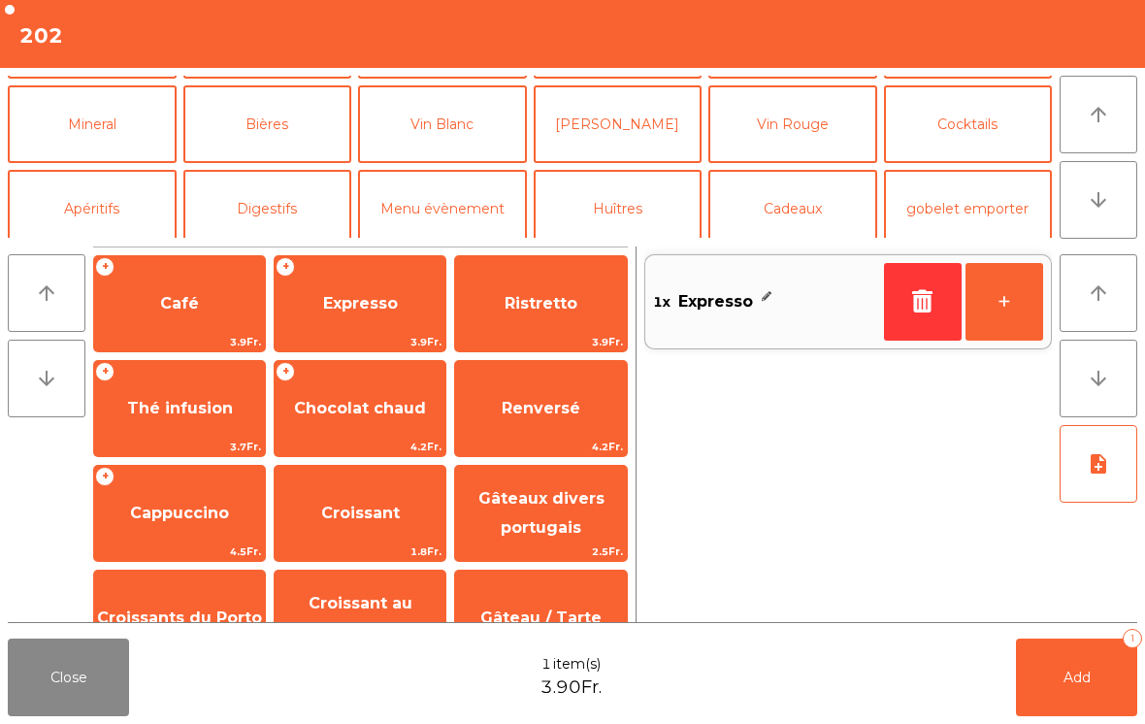
scroll to position [155, 0]
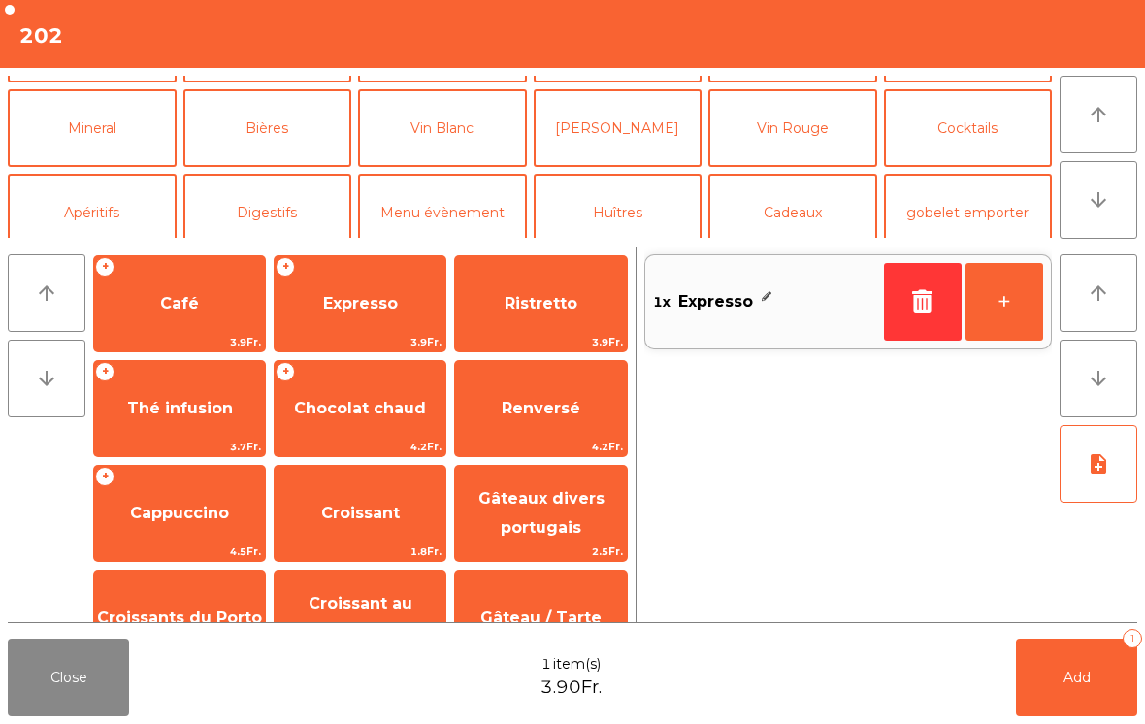
click at [275, 224] on button "Digestifs" at bounding box center [267, 213] width 169 height 78
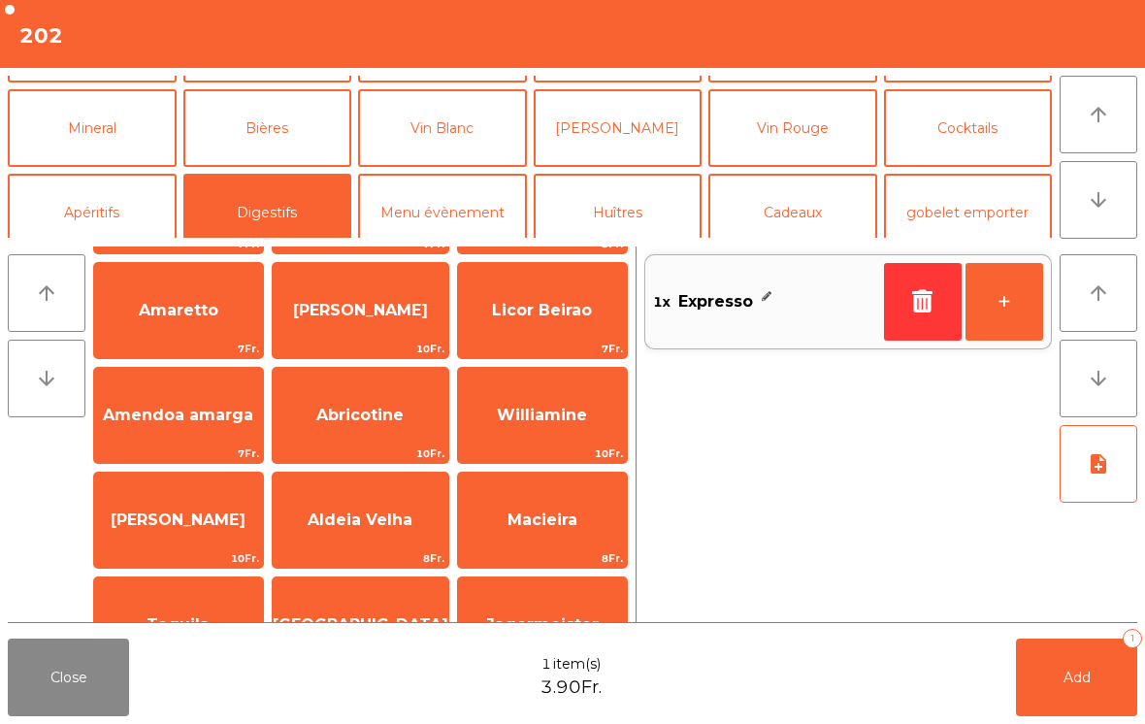
scroll to position [96, 0]
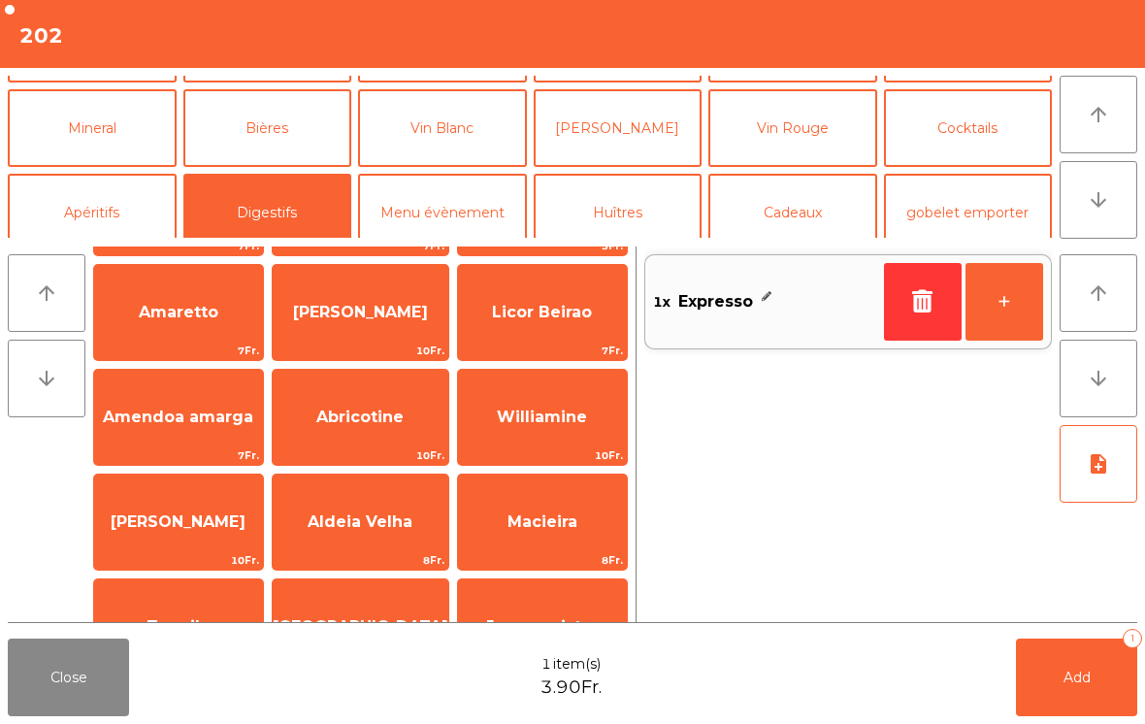
click at [207, 338] on span "Amaretto" at bounding box center [178, 312] width 169 height 52
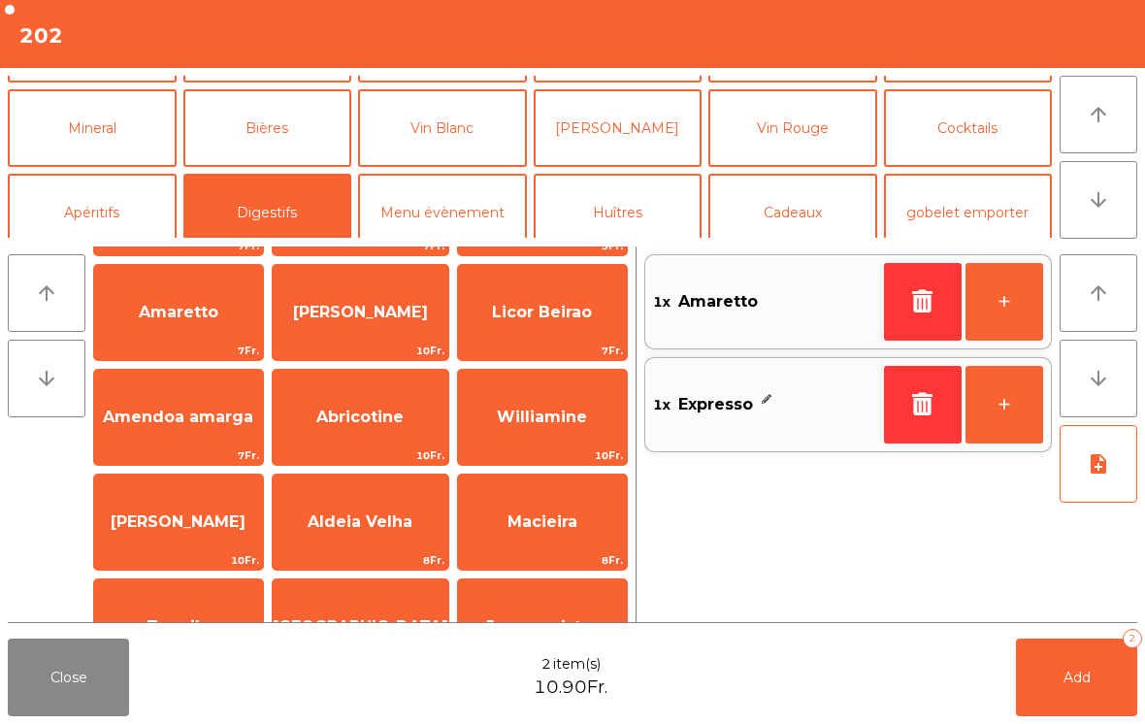
click at [1003, 322] on button "+" at bounding box center [1005, 302] width 78 height 78
click at [1070, 713] on button "Add 3" at bounding box center [1076, 678] width 121 height 78
